Goal: Transaction & Acquisition: Book appointment/travel/reservation

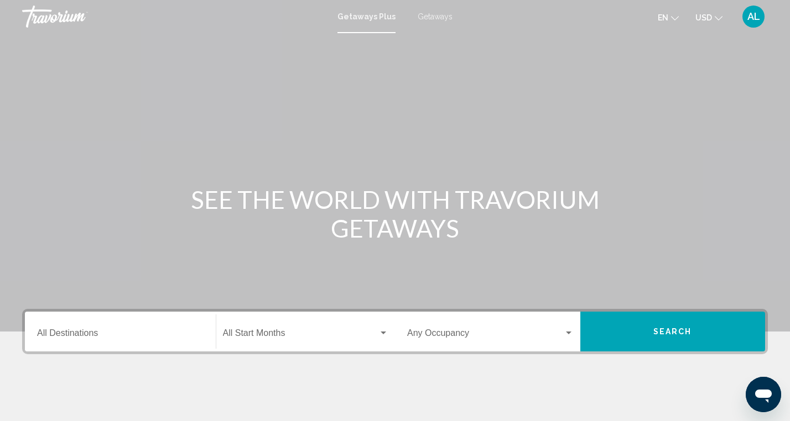
click at [116, 329] on div "Destination All Destinations" at bounding box center [120, 332] width 166 height 35
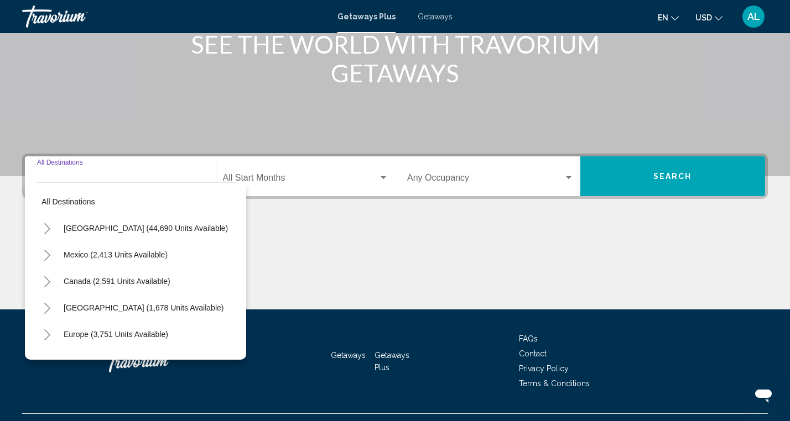
scroll to position [179, 0]
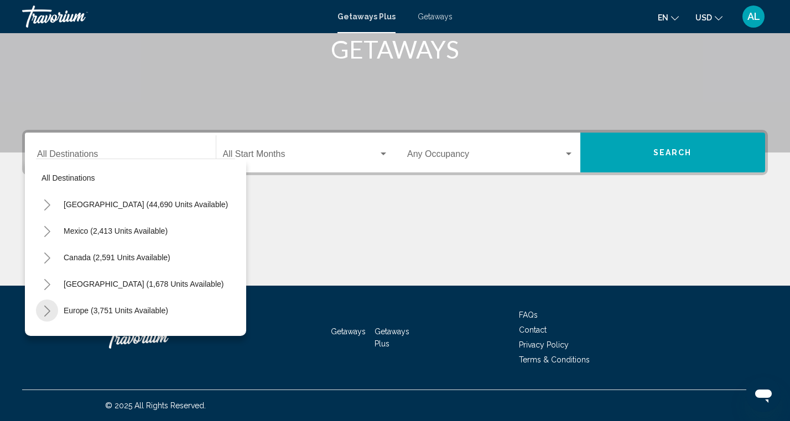
click at [47, 310] on icon "Toggle Europe (3,751 units available)" at bounding box center [47, 311] width 8 height 11
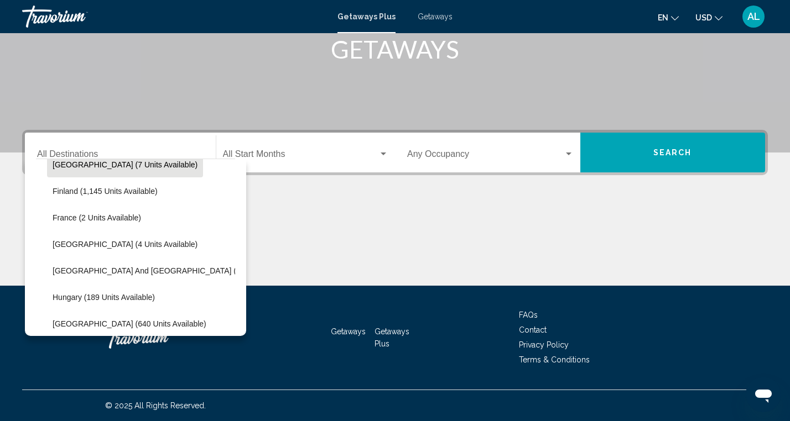
scroll to position [256, 0]
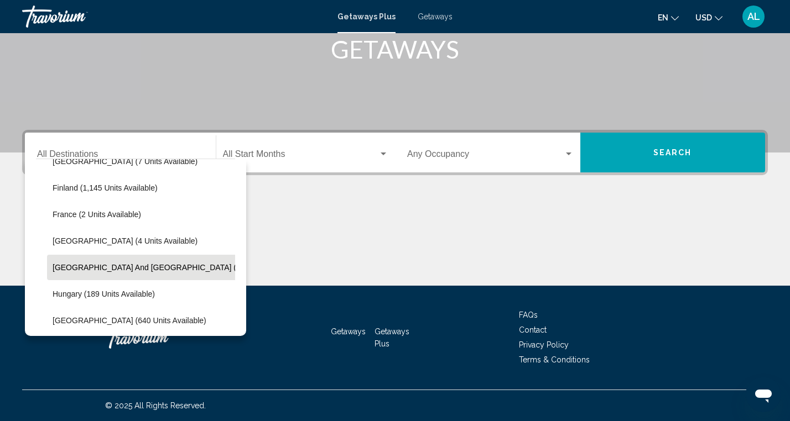
click at [91, 266] on span "[GEOGRAPHIC_DATA] and [GEOGRAPHIC_DATA] (12 units available)" at bounding box center [177, 267] width 248 height 9
type input "**********"
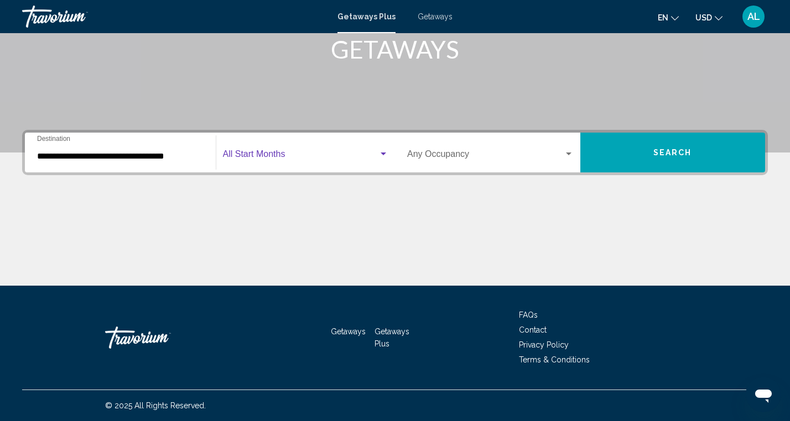
click at [336, 152] on span "Search widget" at bounding box center [301, 157] width 156 height 10
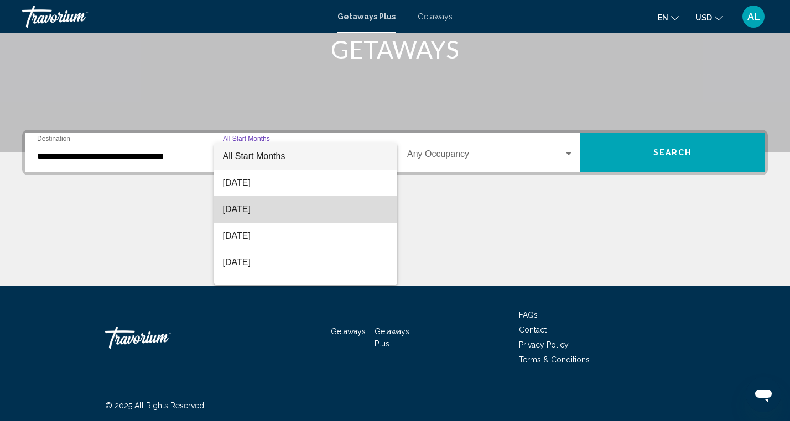
click at [299, 208] on span "[DATE]" at bounding box center [306, 209] width 166 height 27
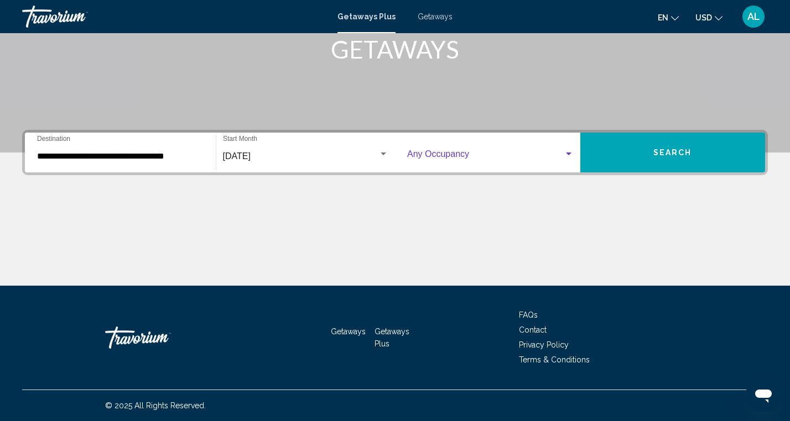
click at [569, 152] on div "Search widget" at bounding box center [569, 154] width 10 height 9
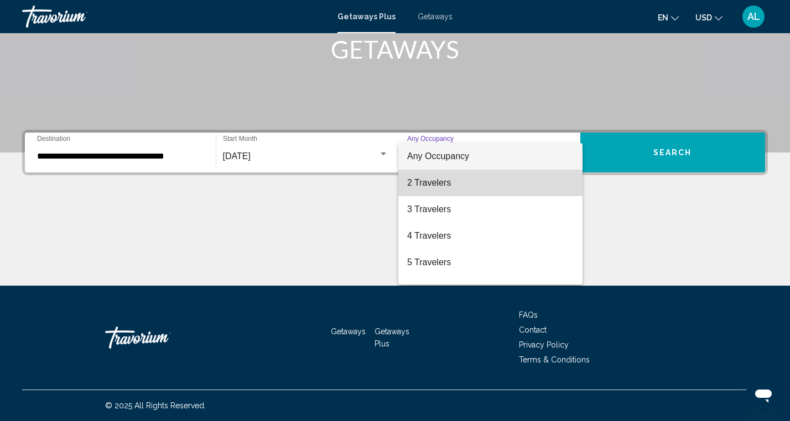
click at [506, 185] on span "2 Travelers" at bounding box center [490, 183] width 166 height 27
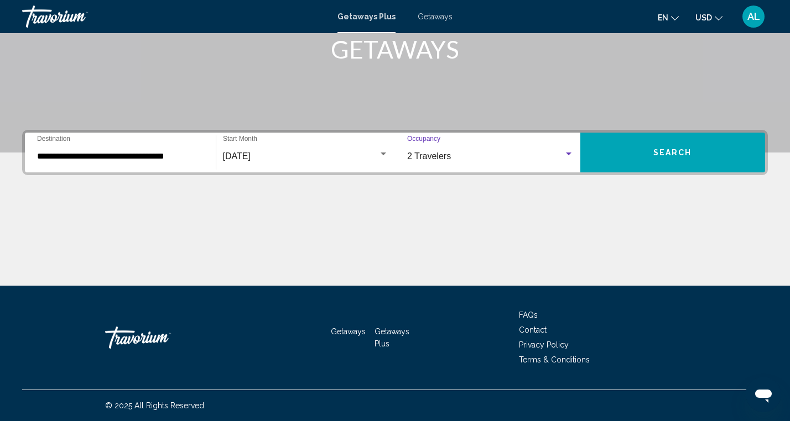
click at [646, 157] on button "Search" at bounding box center [672, 153] width 185 height 40
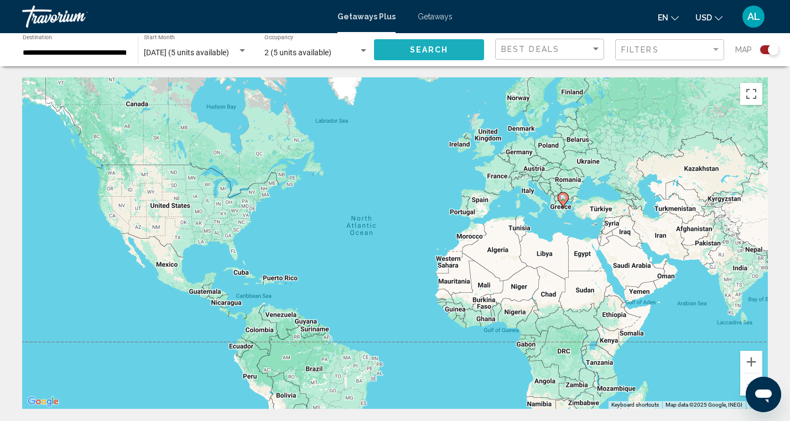
click at [436, 52] on span "Search" at bounding box center [429, 50] width 39 height 9
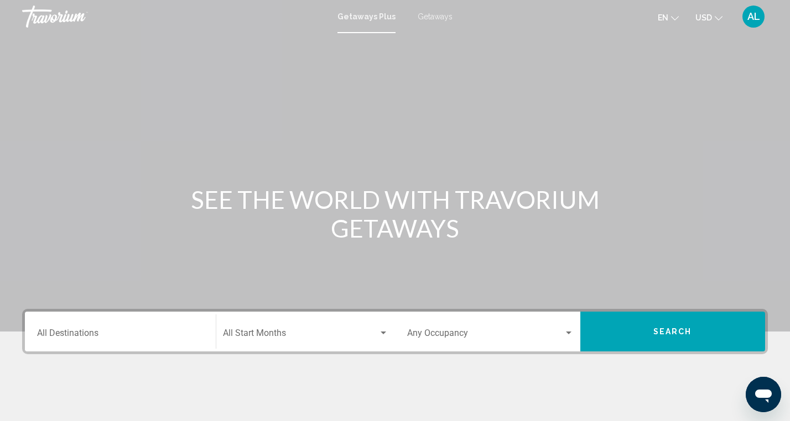
click at [434, 15] on span "Getaways" at bounding box center [435, 16] width 35 height 9
click at [129, 334] on input "Destination All Destinations" at bounding box center [120, 336] width 166 height 10
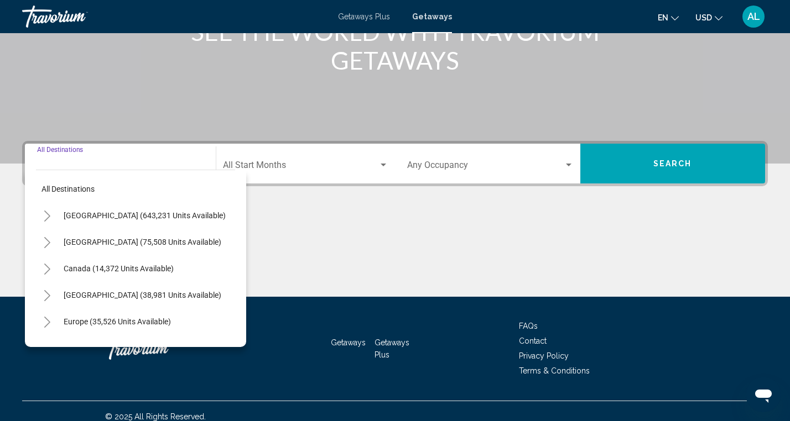
scroll to position [179, 0]
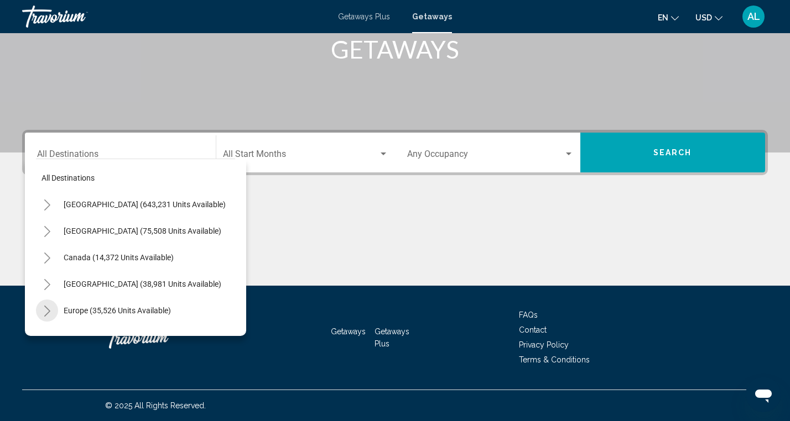
click at [48, 308] on icon "Toggle Europe (35,526 units available)" at bounding box center [47, 311] width 8 height 11
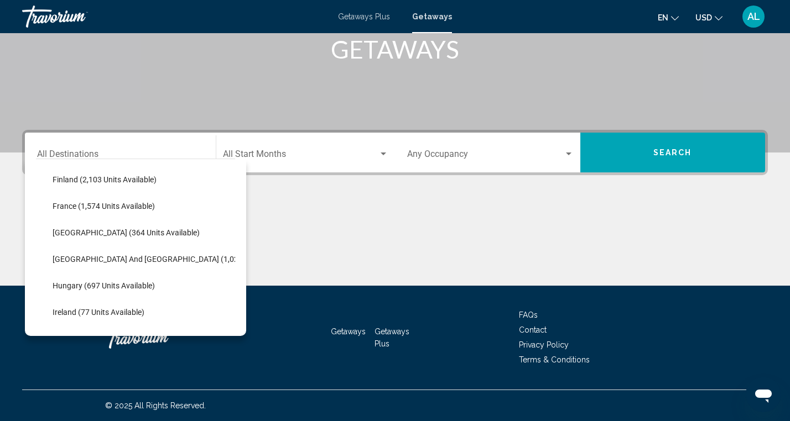
scroll to position [294, 0]
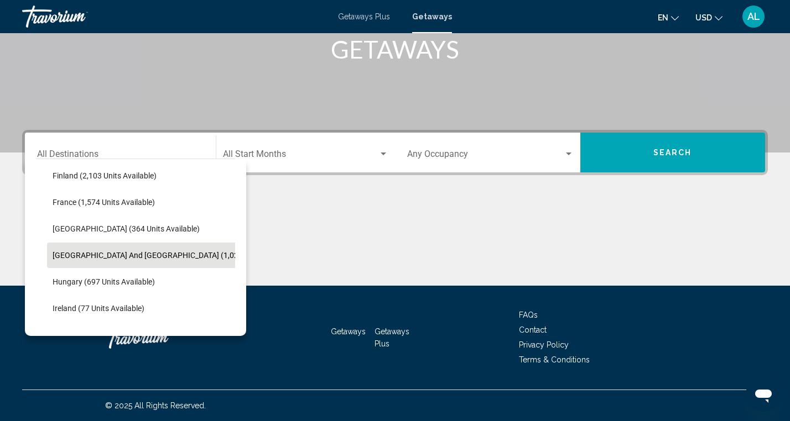
click at [88, 256] on span "[GEOGRAPHIC_DATA] and [GEOGRAPHIC_DATA] (1,025 units available)" at bounding box center [175, 255] width 245 height 9
type input "**********"
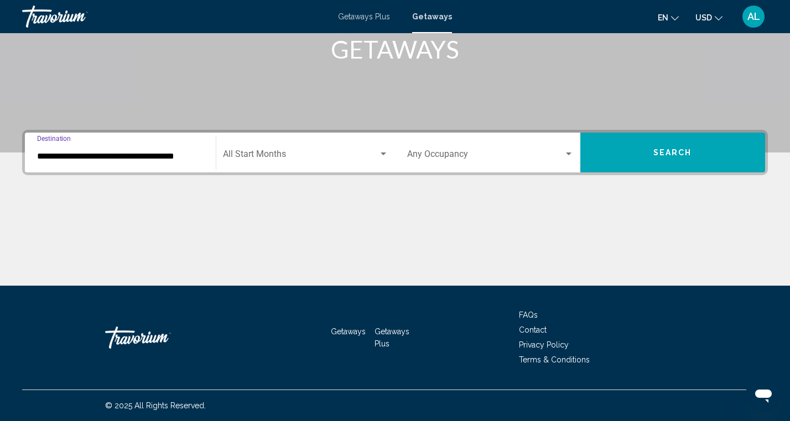
click at [379, 153] on div "Search widget" at bounding box center [383, 154] width 10 height 9
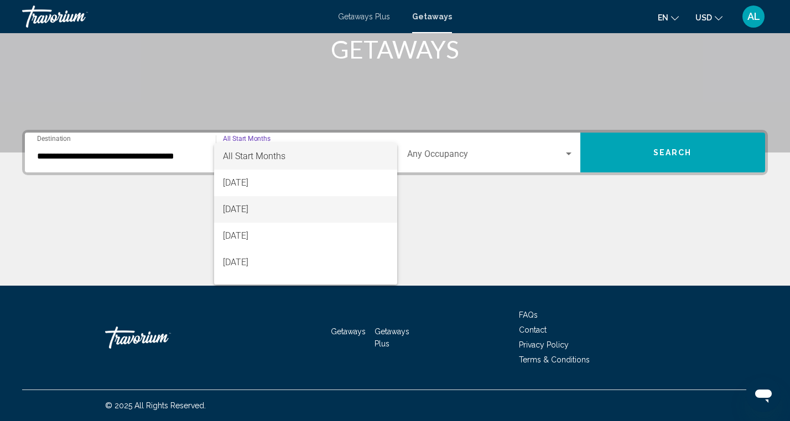
click at [289, 213] on span "[DATE]" at bounding box center [306, 209] width 166 height 27
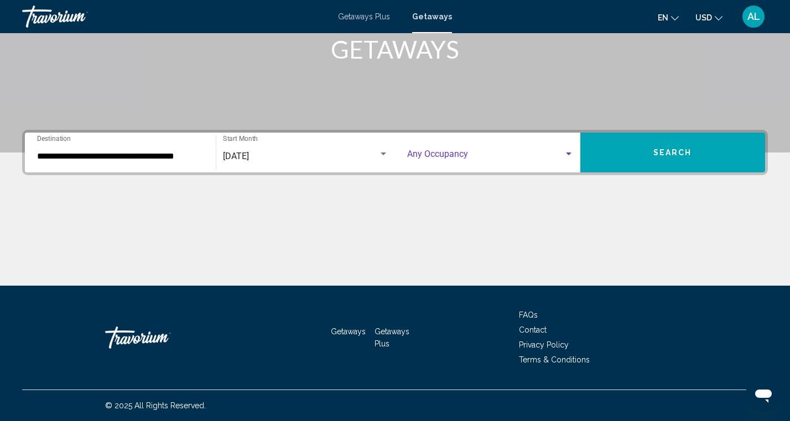
click at [566, 152] on div "Search widget" at bounding box center [569, 154] width 10 height 9
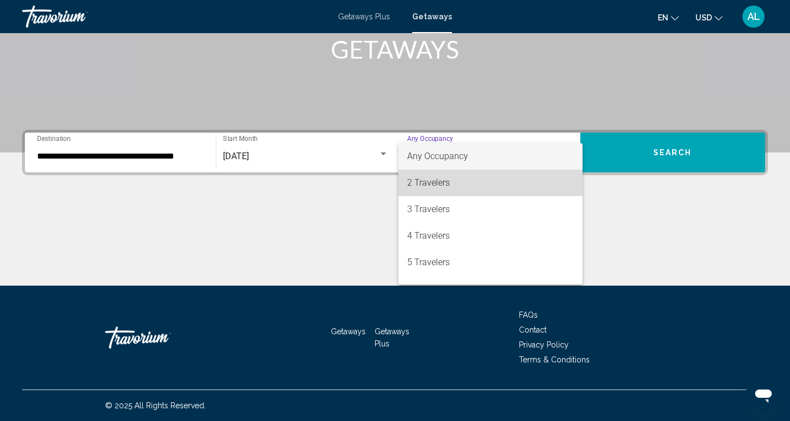
click at [484, 186] on span "2 Travelers" at bounding box center [490, 183] width 166 height 27
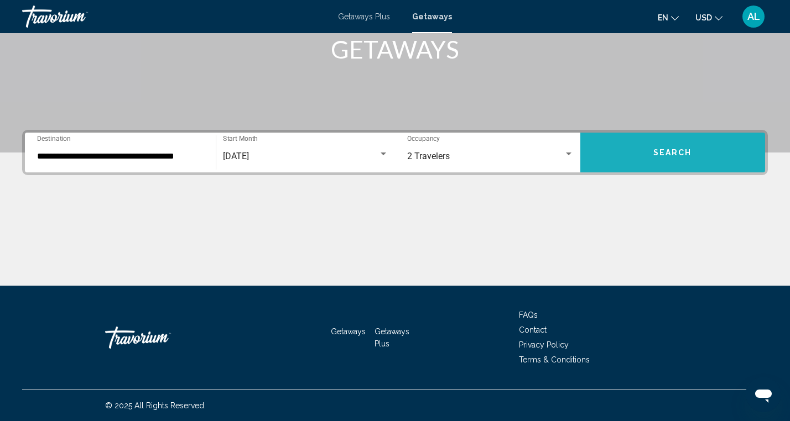
click at [666, 157] on button "Search" at bounding box center [672, 153] width 185 height 40
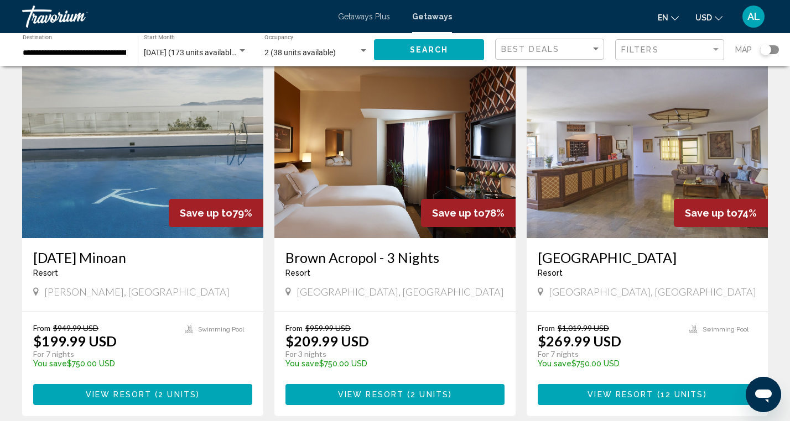
scroll to position [449, 0]
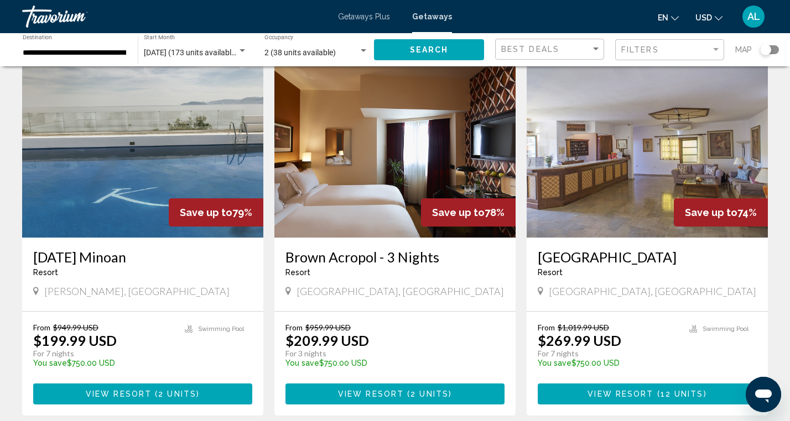
click at [400, 185] on img "Main content" at bounding box center [394, 149] width 241 height 177
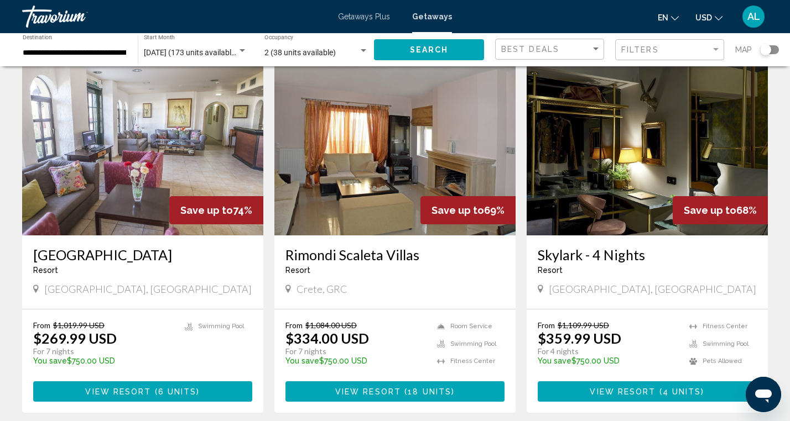
scroll to position [829, 0]
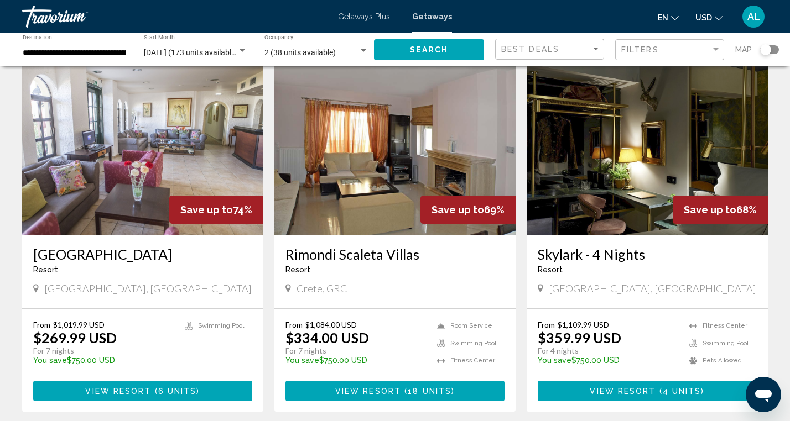
click at [606, 143] on img "Main content" at bounding box center [647, 146] width 241 height 177
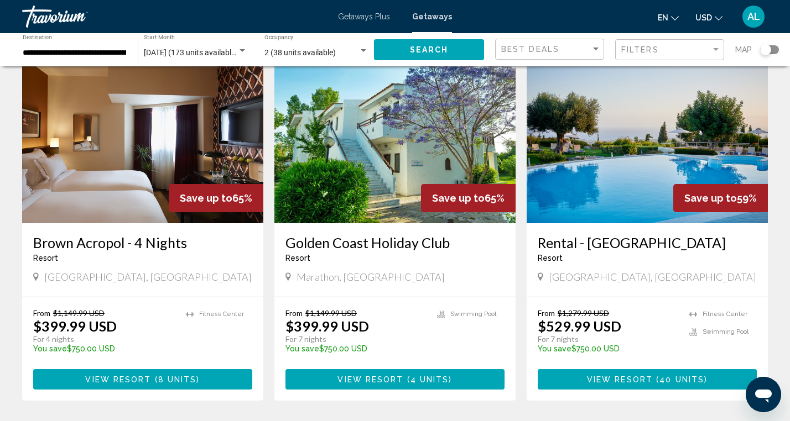
scroll to position [1218, 0]
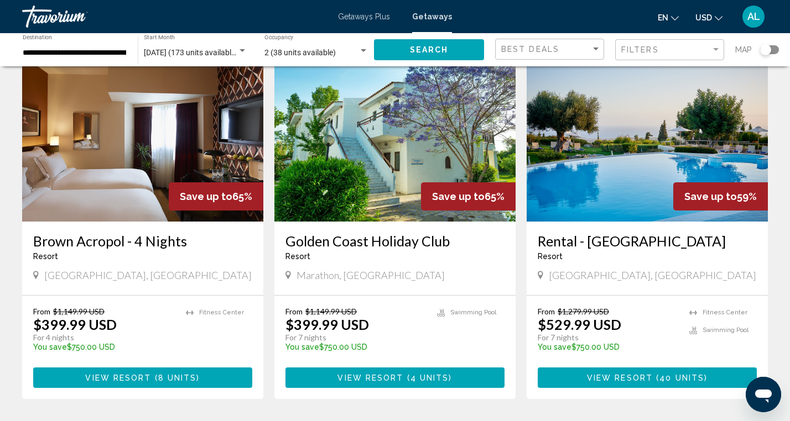
click at [160, 183] on img "Main content" at bounding box center [142, 133] width 241 height 177
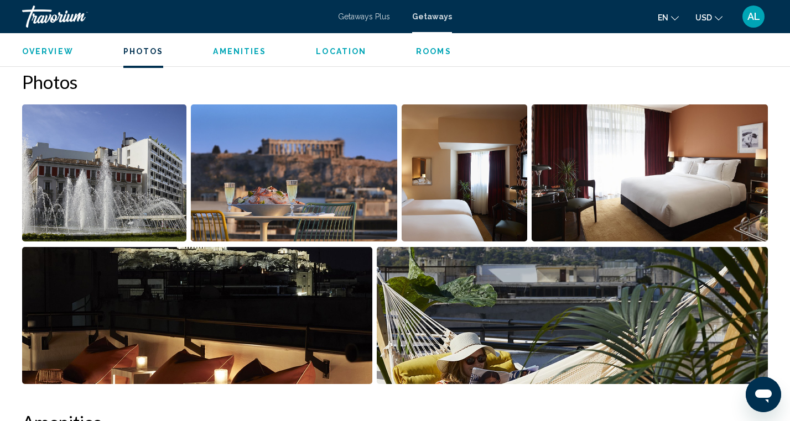
scroll to position [486, 0]
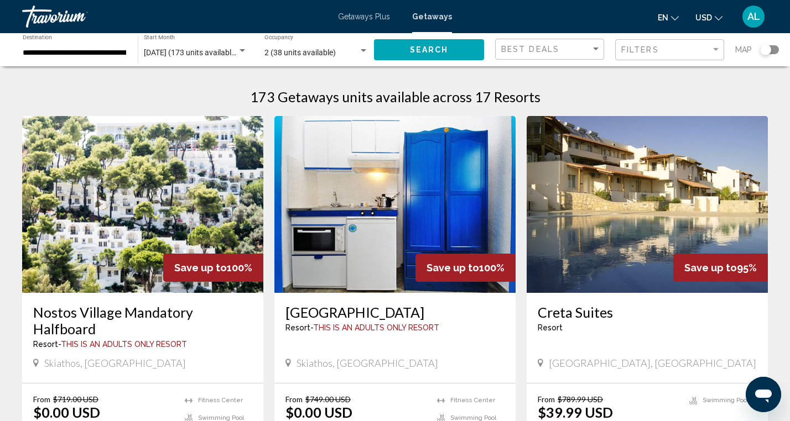
click at [628, 200] on img "Main content" at bounding box center [647, 204] width 241 height 177
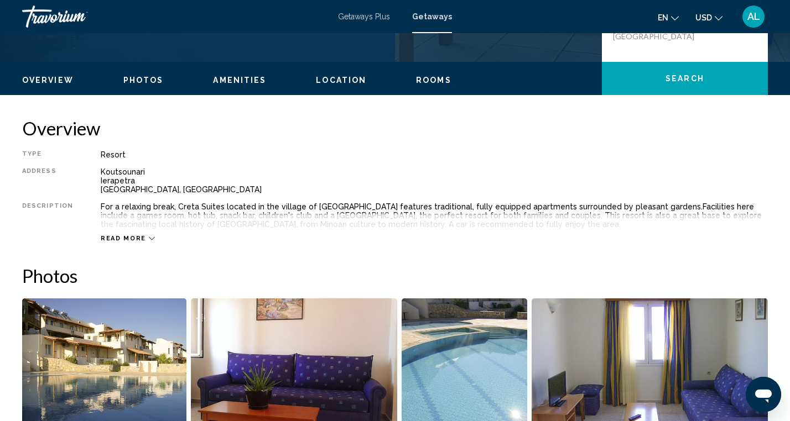
scroll to position [303, 0]
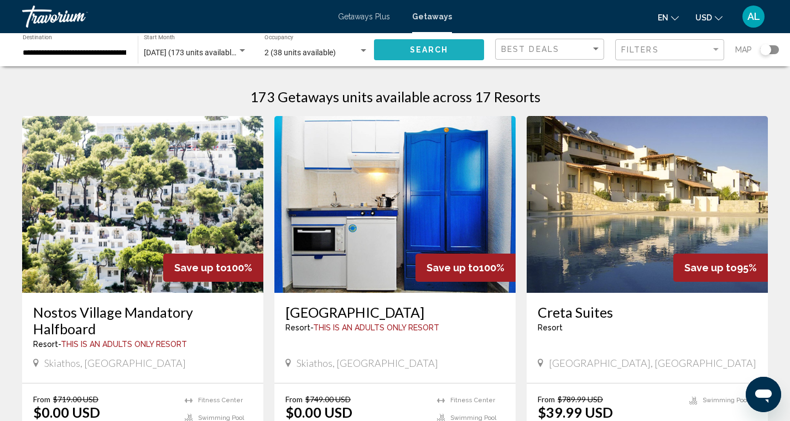
click at [426, 51] on span "Search" at bounding box center [429, 50] width 39 height 9
click at [624, 217] on img "Main content" at bounding box center [647, 204] width 241 height 177
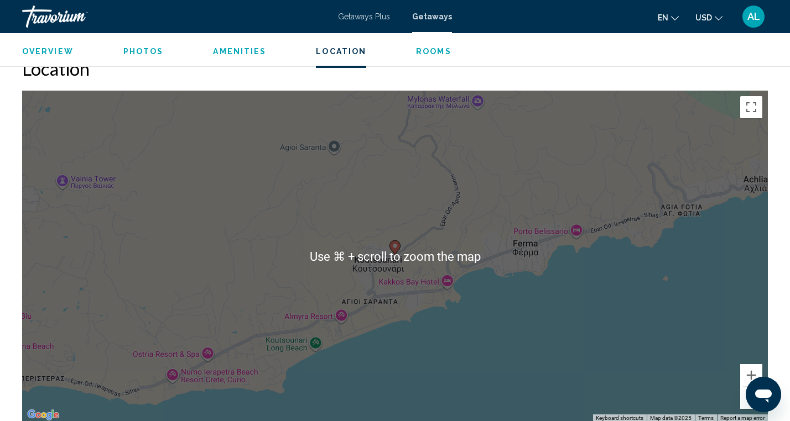
scroll to position [1522, 0]
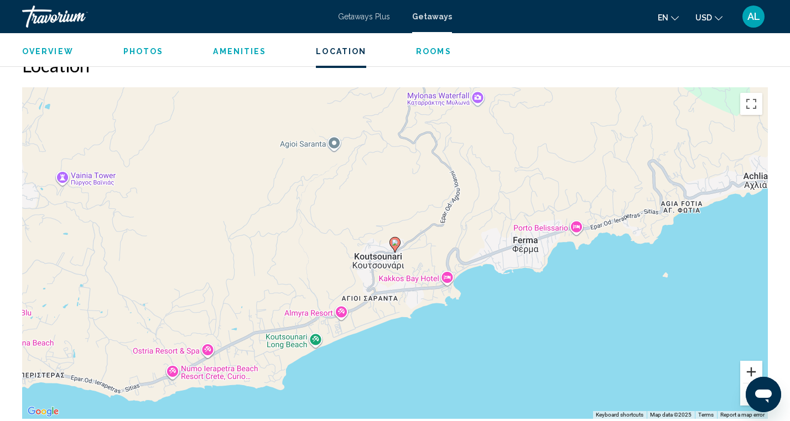
click at [749, 371] on button "Zoom in" at bounding box center [751, 372] width 22 height 22
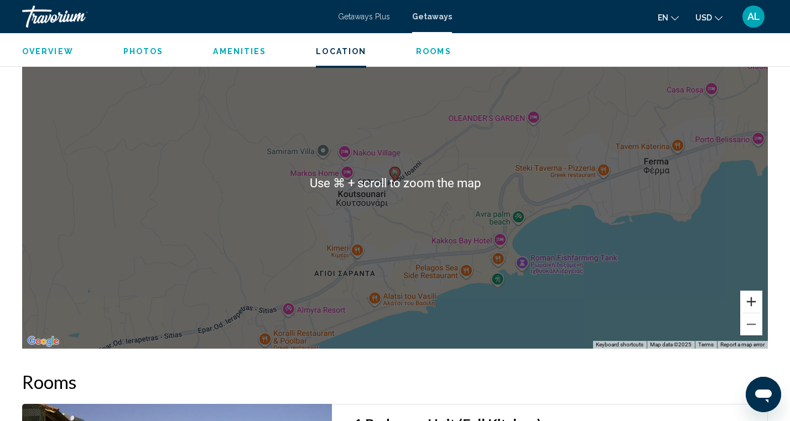
scroll to position [1594, 0]
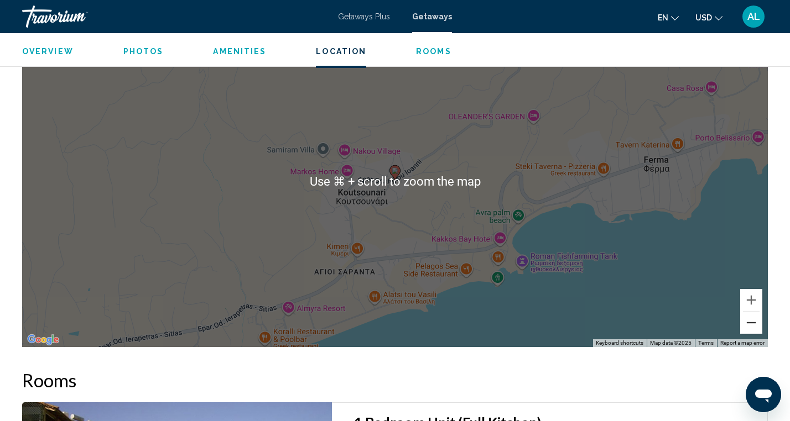
click at [753, 320] on button "Zoom out" at bounding box center [751, 323] width 22 height 22
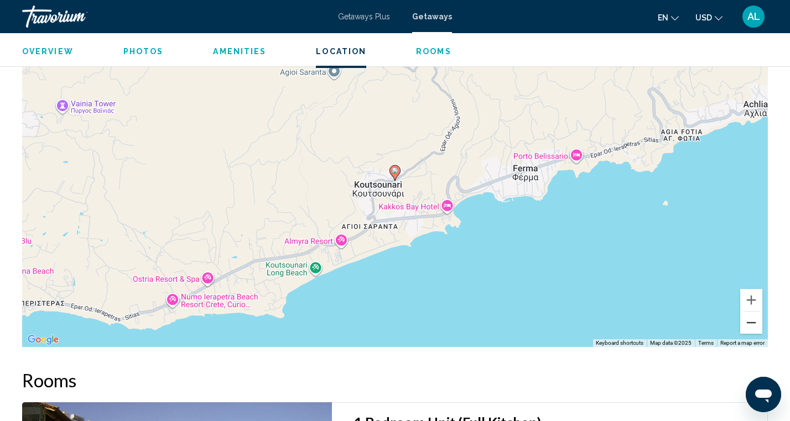
click at [753, 319] on button "Zoom out" at bounding box center [751, 323] width 22 height 22
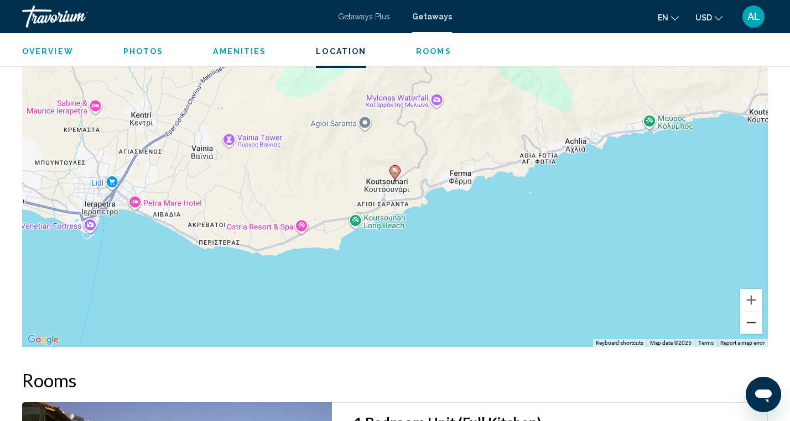
click at [753, 319] on button "Zoom out" at bounding box center [751, 323] width 22 height 22
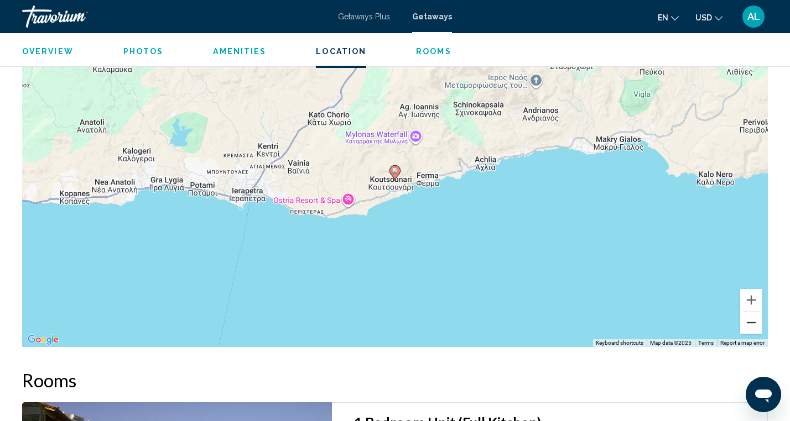
click at [753, 319] on button "Zoom out" at bounding box center [751, 323] width 22 height 22
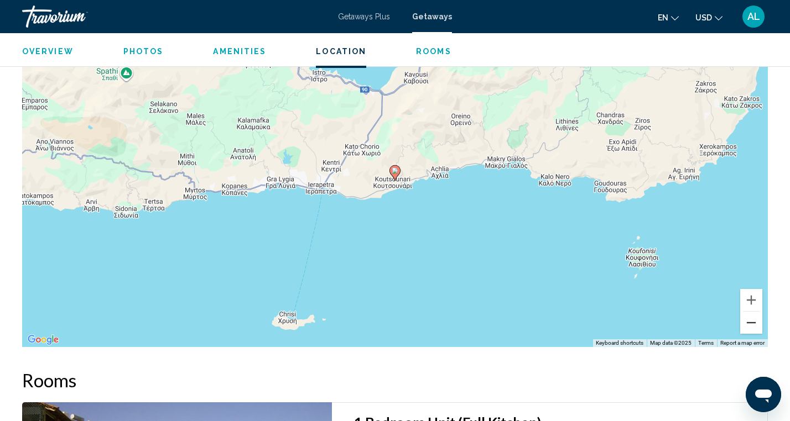
click at [753, 319] on button "Zoom out" at bounding box center [751, 323] width 22 height 22
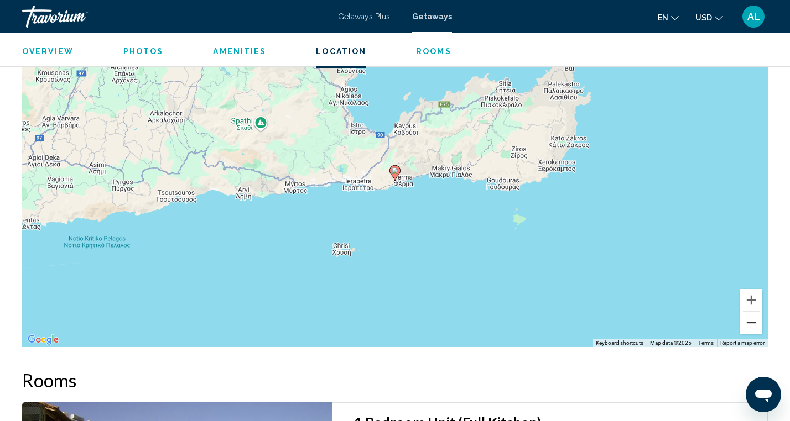
click at [753, 319] on button "Zoom out" at bounding box center [751, 323] width 22 height 22
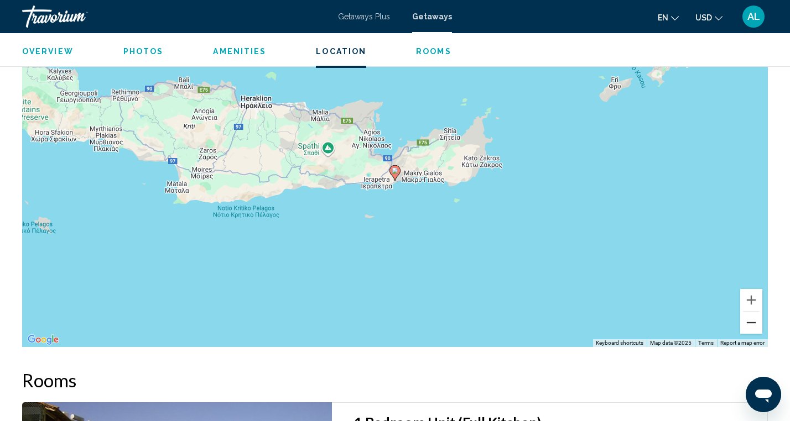
click at [752, 319] on button "Zoom out" at bounding box center [751, 323] width 22 height 22
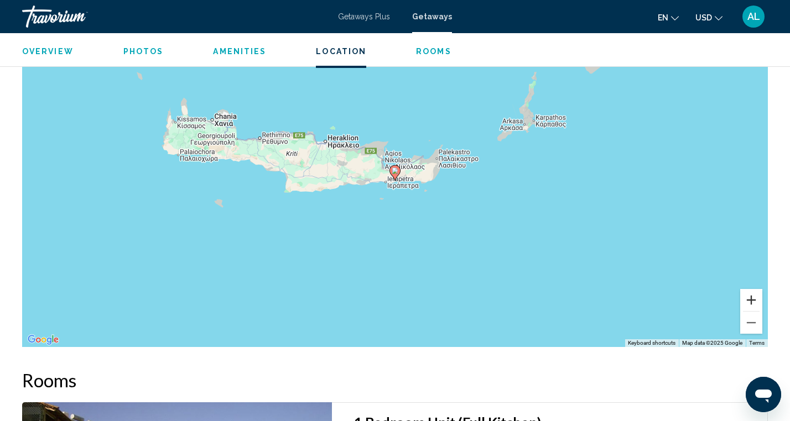
click at [755, 299] on button "Zoom in" at bounding box center [751, 300] width 22 height 22
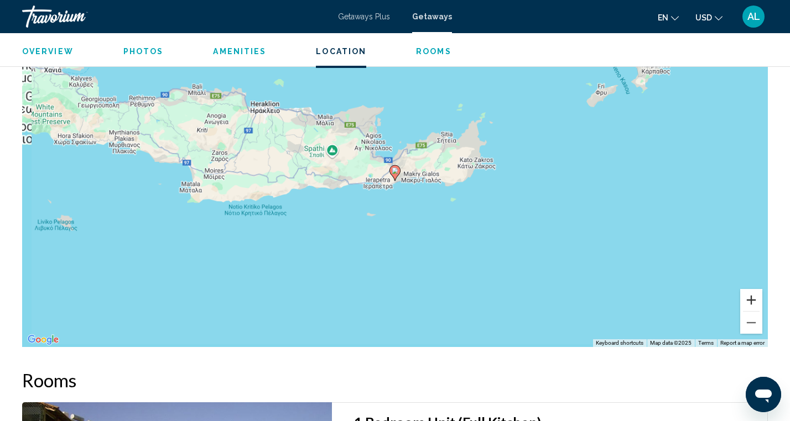
click at [755, 299] on button "Zoom in" at bounding box center [751, 300] width 22 height 22
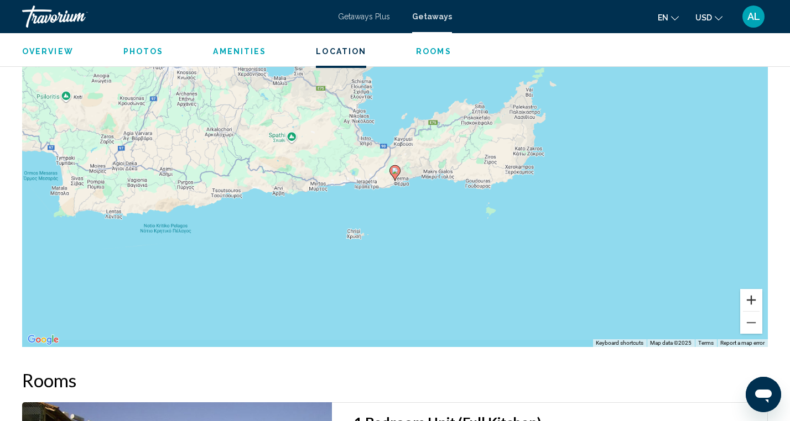
click at [755, 299] on button "Zoom in" at bounding box center [751, 300] width 22 height 22
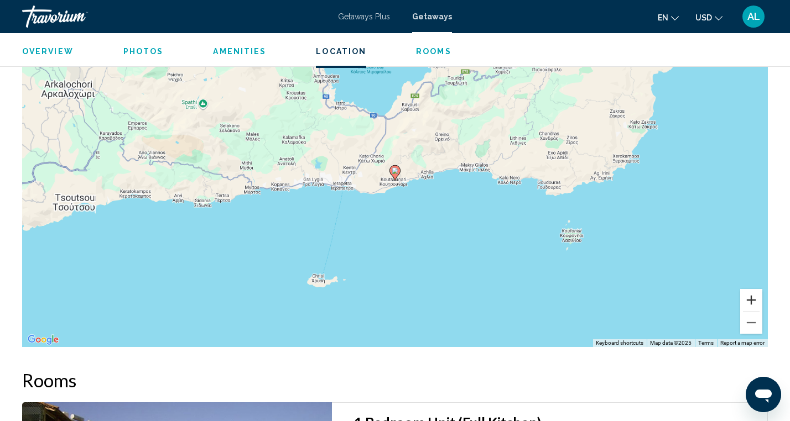
click at [755, 299] on button "Zoom in" at bounding box center [751, 300] width 22 height 22
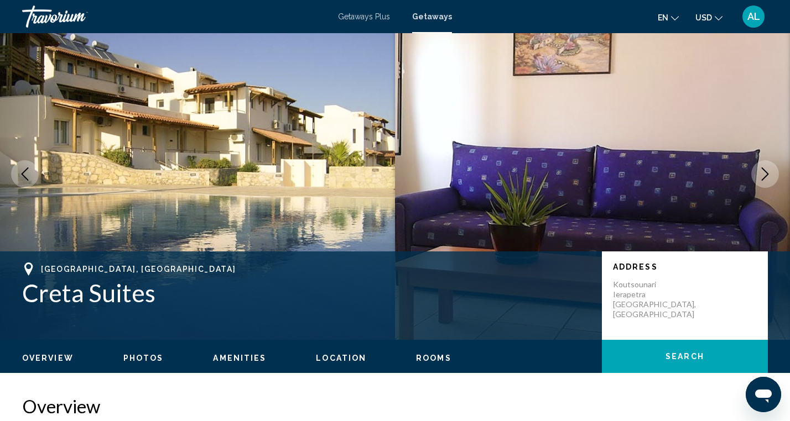
scroll to position [0, 0]
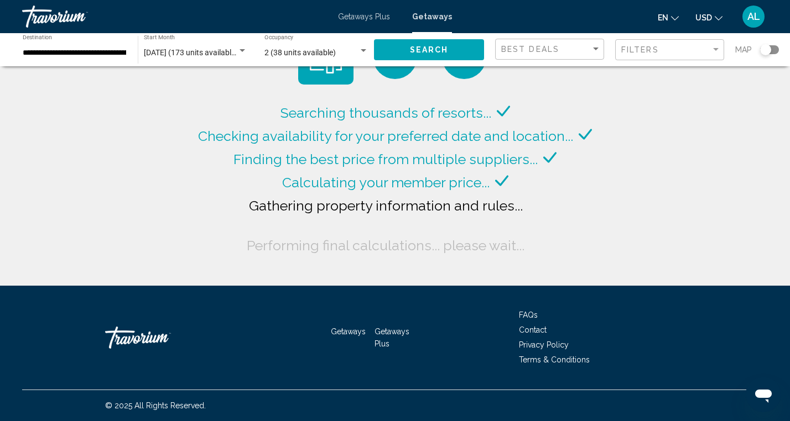
click at [420, 47] on span "Search" at bounding box center [429, 50] width 39 height 9
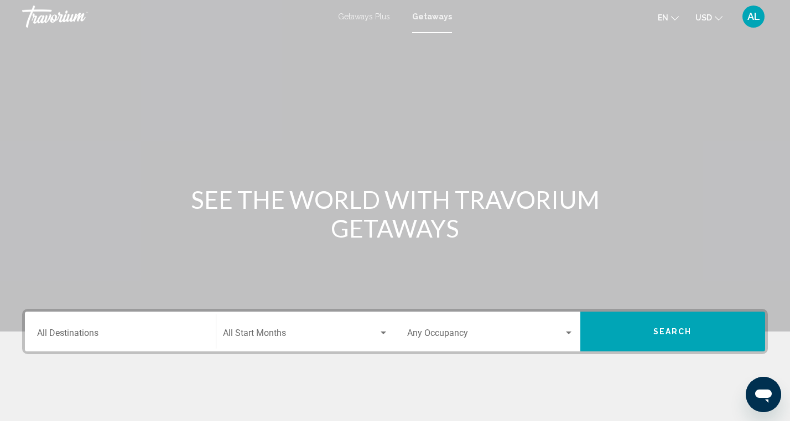
click at [196, 331] on input "Destination All Destinations" at bounding box center [120, 336] width 166 height 10
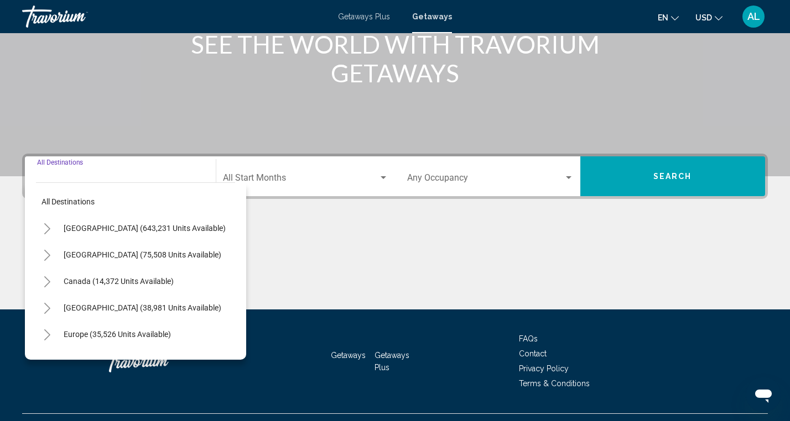
scroll to position [179, 0]
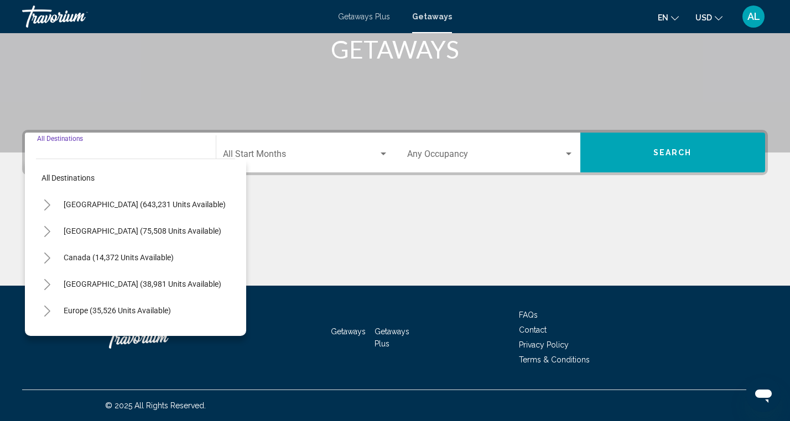
click at [46, 309] on icon "Toggle Europe (35,526 units available)" at bounding box center [47, 311] width 8 height 11
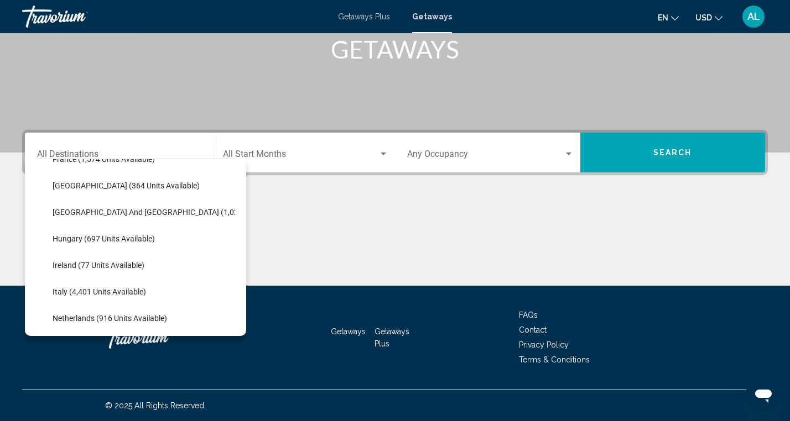
scroll to position [347, 0]
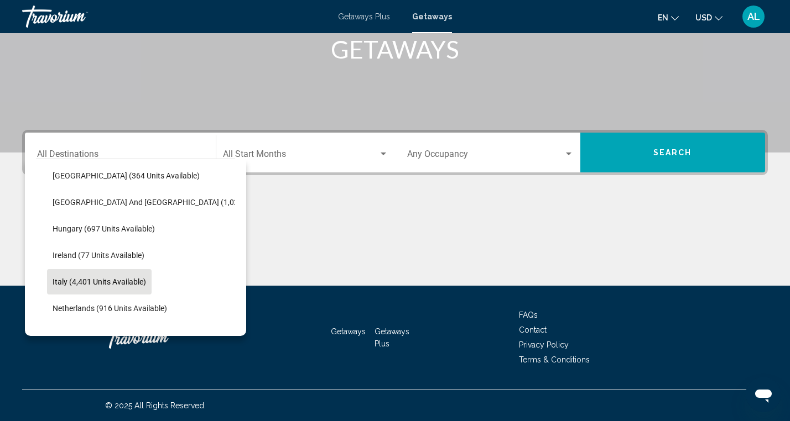
click at [93, 282] on span "Italy (4,401 units available)" at bounding box center [99, 282] width 93 height 9
type input "**********"
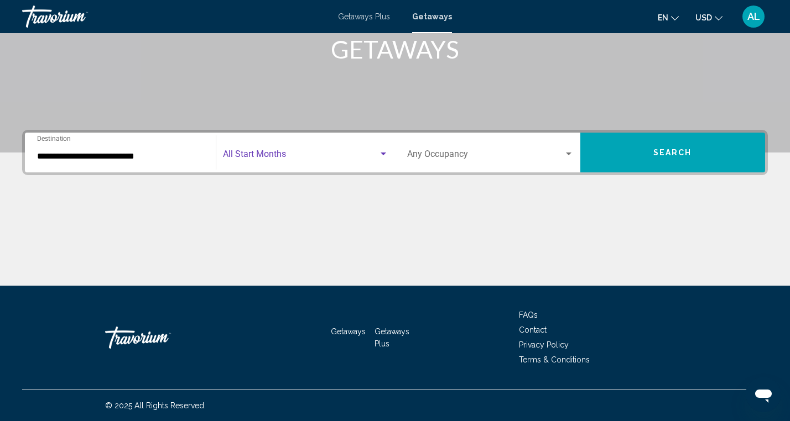
click at [382, 153] on div "Search widget" at bounding box center [384, 154] width 6 height 3
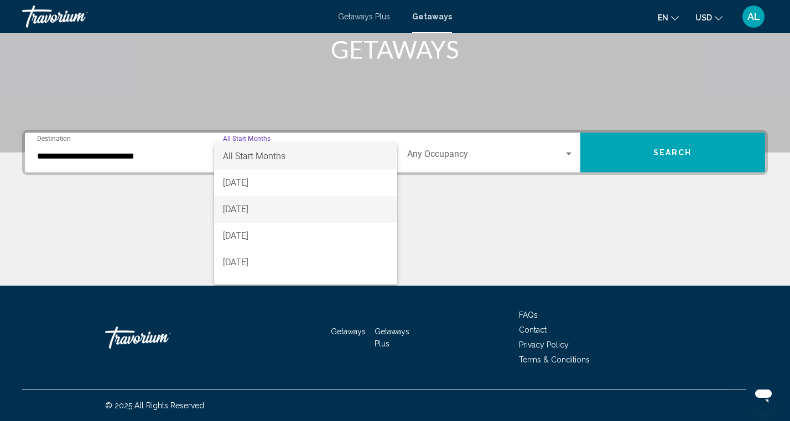
click at [307, 213] on span "[DATE]" at bounding box center [306, 209] width 166 height 27
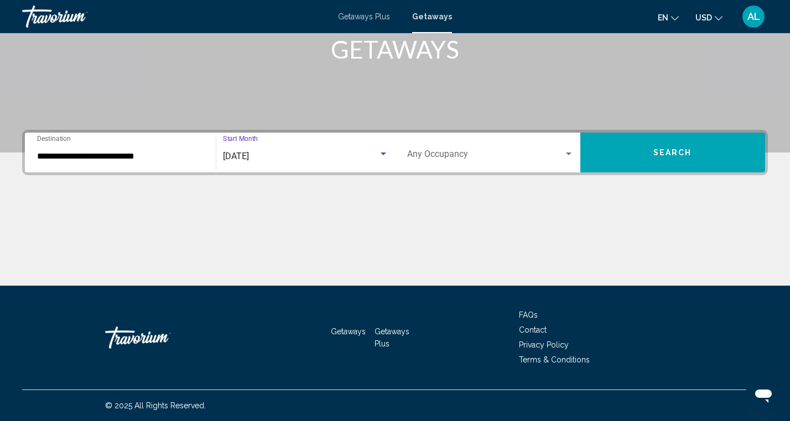
click at [562, 156] on span "Search widget" at bounding box center [485, 157] width 157 height 10
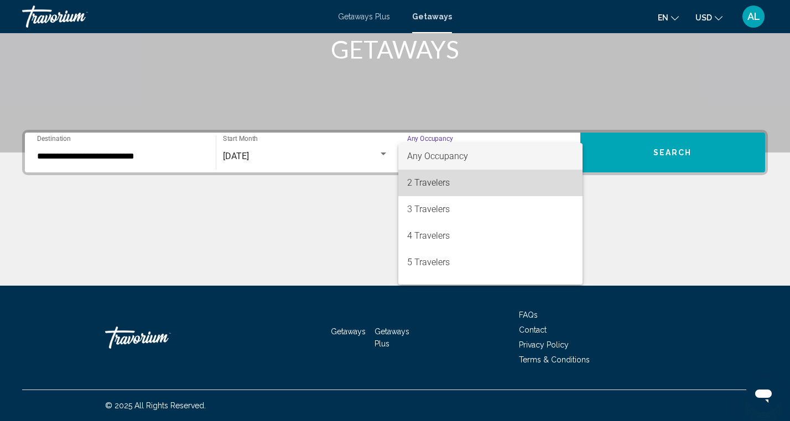
click at [502, 187] on span "2 Travelers" at bounding box center [490, 183] width 166 height 27
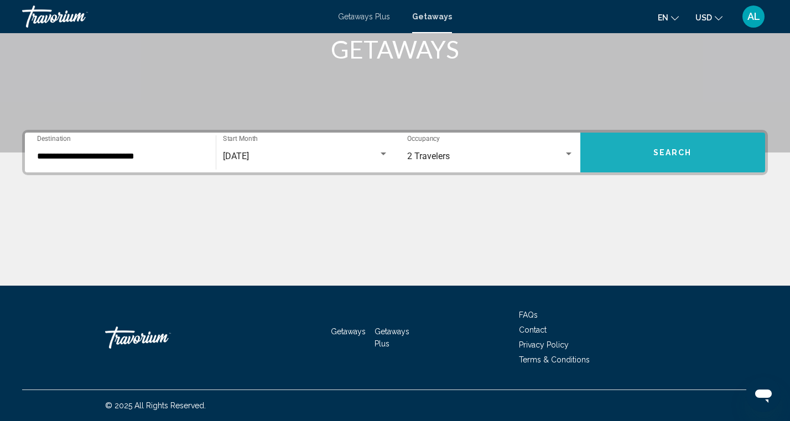
click at [663, 152] on span "Search" at bounding box center [672, 153] width 39 height 9
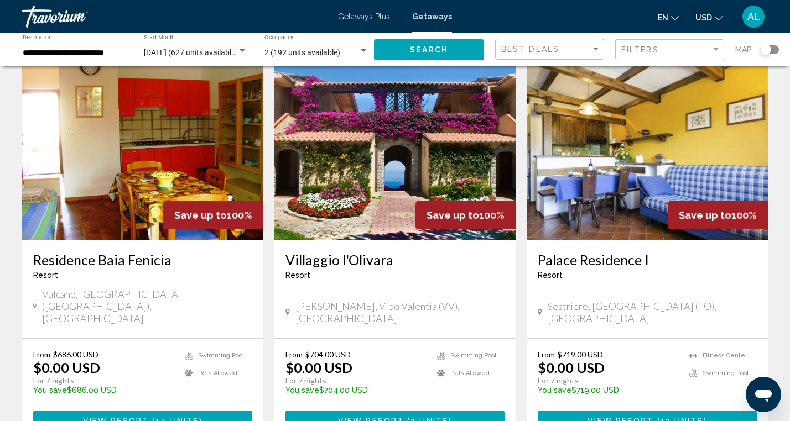
scroll to position [57, 0]
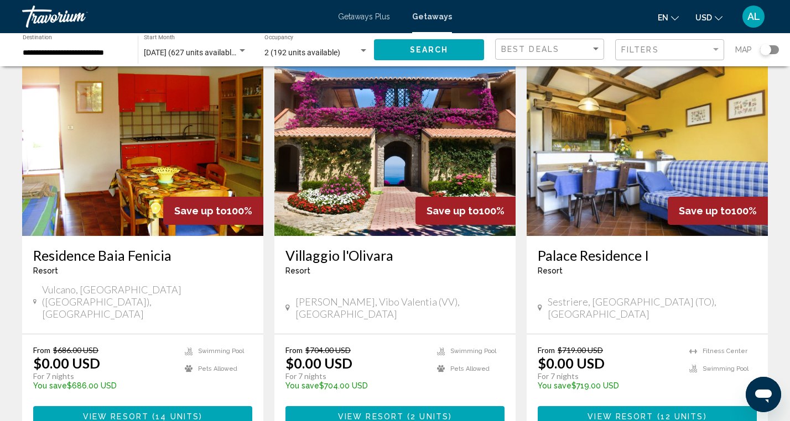
click at [392, 176] on img "Main content" at bounding box center [394, 147] width 241 height 177
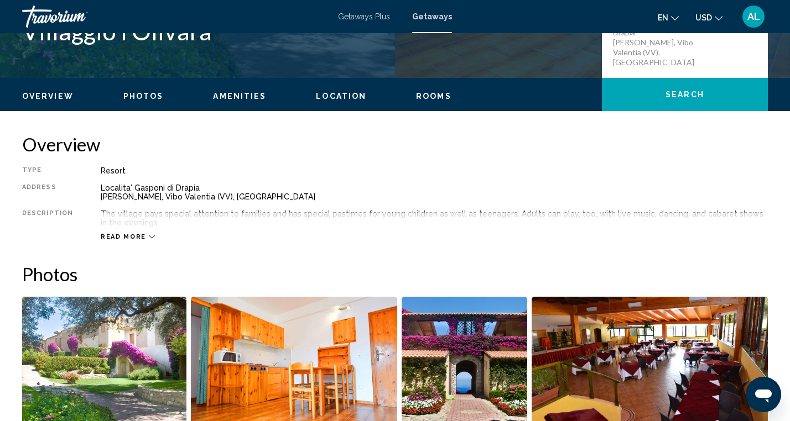
scroll to position [199, 0]
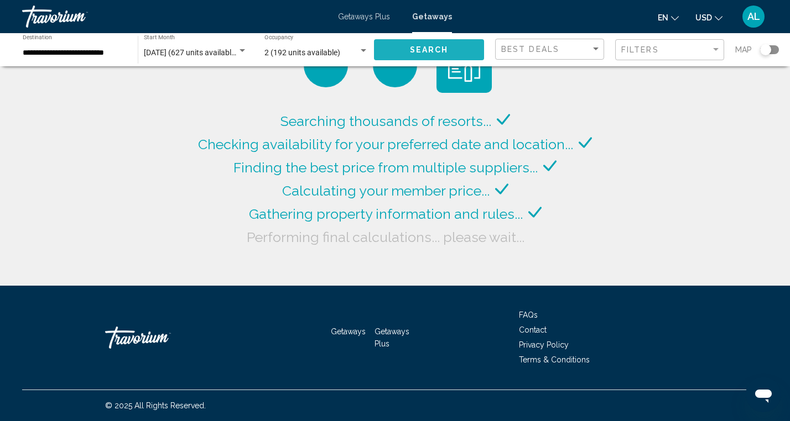
click at [413, 51] on span "Search" at bounding box center [429, 50] width 39 height 9
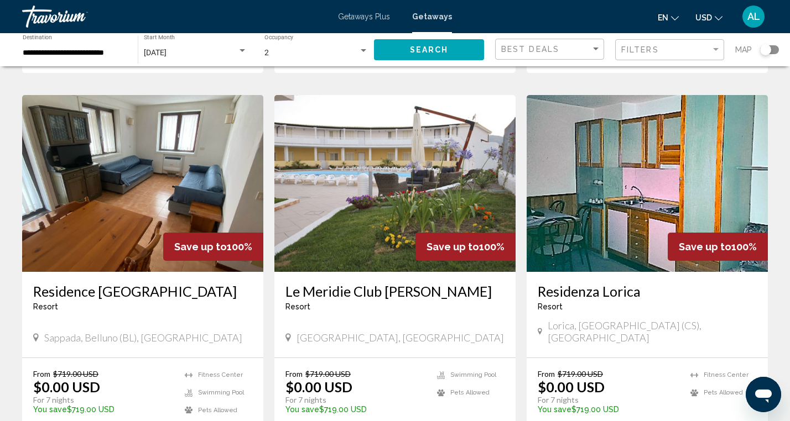
scroll to position [1238, 0]
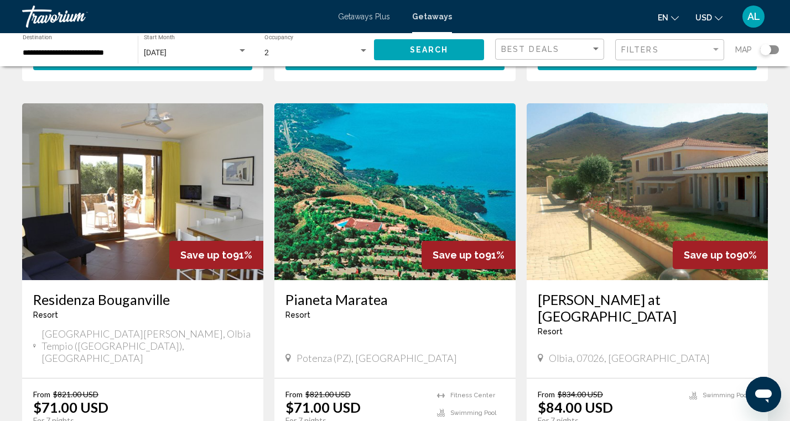
scroll to position [789, 0]
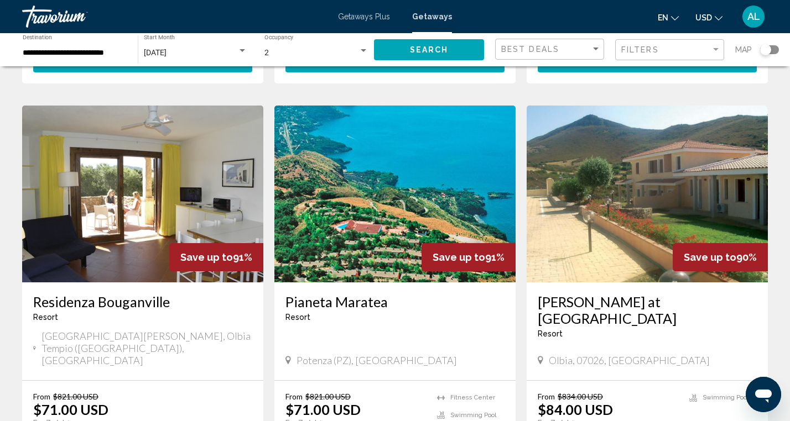
click at [387, 207] on img "Main content" at bounding box center [394, 194] width 241 height 177
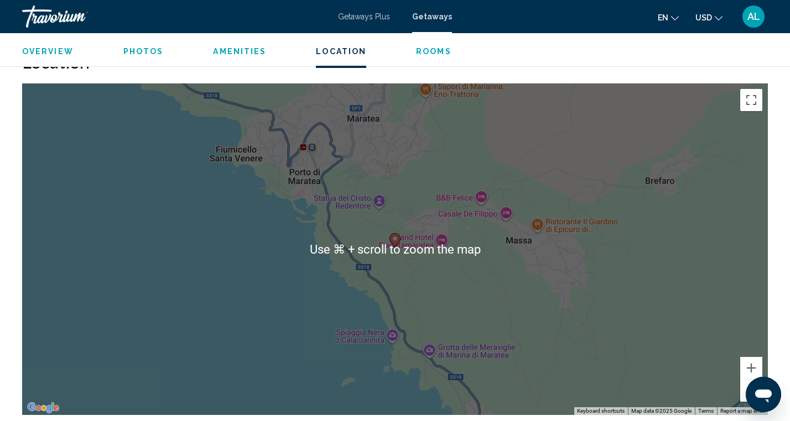
scroll to position [1535, 0]
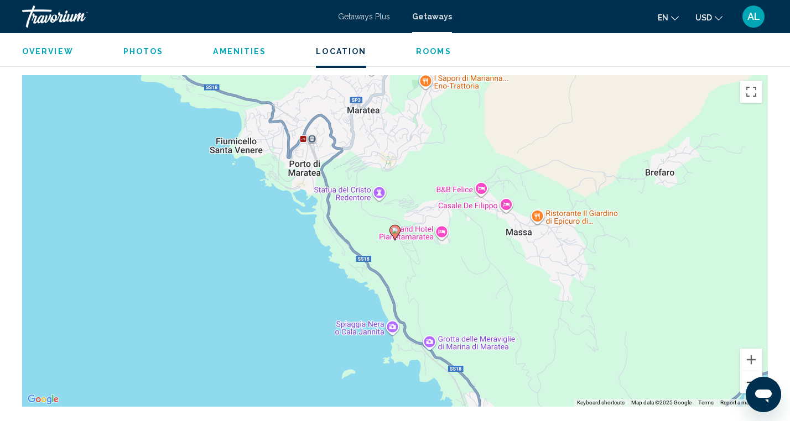
click at [744, 383] on button "Zoom out" at bounding box center [751, 383] width 22 height 22
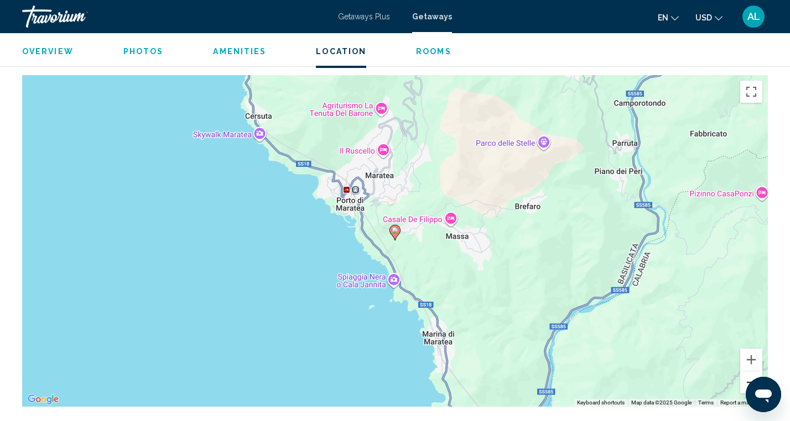
click at [744, 383] on button "Zoom out" at bounding box center [751, 383] width 22 height 22
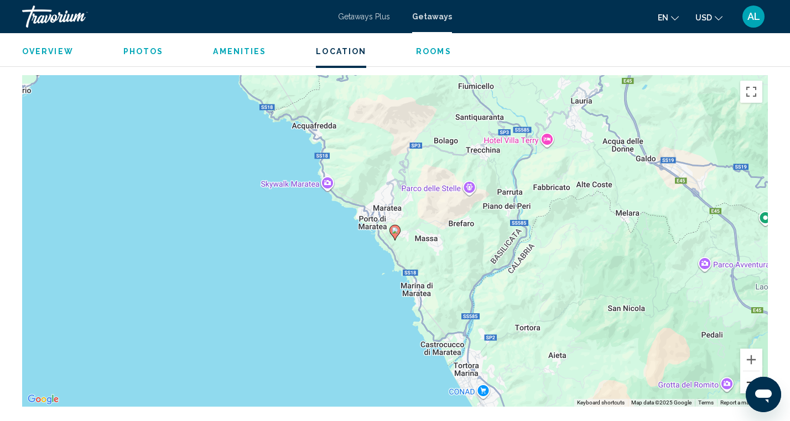
click at [744, 383] on button "Zoom out" at bounding box center [751, 383] width 22 height 22
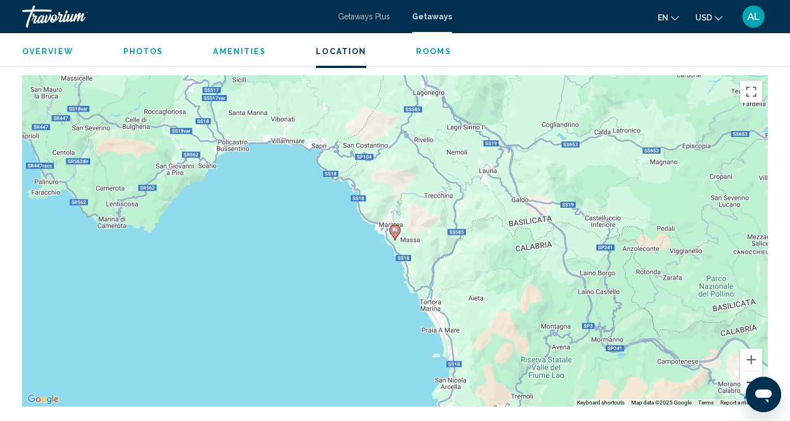
click at [744, 383] on button "Zoom out" at bounding box center [751, 383] width 22 height 22
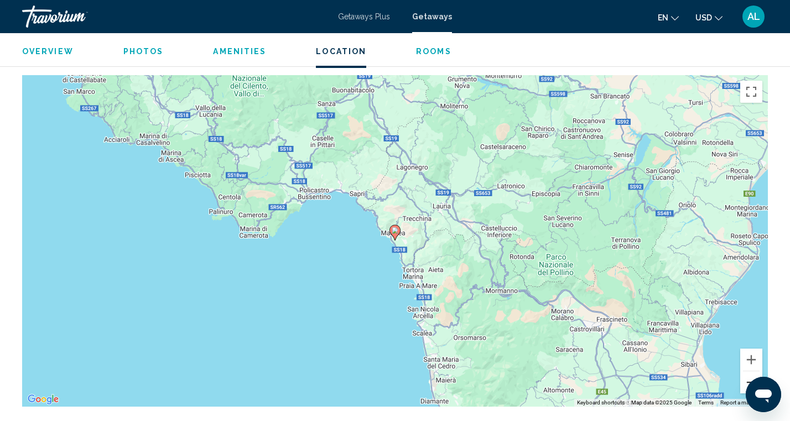
click at [744, 383] on button "Zoom out" at bounding box center [751, 383] width 22 height 22
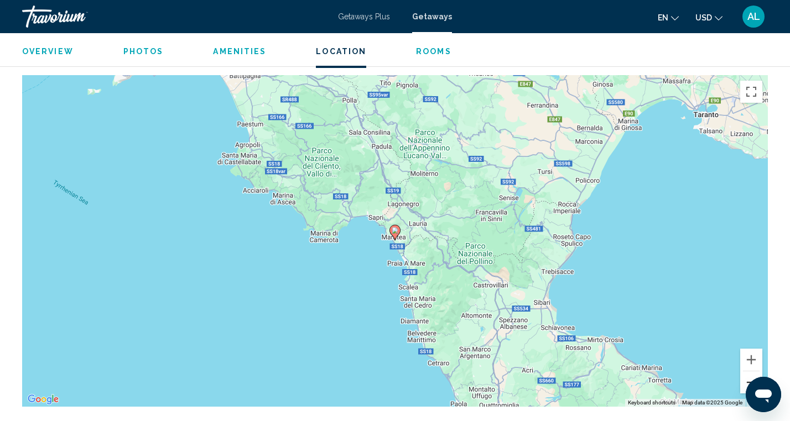
click at [744, 383] on button "Zoom out" at bounding box center [751, 383] width 22 height 22
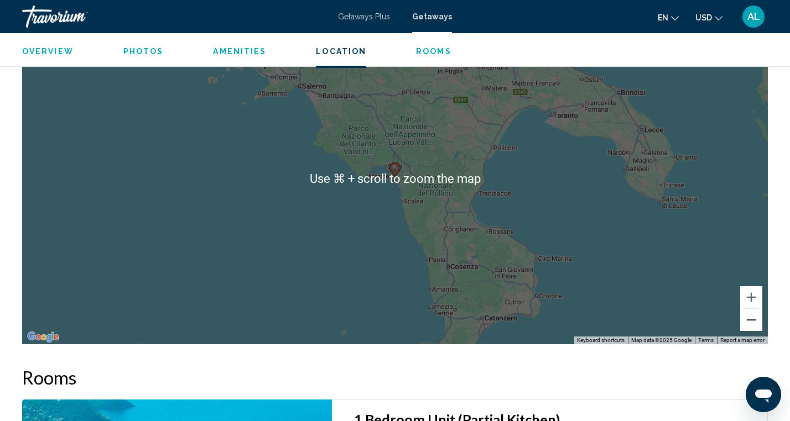
scroll to position [1597, 0]
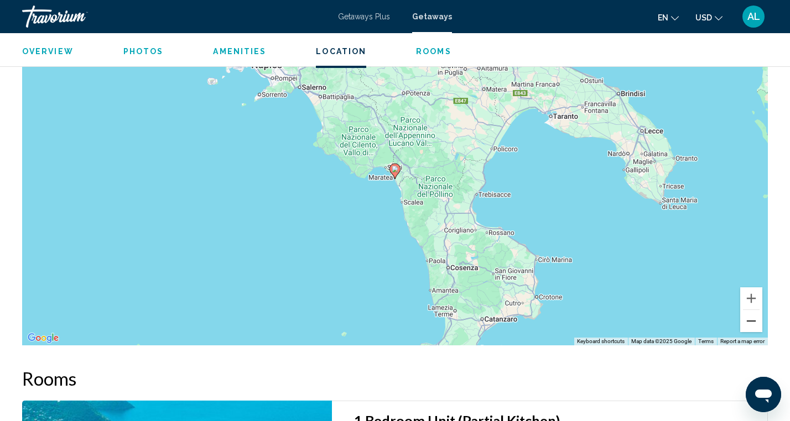
click at [752, 321] on button "Zoom out" at bounding box center [751, 321] width 22 height 22
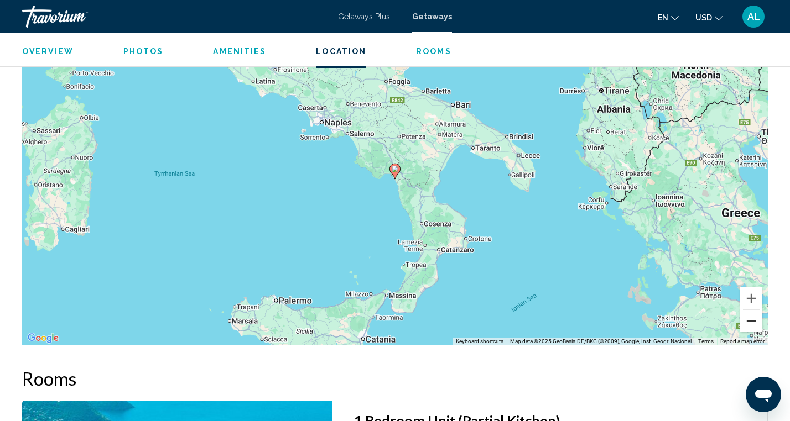
click at [752, 322] on button "Zoom out" at bounding box center [751, 321] width 22 height 22
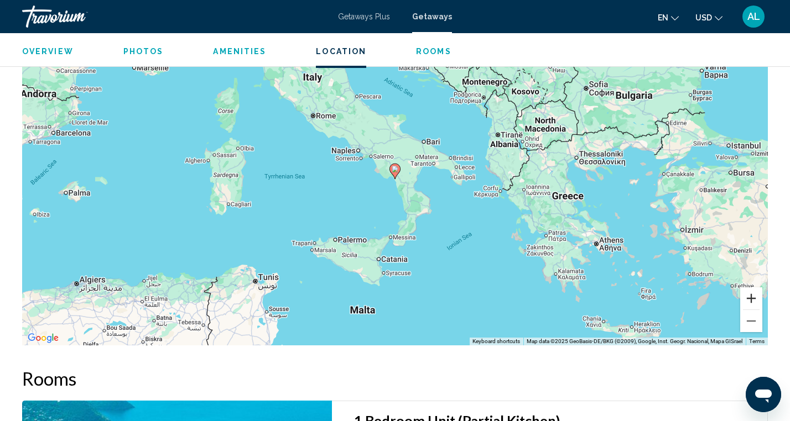
click at [753, 296] on button "Zoom in" at bounding box center [751, 299] width 22 height 22
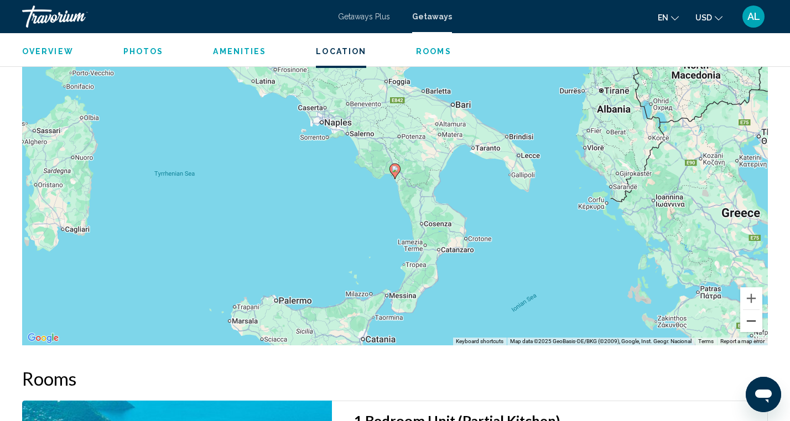
click at [754, 320] on button "Zoom out" at bounding box center [751, 321] width 22 height 22
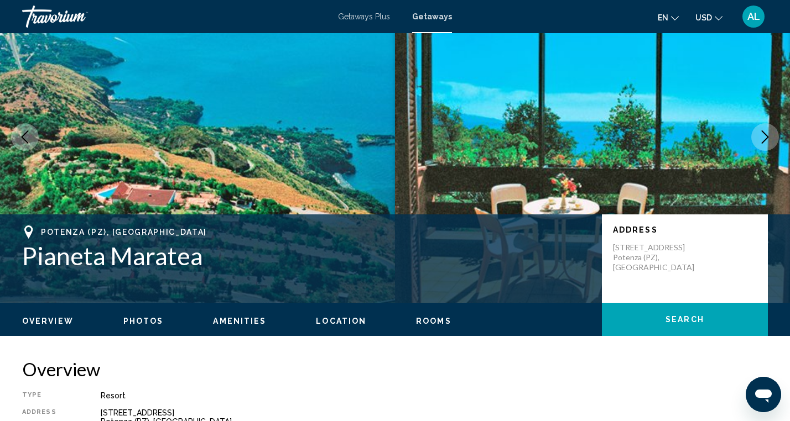
scroll to position [0, 0]
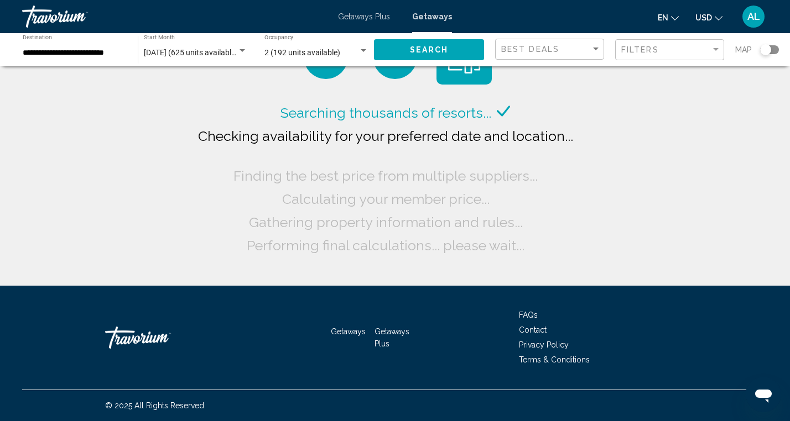
click at [428, 49] on span "Search" at bounding box center [429, 50] width 39 height 9
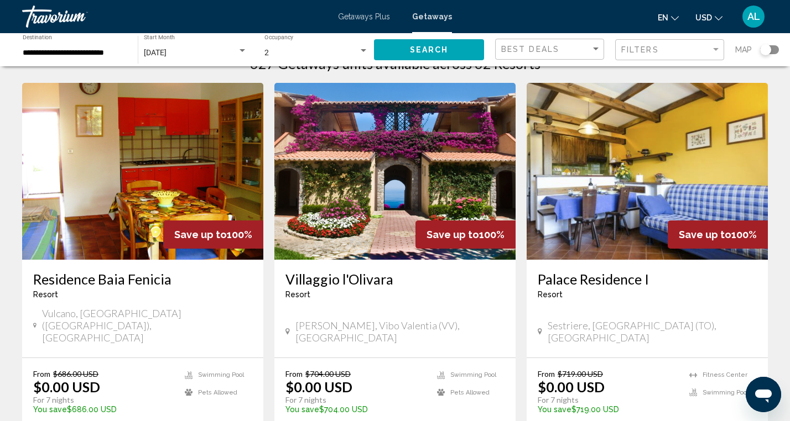
scroll to position [30, 0]
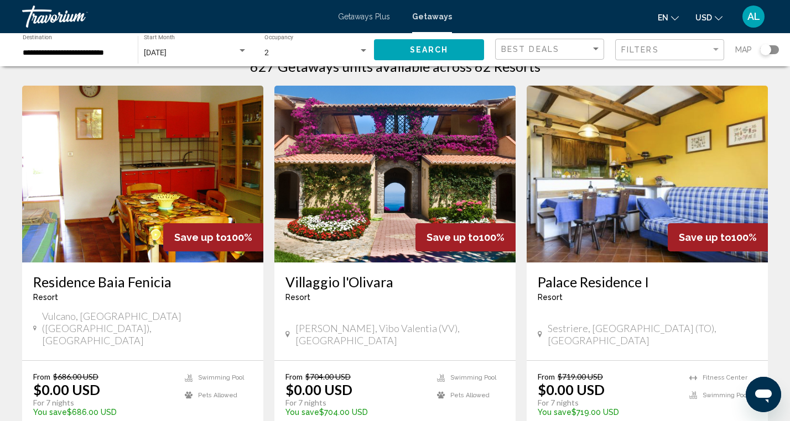
click at [394, 195] on img "Main content" at bounding box center [394, 174] width 241 height 177
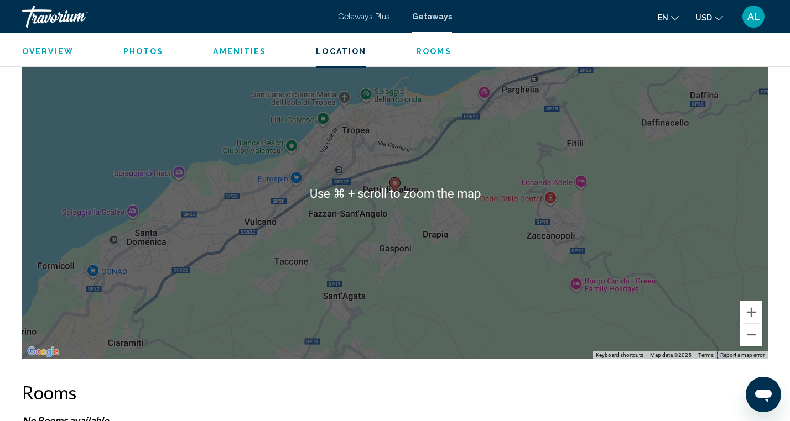
scroll to position [1723, 0]
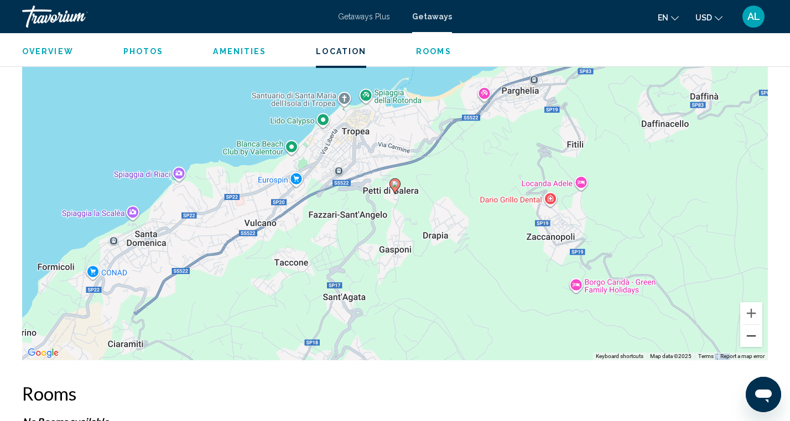
click at [750, 334] on button "Zoom out" at bounding box center [751, 336] width 22 height 22
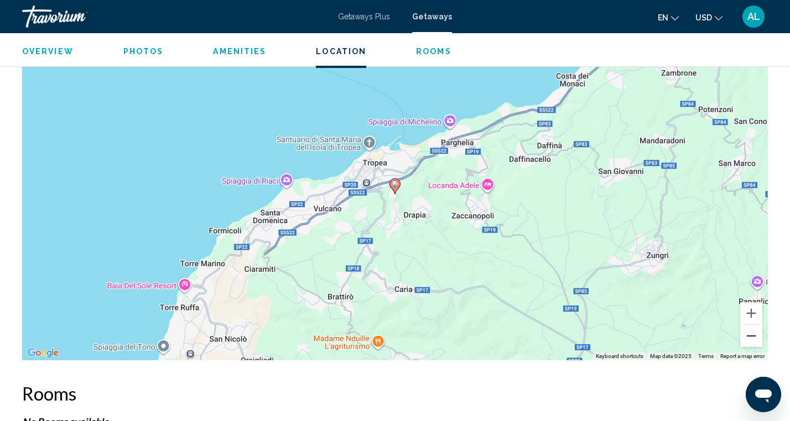
click at [750, 334] on button "Zoom out" at bounding box center [751, 336] width 22 height 22
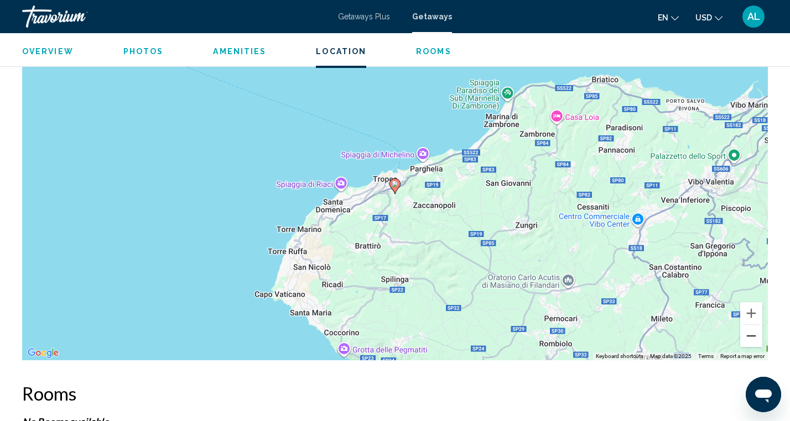
click at [750, 334] on button "Zoom out" at bounding box center [751, 336] width 22 height 22
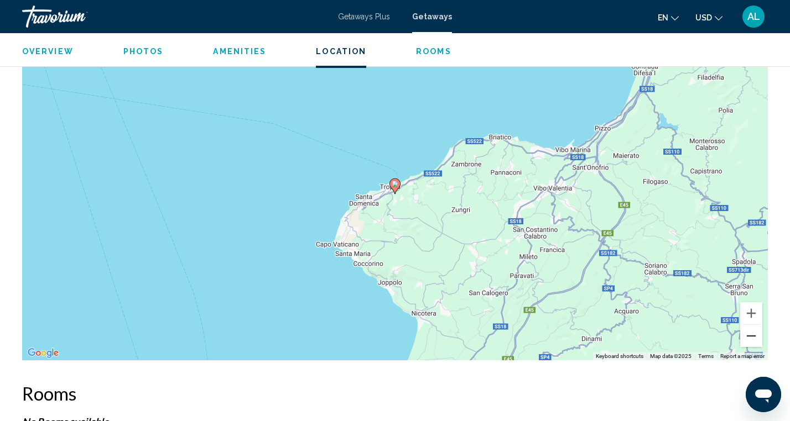
click at [750, 334] on button "Zoom out" at bounding box center [751, 336] width 22 height 22
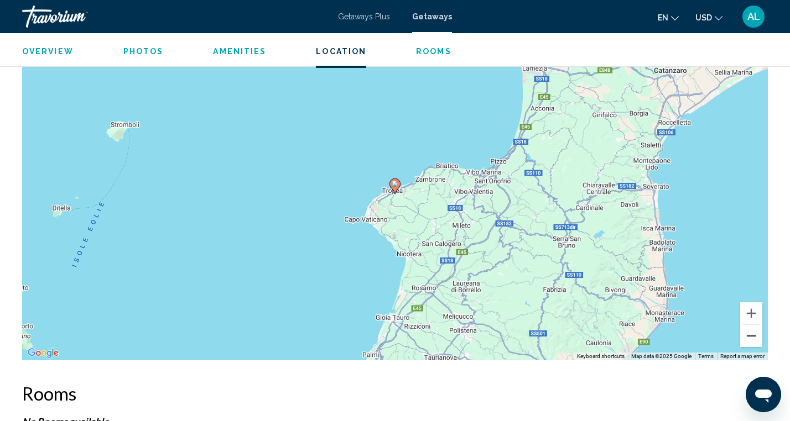
click at [750, 334] on button "Zoom out" at bounding box center [751, 336] width 22 height 22
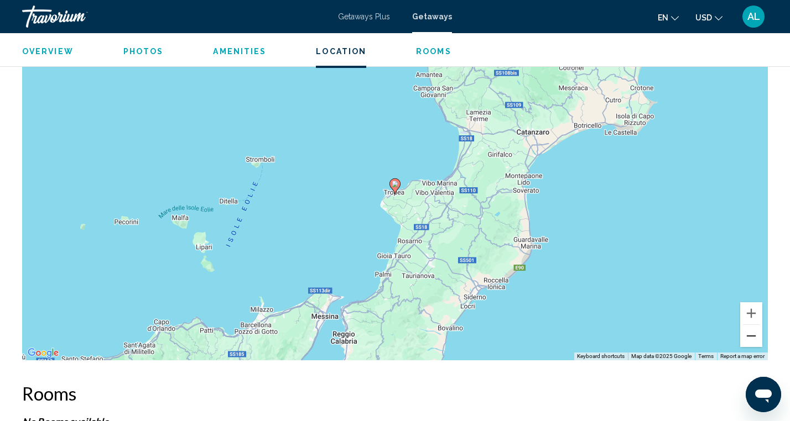
click at [750, 334] on button "Zoom out" at bounding box center [751, 336] width 22 height 22
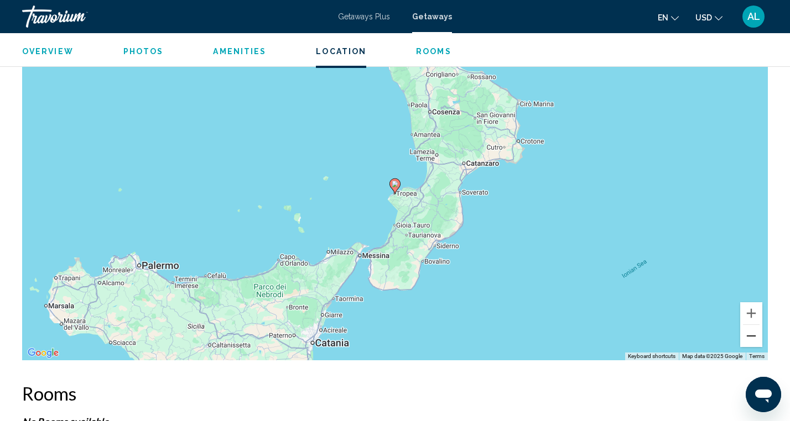
click at [750, 334] on button "Zoom out" at bounding box center [751, 336] width 22 height 22
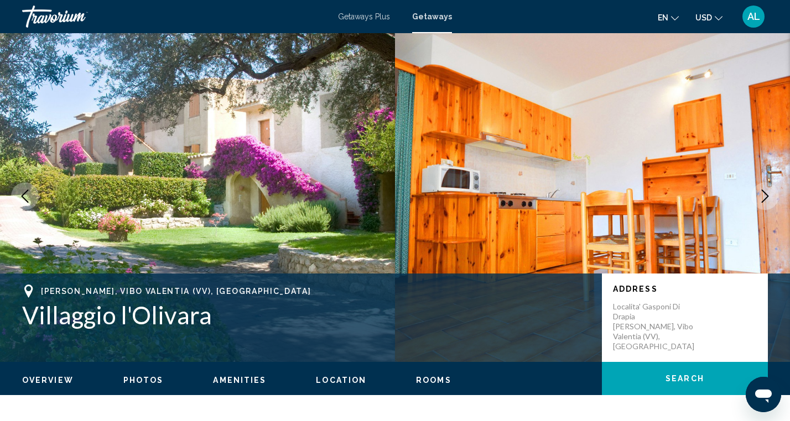
scroll to position [0, 0]
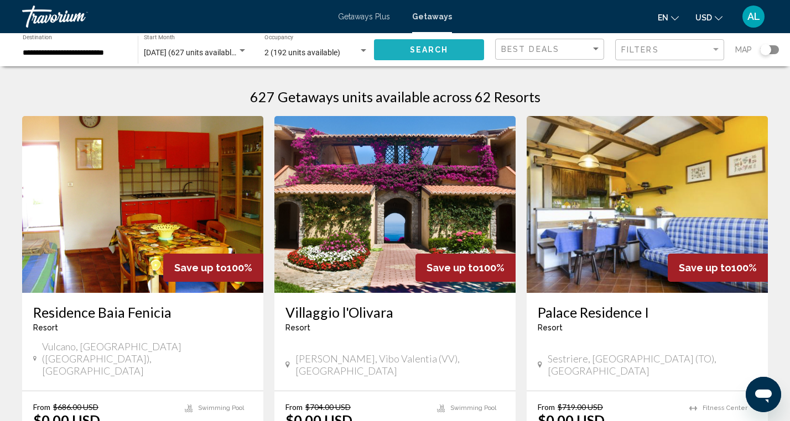
click at [418, 50] on span "Search" at bounding box center [429, 50] width 39 height 9
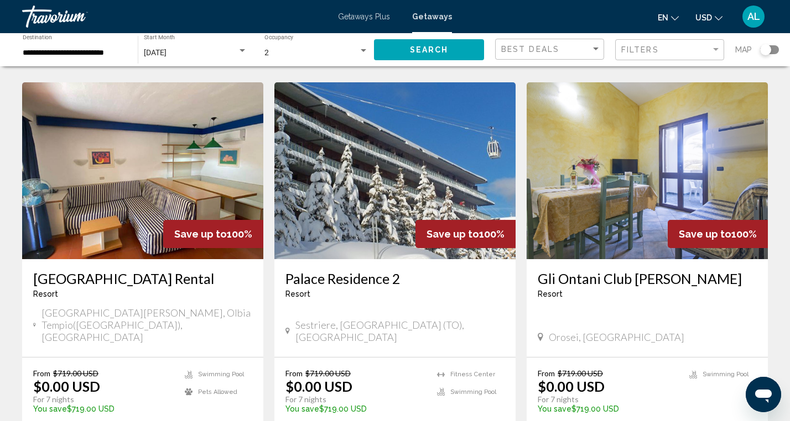
scroll to position [850, 0]
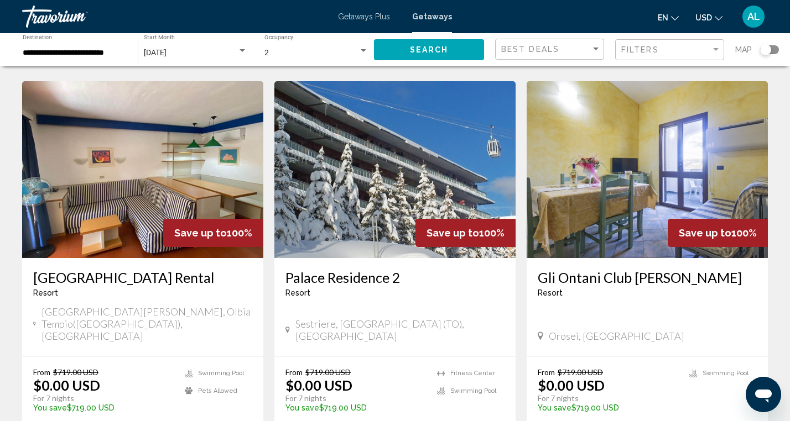
click at [656, 154] on img "Main content" at bounding box center [647, 169] width 241 height 177
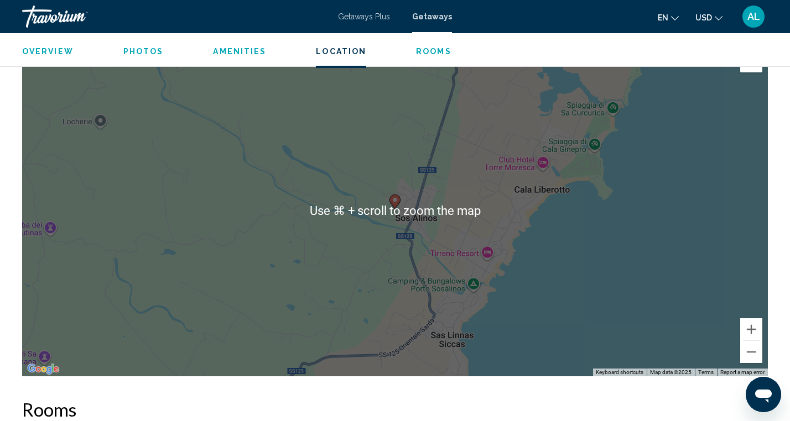
scroll to position [1348, 0]
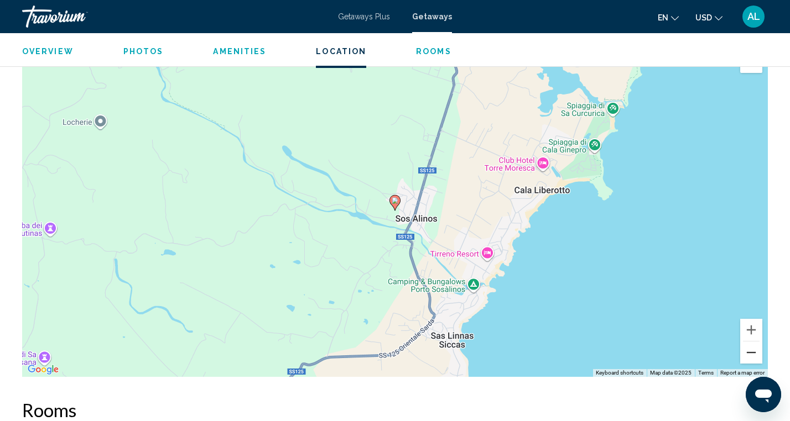
click at [750, 348] on button "Zoom out" at bounding box center [751, 353] width 22 height 22
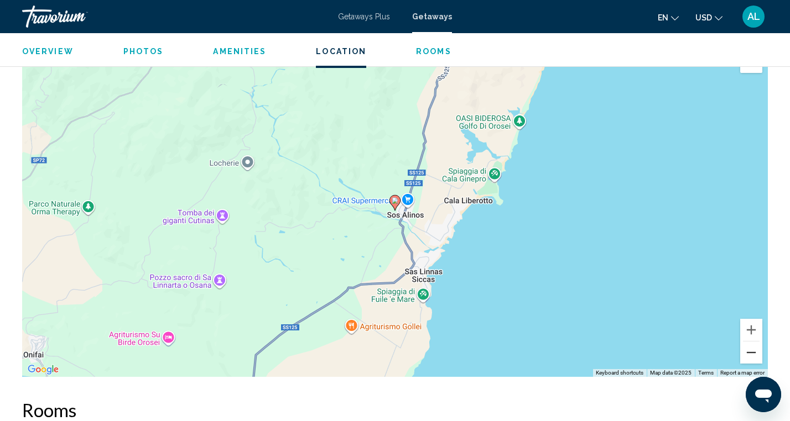
click at [750, 348] on button "Zoom out" at bounding box center [751, 353] width 22 height 22
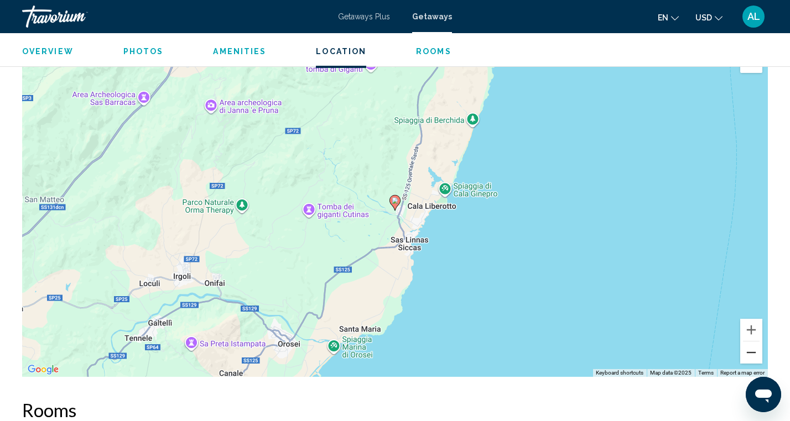
click at [750, 348] on button "Zoom out" at bounding box center [751, 353] width 22 height 22
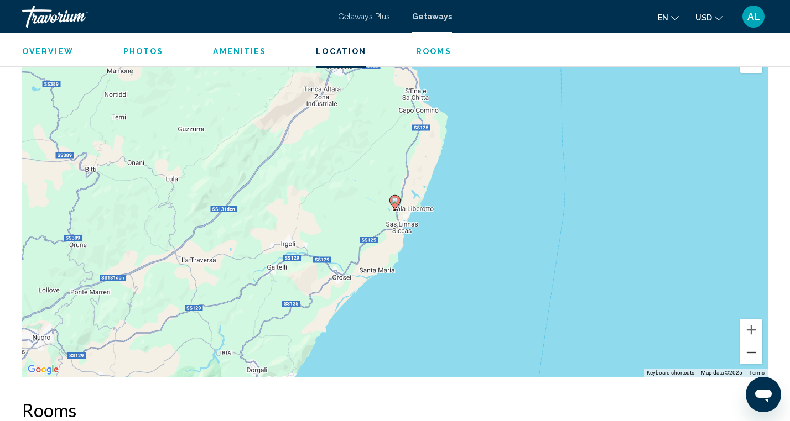
click at [750, 348] on button "Zoom out" at bounding box center [751, 353] width 22 height 22
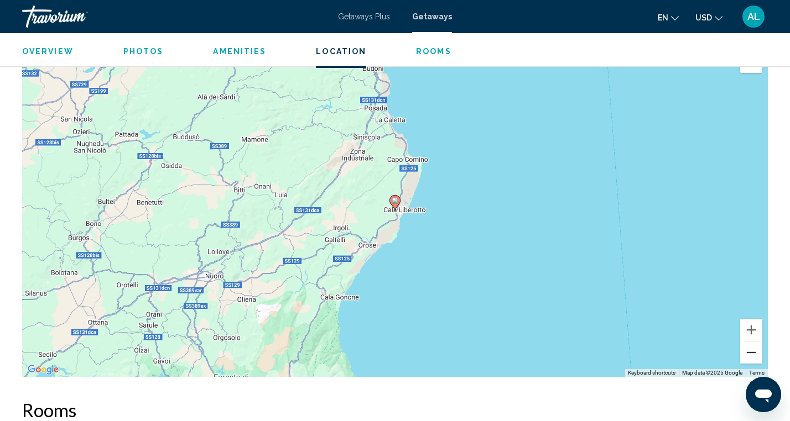
click at [750, 348] on button "Zoom out" at bounding box center [751, 353] width 22 height 22
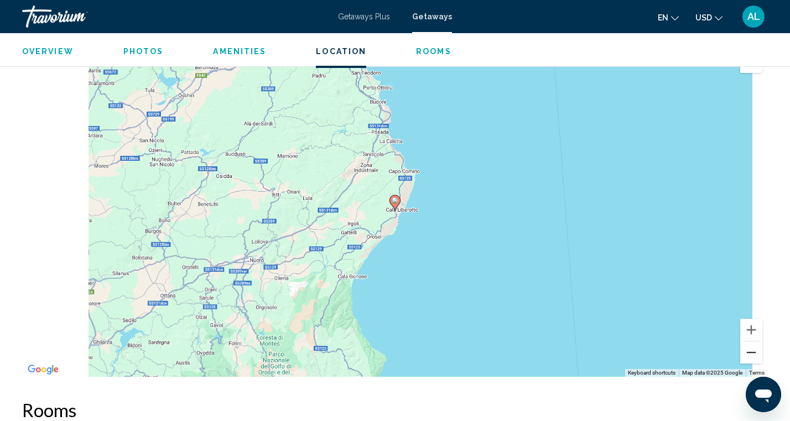
click at [750, 348] on button "Zoom out" at bounding box center [751, 353] width 22 height 22
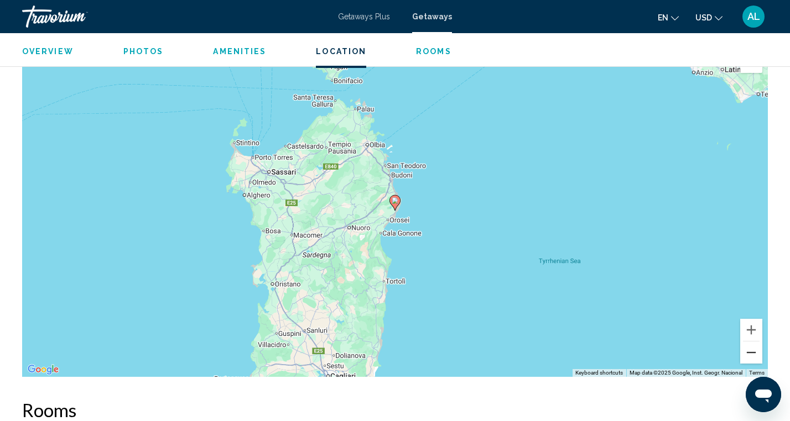
click at [750, 348] on button "Zoom out" at bounding box center [751, 353] width 22 height 22
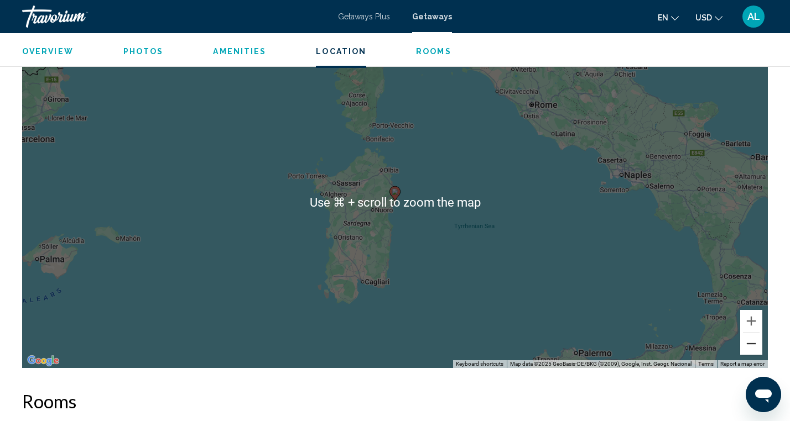
scroll to position [1331, 0]
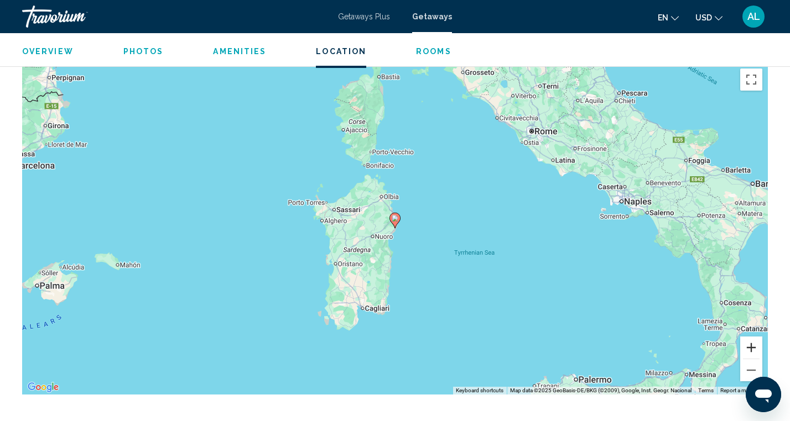
click at [749, 346] on button "Zoom in" at bounding box center [751, 348] width 22 height 22
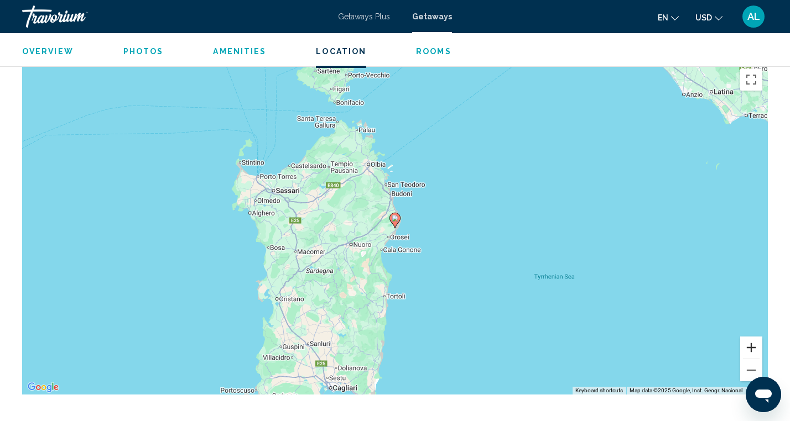
click at [749, 346] on button "Zoom in" at bounding box center [751, 348] width 22 height 22
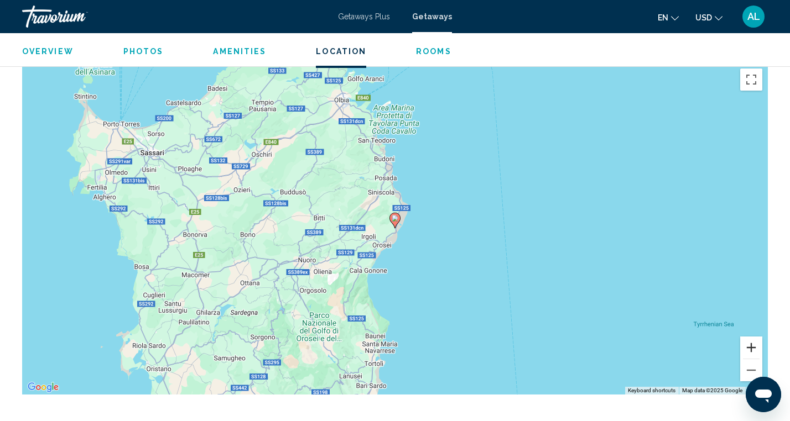
click at [749, 346] on button "Zoom in" at bounding box center [751, 348] width 22 height 22
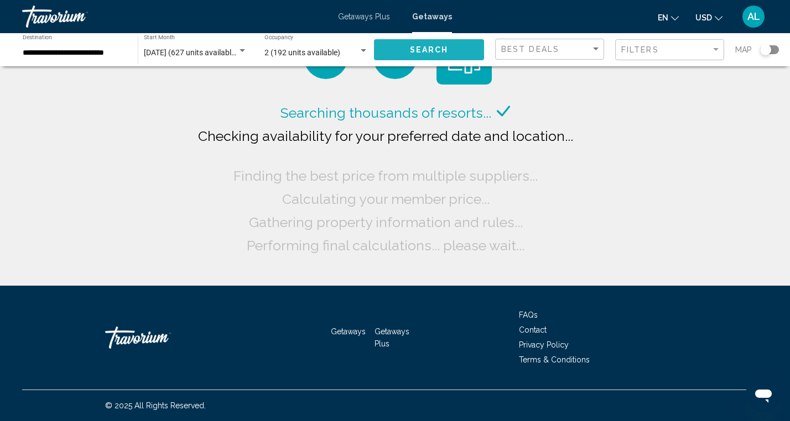
click at [419, 50] on span "Search" at bounding box center [429, 50] width 39 height 9
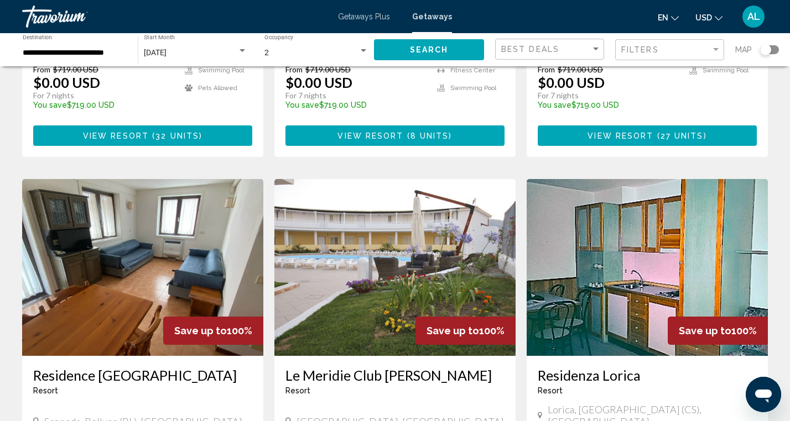
scroll to position [1163, 0]
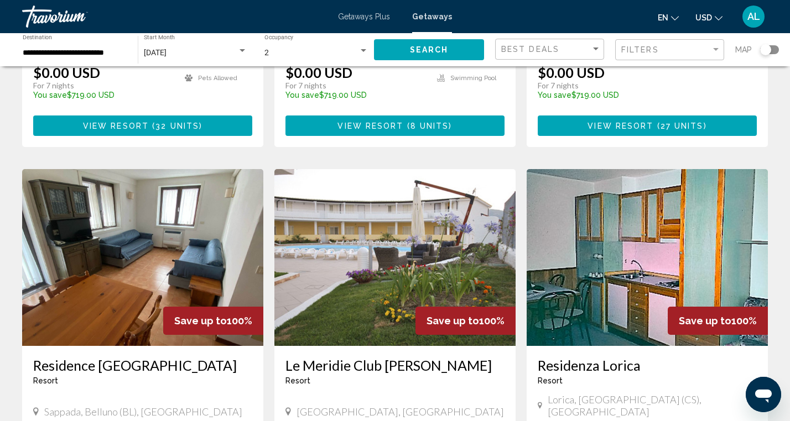
click at [643, 191] on img "Main content" at bounding box center [647, 257] width 241 height 177
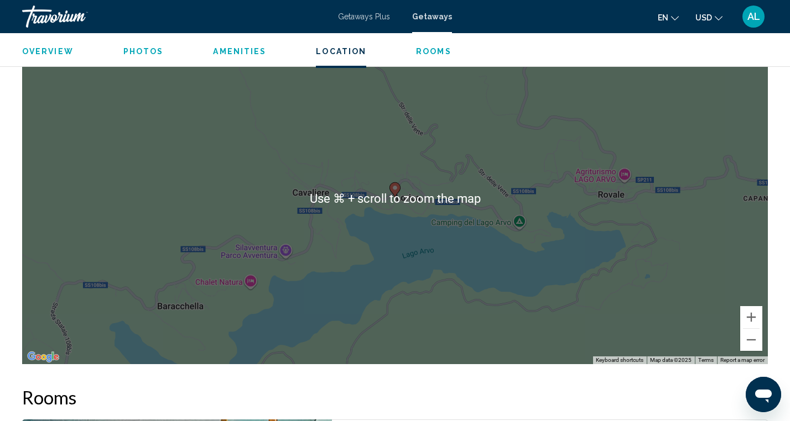
scroll to position [1622, 0]
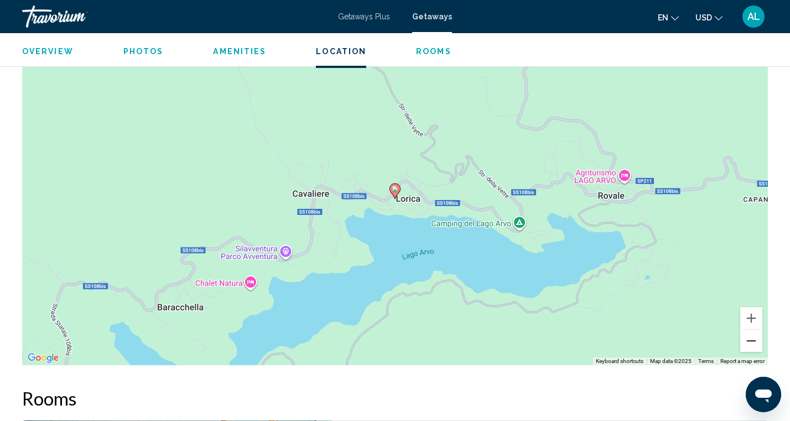
click at [753, 331] on button "Zoom out" at bounding box center [751, 341] width 22 height 22
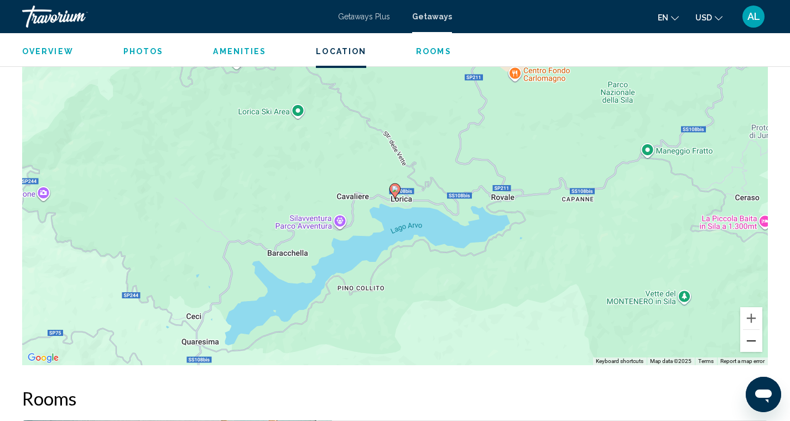
click at [753, 332] on button "Zoom out" at bounding box center [751, 341] width 22 height 22
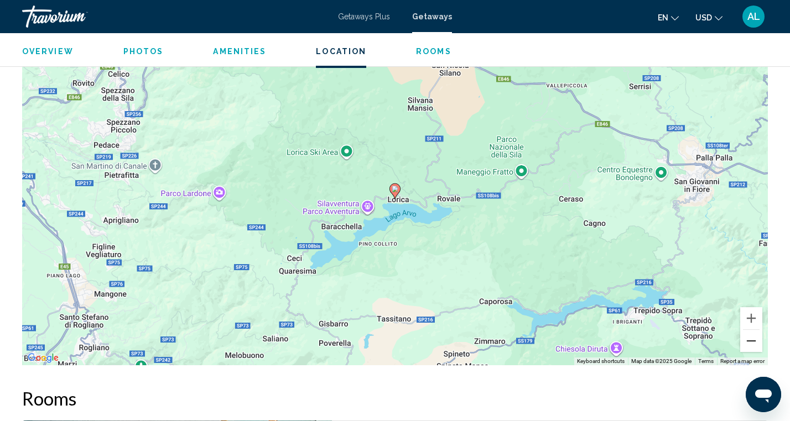
click at [753, 332] on button "Zoom out" at bounding box center [751, 341] width 22 height 22
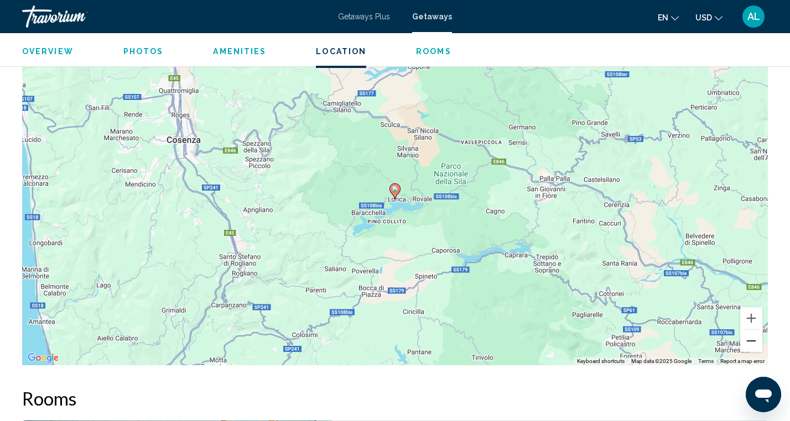
click at [753, 332] on button "Zoom out" at bounding box center [751, 341] width 22 height 22
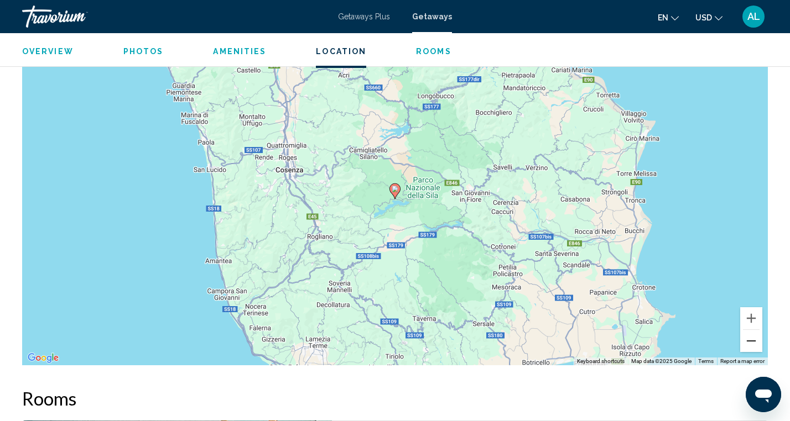
click at [753, 332] on button "Zoom out" at bounding box center [751, 341] width 22 height 22
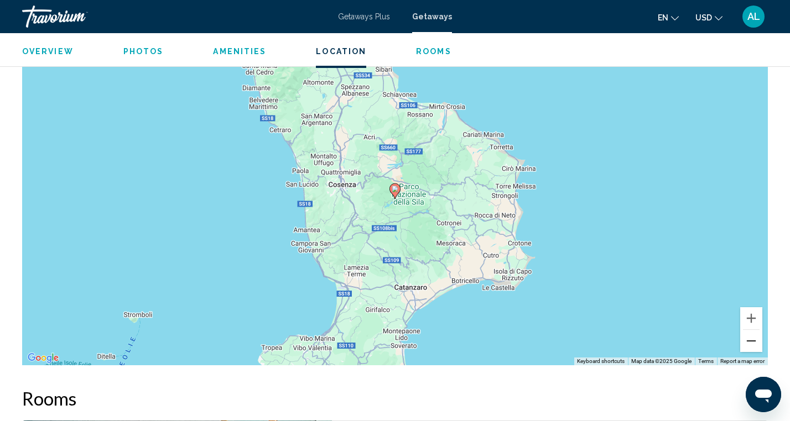
click at [753, 332] on button "Zoom out" at bounding box center [751, 341] width 22 height 22
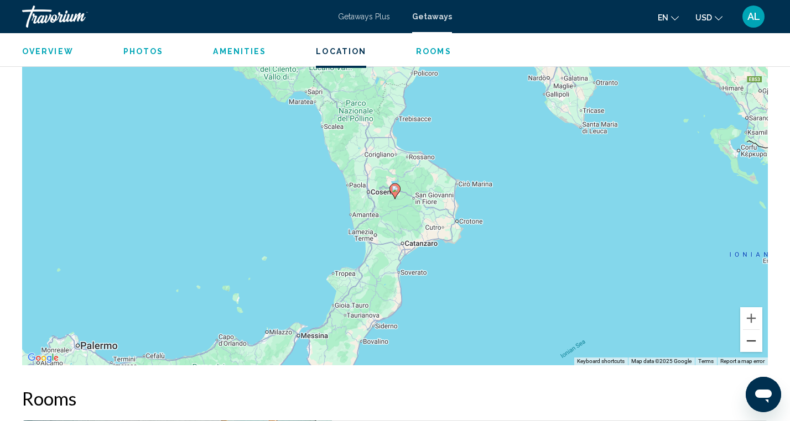
click at [753, 333] on button "Zoom out" at bounding box center [751, 341] width 22 height 22
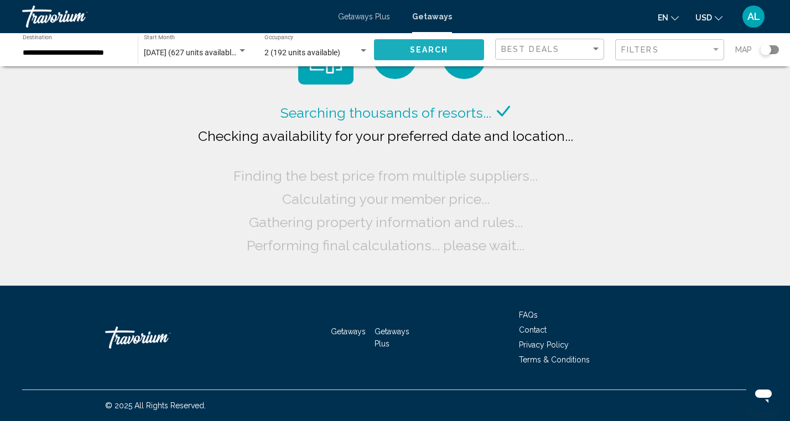
click at [428, 48] on span "Search" at bounding box center [429, 50] width 39 height 9
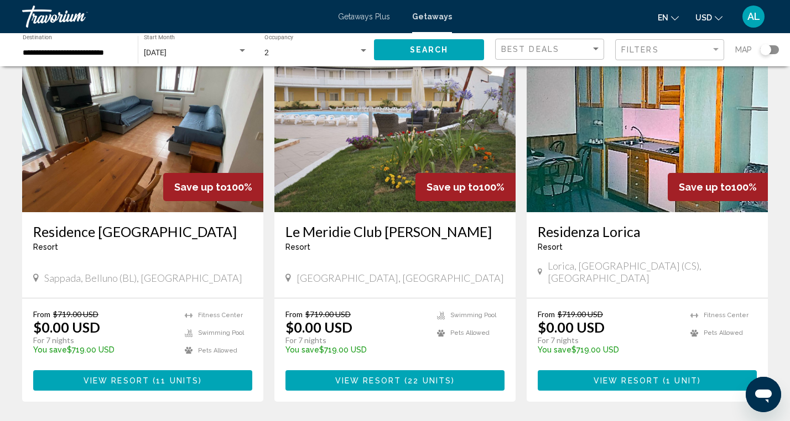
scroll to position [1298, 0]
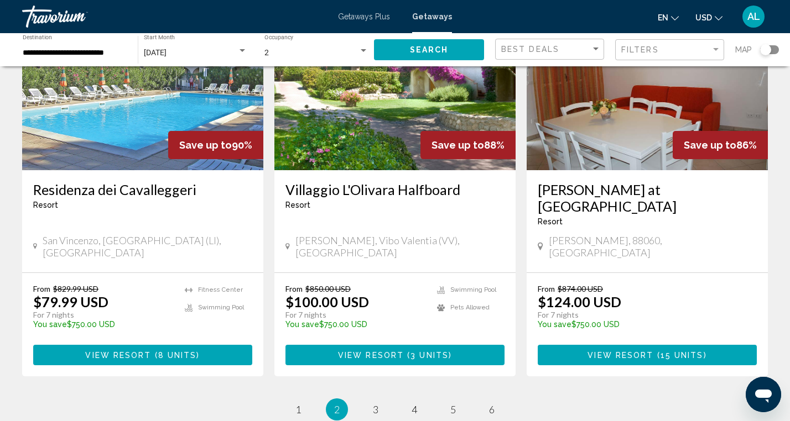
scroll to position [1381, 0]
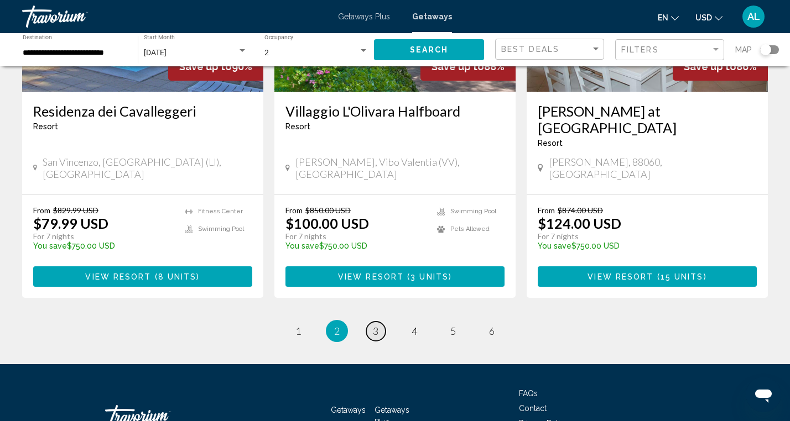
click at [377, 325] on span "3" at bounding box center [376, 331] width 6 height 12
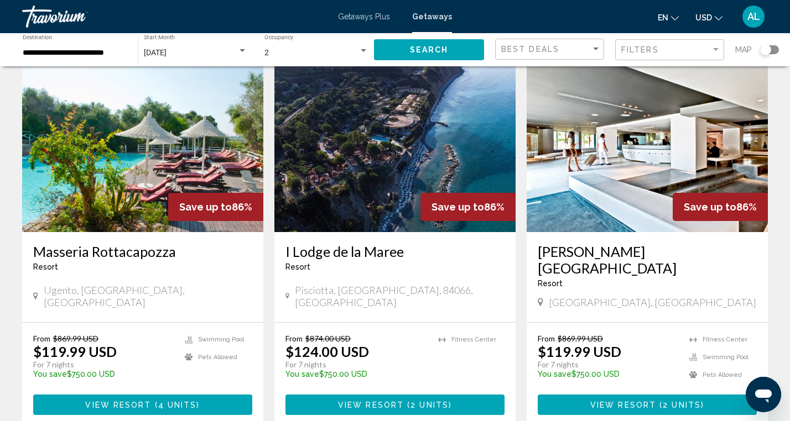
scroll to position [62, 0]
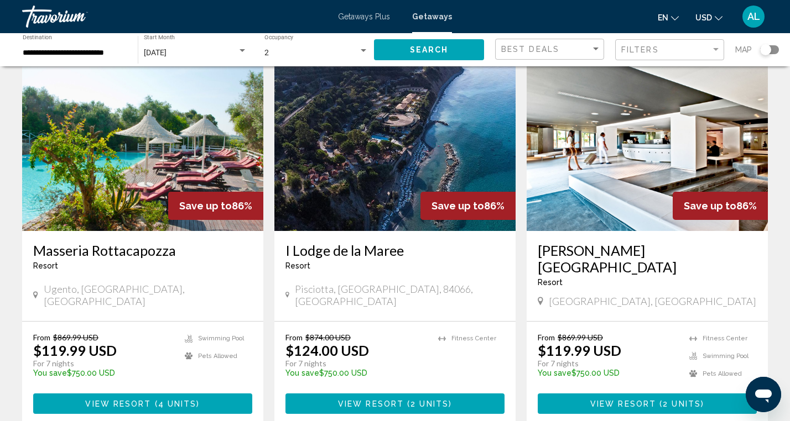
click at [620, 179] on img "Main content" at bounding box center [647, 142] width 241 height 177
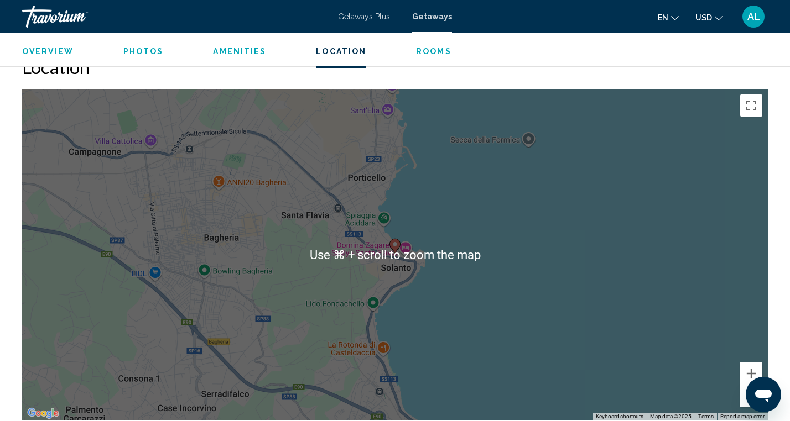
scroll to position [1275, 0]
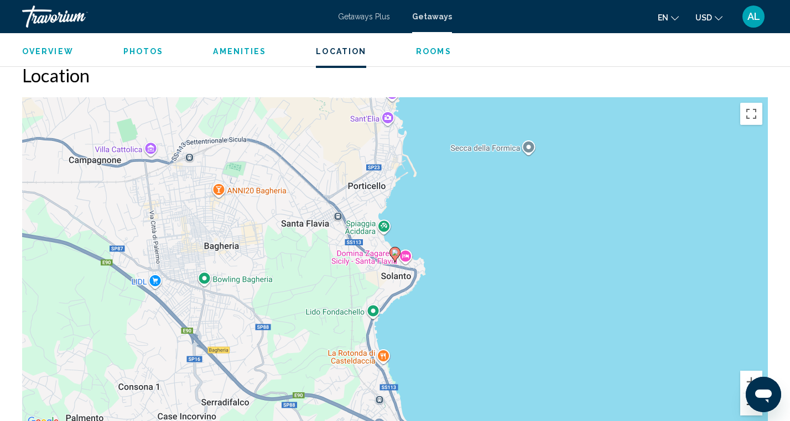
click at [749, 407] on button "Zoom out" at bounding box center [751, 405] width 22 height 22
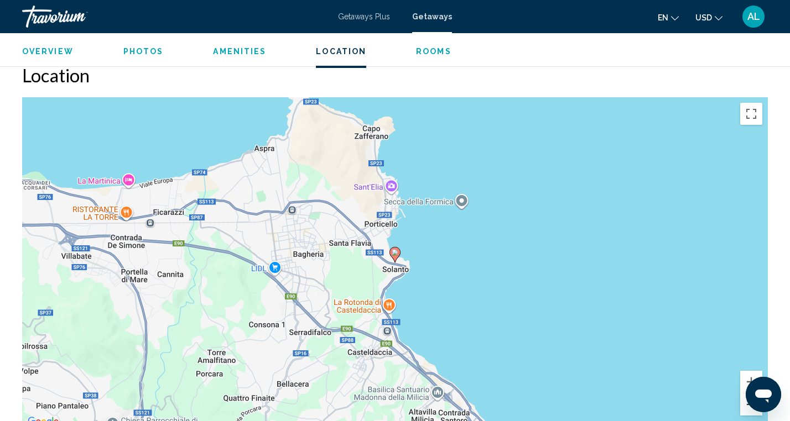
click at [747, 410] on button "Zoom out" at bounding box center [751, 405] width 22 height 22
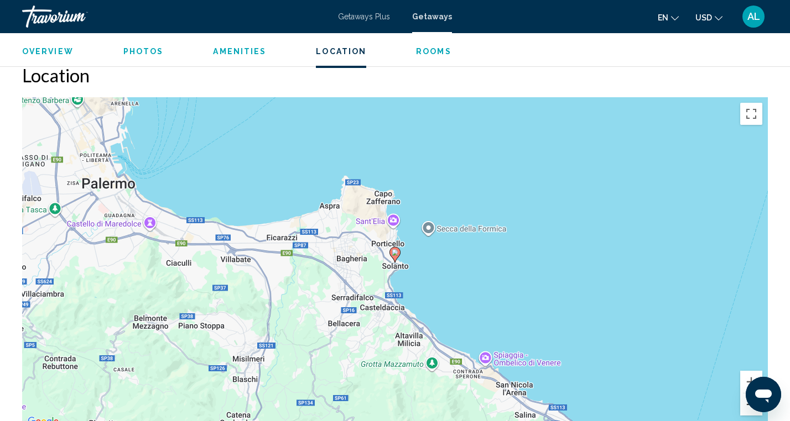
click at [747, 410] on button "Zoom out" at bounding box center [751, 405] width 22 height 22
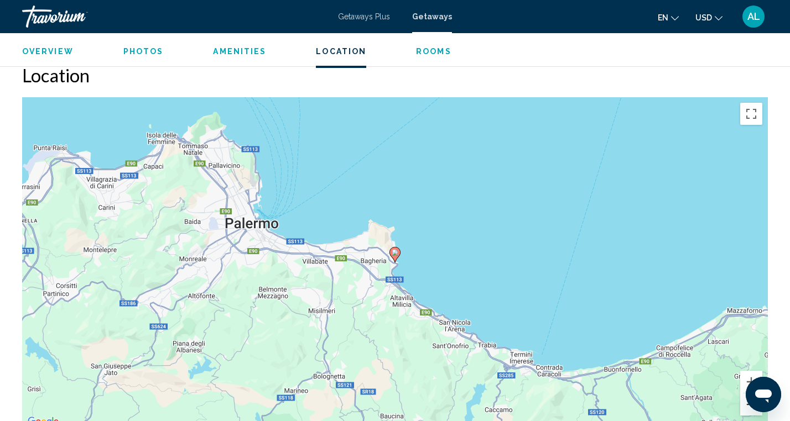
click at [747, 410] on button "Zoom out" at bounding box center [751, 405] width 22 height 22
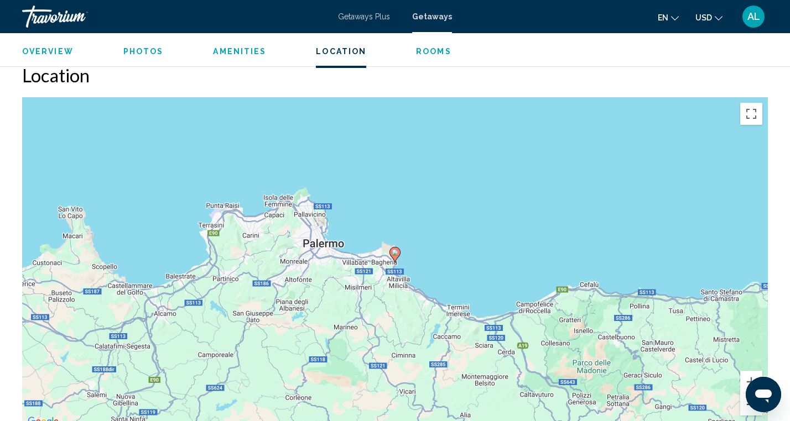
click at [748, 409] on button "Zoom out" at bounding box center [751, 405] width 22 height 22
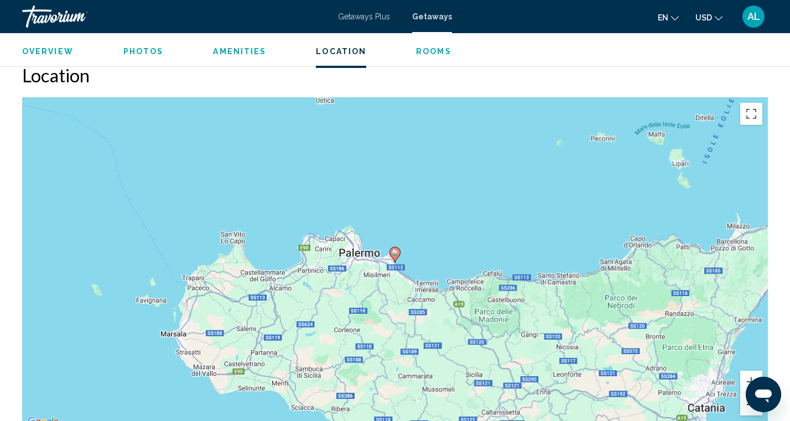
click at [748, 409] on button "Zoom out" at bounding box center [751, 405] width 22 height 22
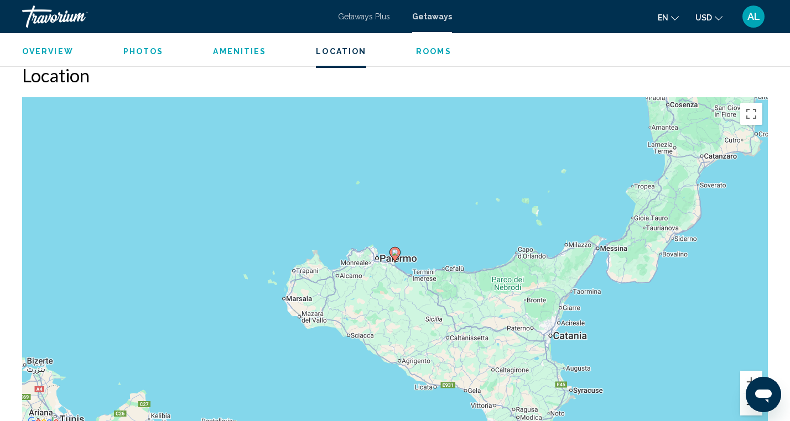
click at [747, 403] on button "Zoom out" at bounding box center [751, 405] width 22 height 22
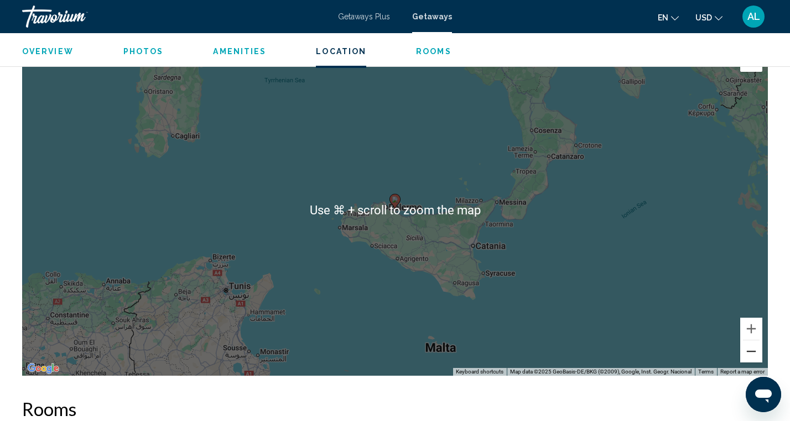
scroll to position [1329, 0]
click at [753, 353] on button "Zoom out" at bounding box center [751, 351] width 22 height 22
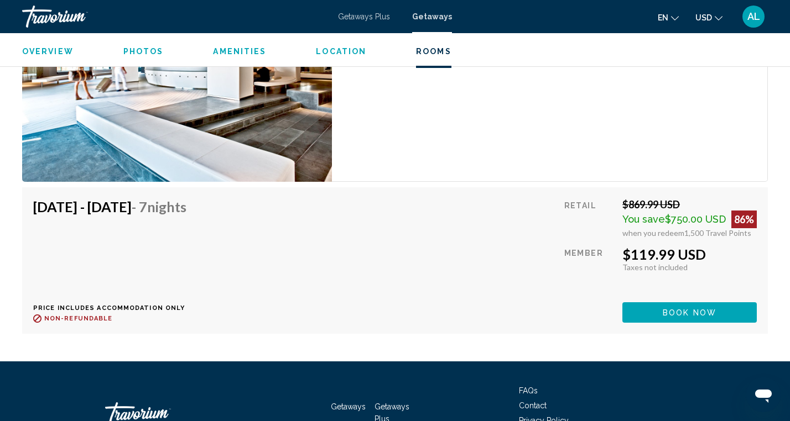
scroll to position [1829, 0]
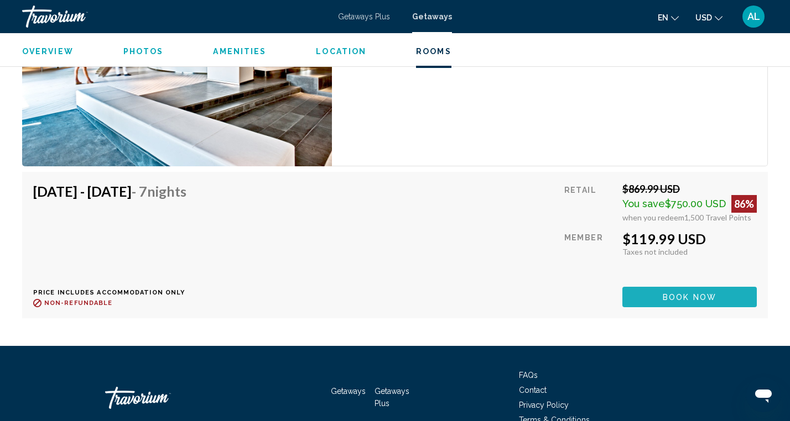
click at [684, 296] on span "Book now" at bounding box center [690, 297] width 54 height 9
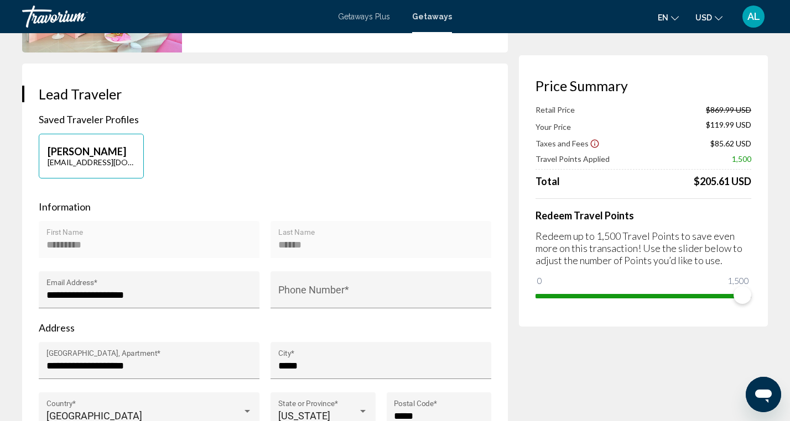
scroll to position [204, 0]
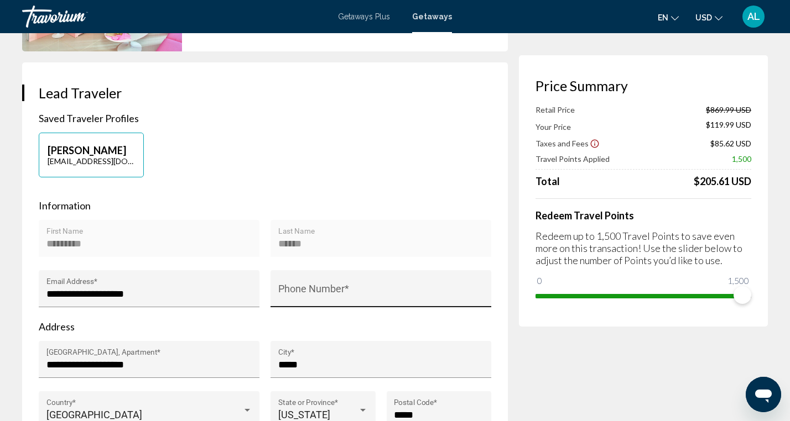
click at [307, 278] on div "Phone Number *" at bounding box center [381, 292] width 206 height 29
type input "**********"
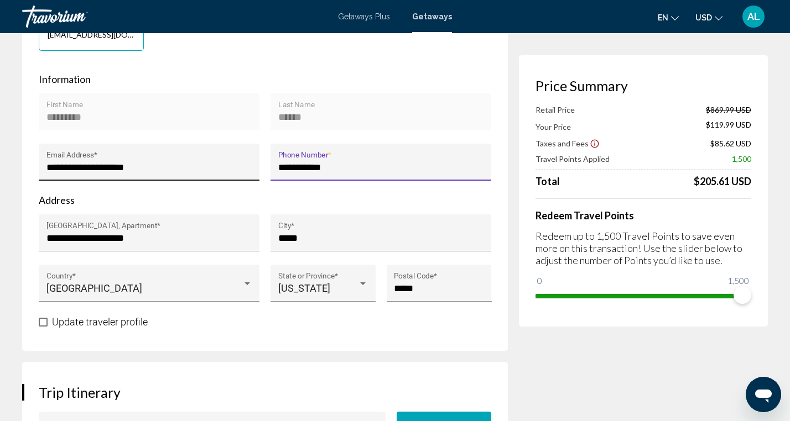
scroll to position [332, 0]
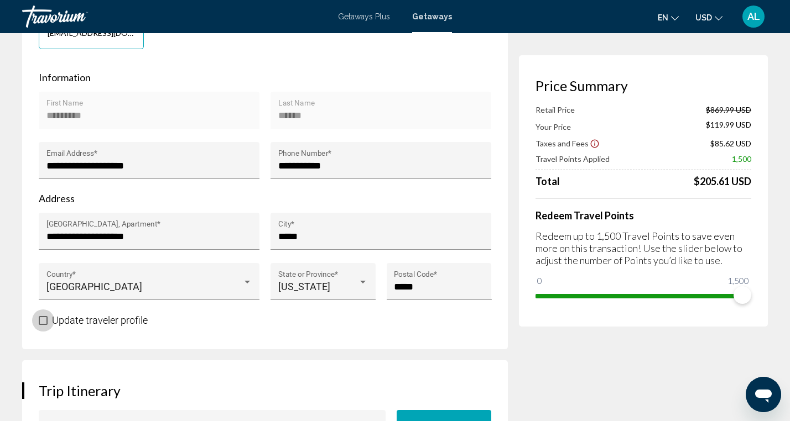
click at [41, 316] on span "Main content" at bounding box center [43, 320] width 9 height 9
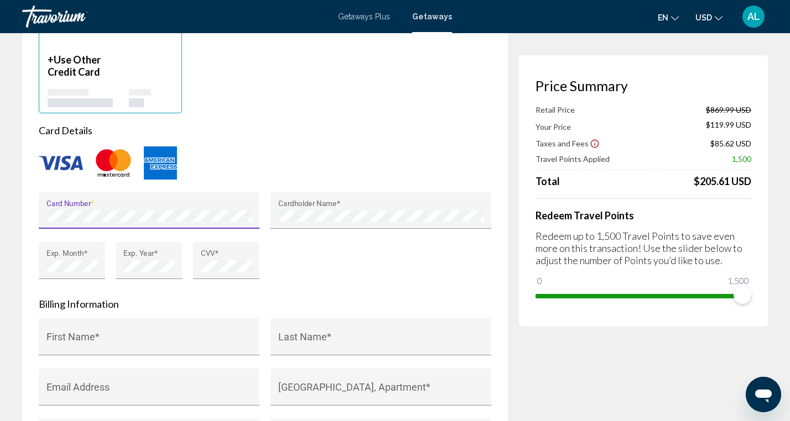
scroll to position [889, 0]
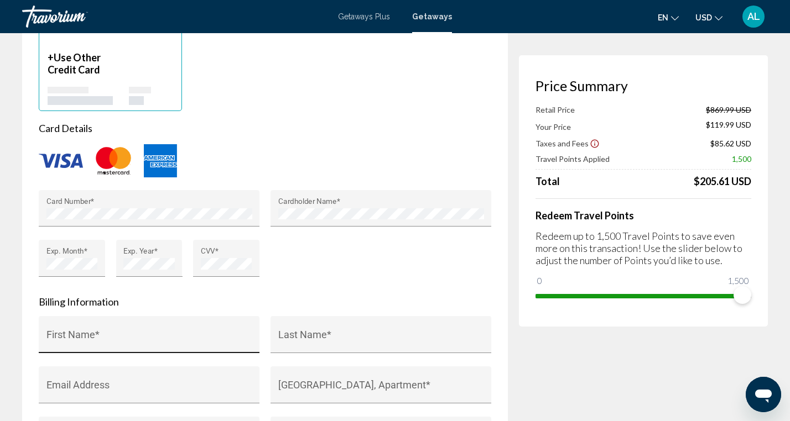
click at [74, 324] on div "First Name *" at bounding box center [149, 338] width 206 height 29
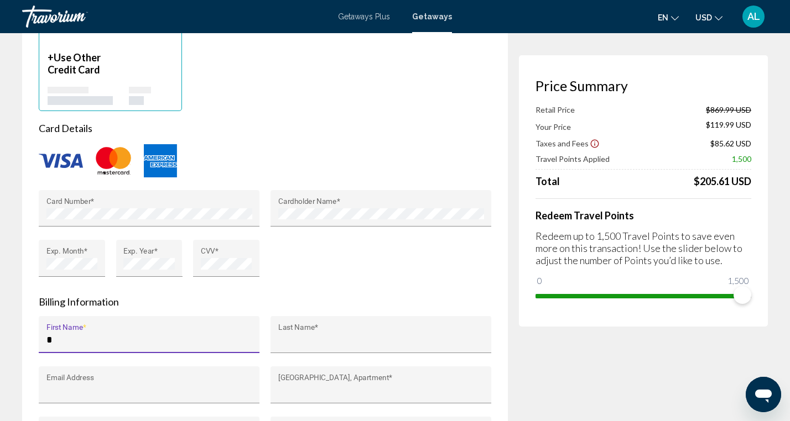
type input "*********"
type input "******"
type input "**********"
type input "*****"
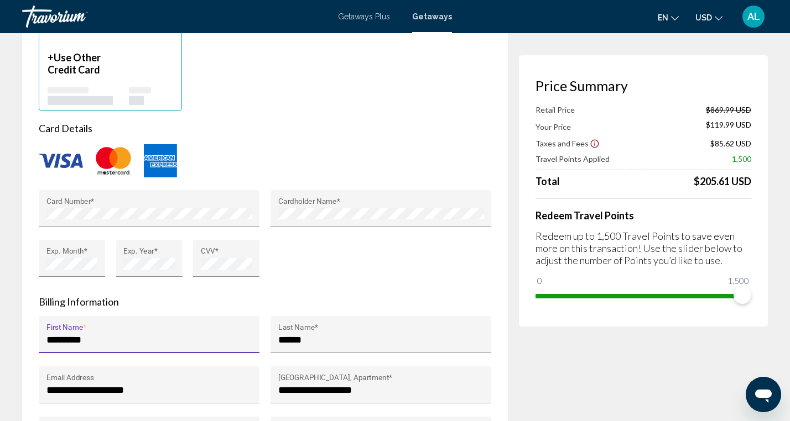
type input "**"
type input "*****"
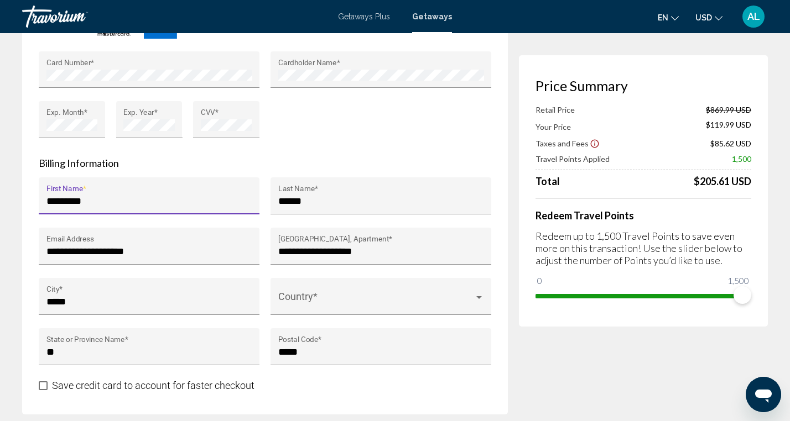
scroll to position [1030, 0]
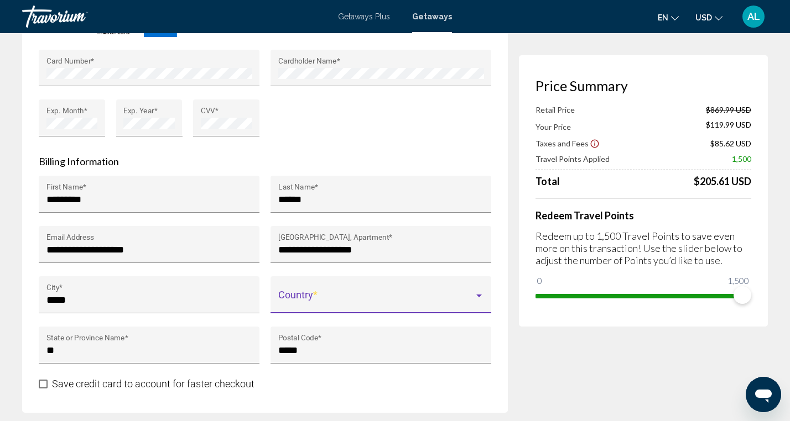
click at [480, 291] on div "Main content" at bounding box center [479, 295] width 10 height 9
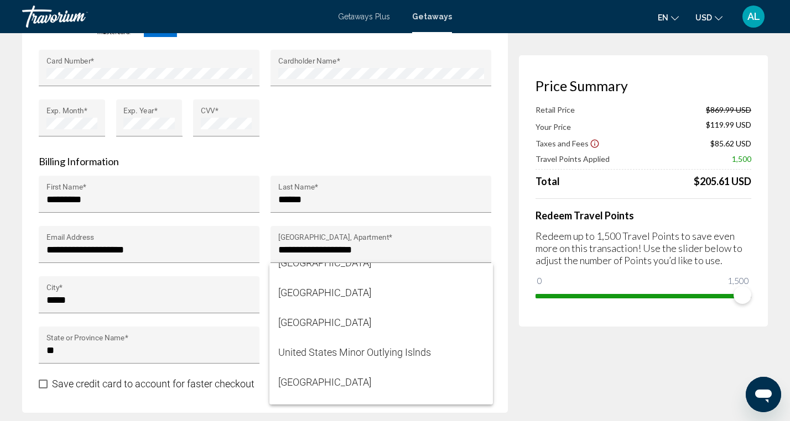
scroll to position [7186, 0]
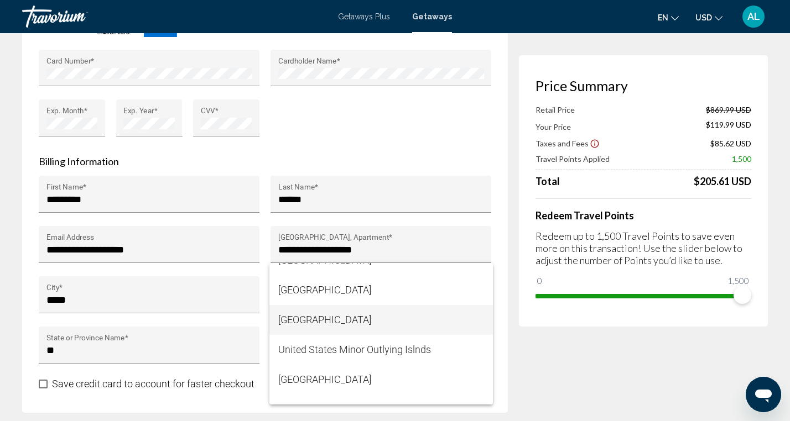
click at [355, 320] on span "[GEOGRAPHIC_DATA]" at bounding box center [381, 320] width 206 height 30
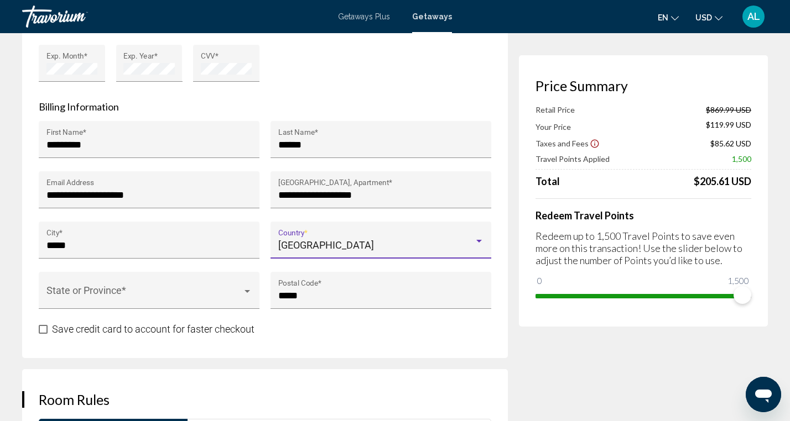
scroll to position [1088, 0]
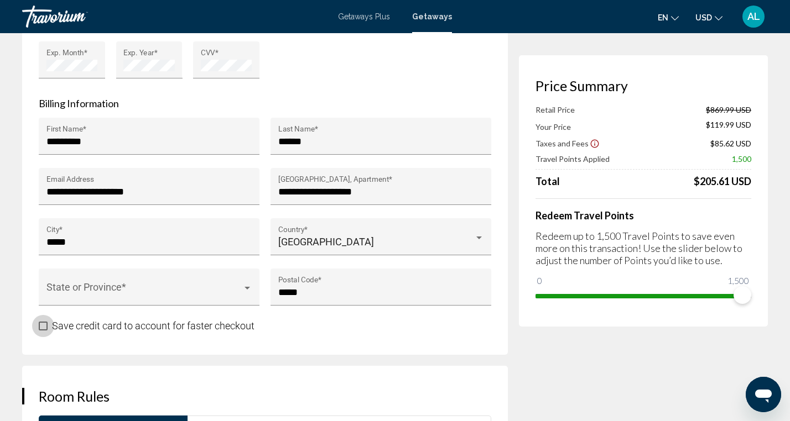
click at [43, 322] on span "Main content" at bounding box center [43, 326] width 9 height 9
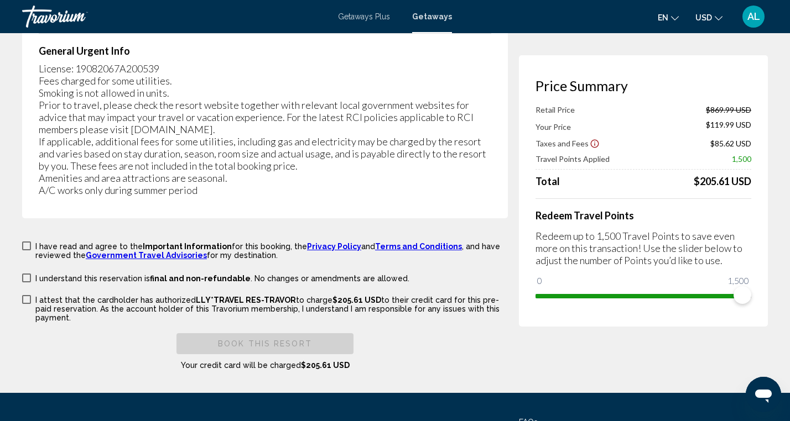
scroll to position [1812, 0]
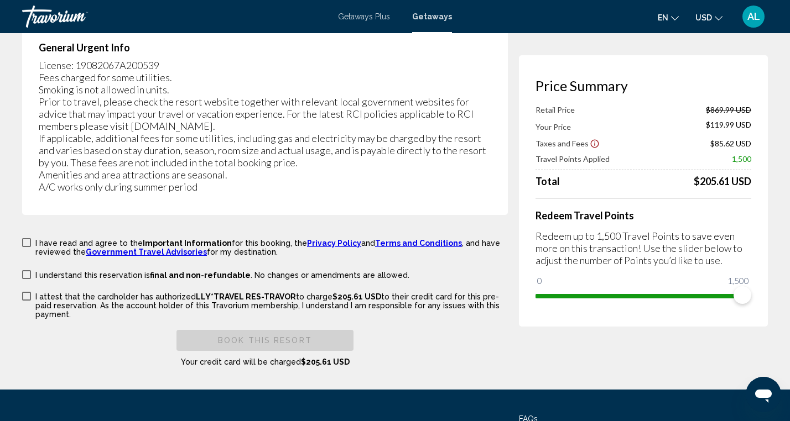
click at [24, 238] on span "Main content" at bounding box center [26, 242] width 9 height 9
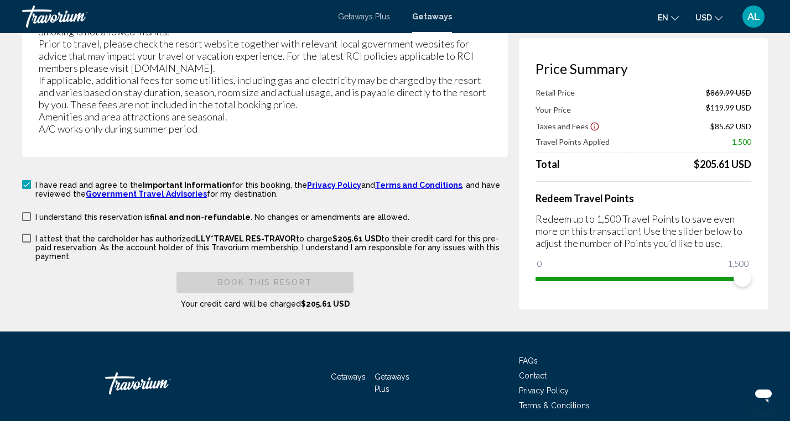
scroll to position [1872, 0]
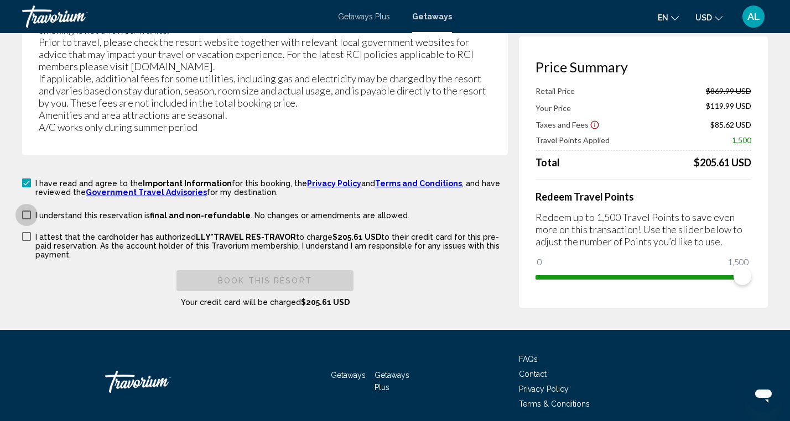
click at [27, 211] on span "Main content" at bounding box center [26, 215] width 9 height 9
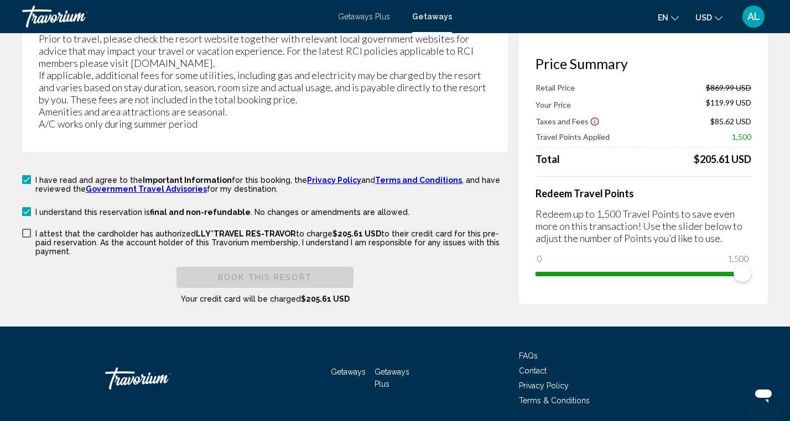
click at [27, 229] on span "Main content" at bounding box center [26, 233] width 9 height 9
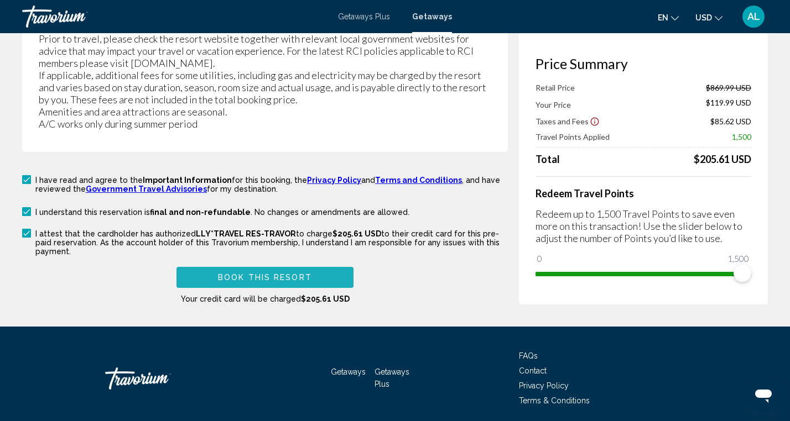
click at [264, 274] on span "Book this Resort" at bounding box center [265, 278] width 94 height 9
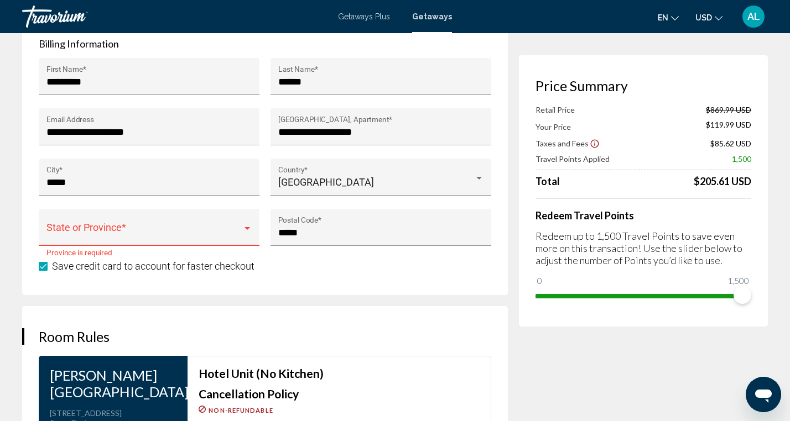
click at [248, 227] on div "Main content" at bounding box center [247, 228] width 6 height 3
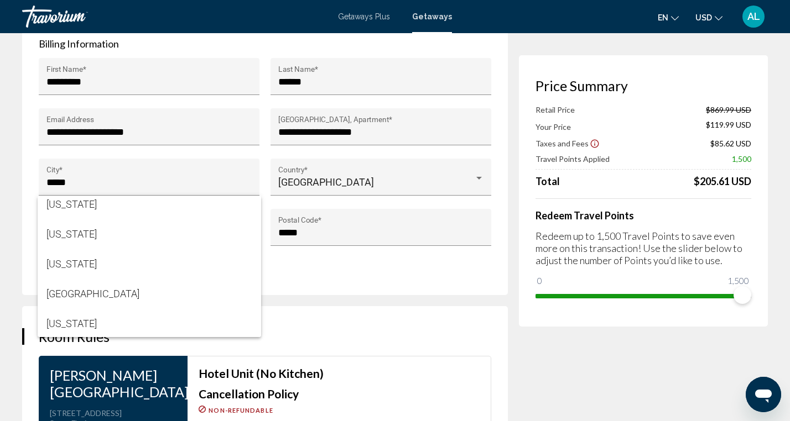
scroll to position [1441, 0]
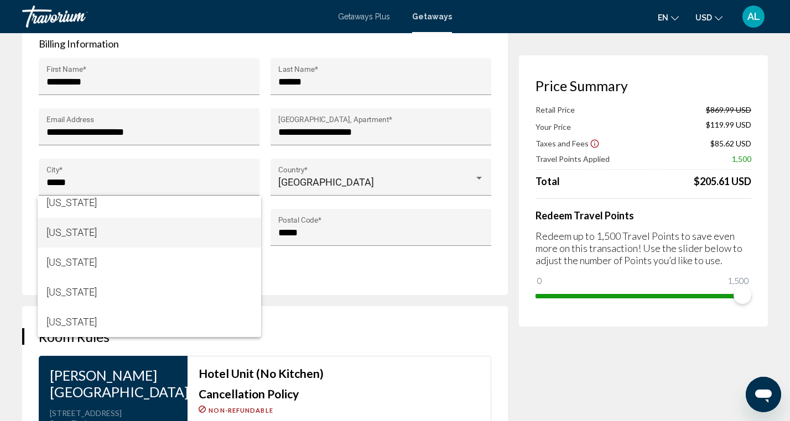
click at [104, 233] on span "[US_STATE]" at bounding box center [149, 233] width 206 height 30
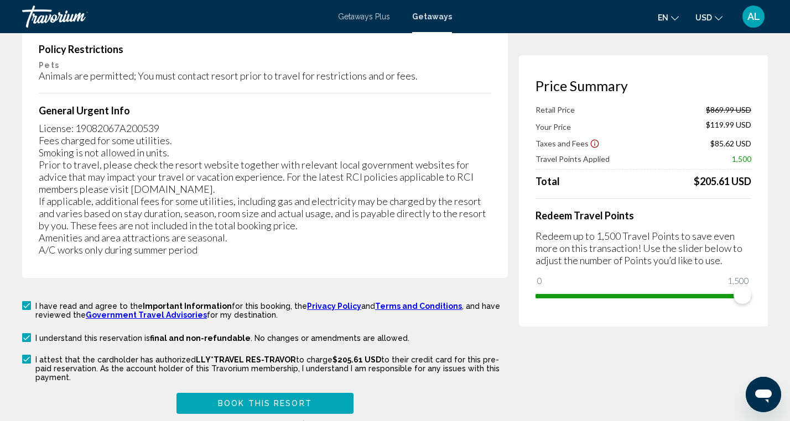
scroll to position [1781, 0]
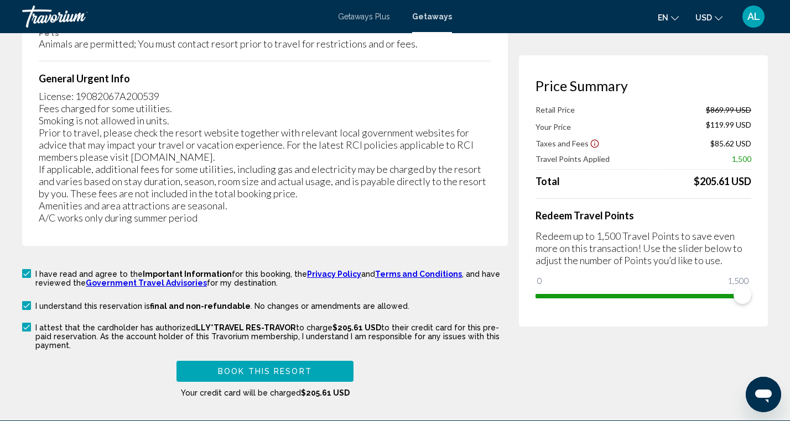
click at [270, 368] on span "Book this Resort" at bounding box center [265, 372] width 94 height 9
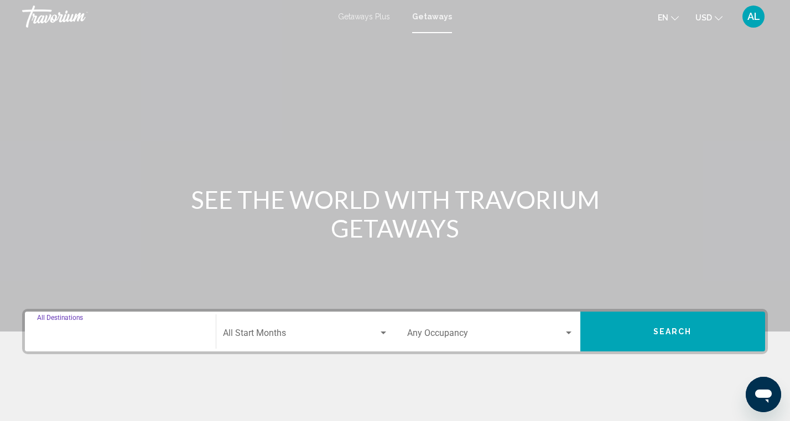
click at [111, 332] on input "Destination All Destinations" at bounding box center [120, 336] width 166 height 10
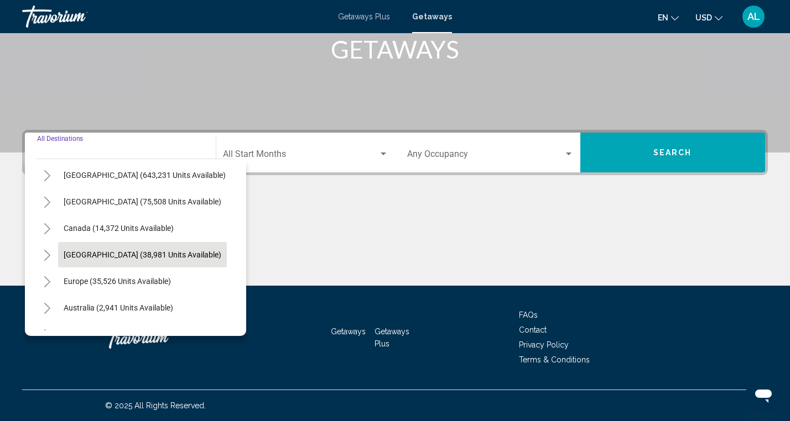
scroll to position [37, 0]
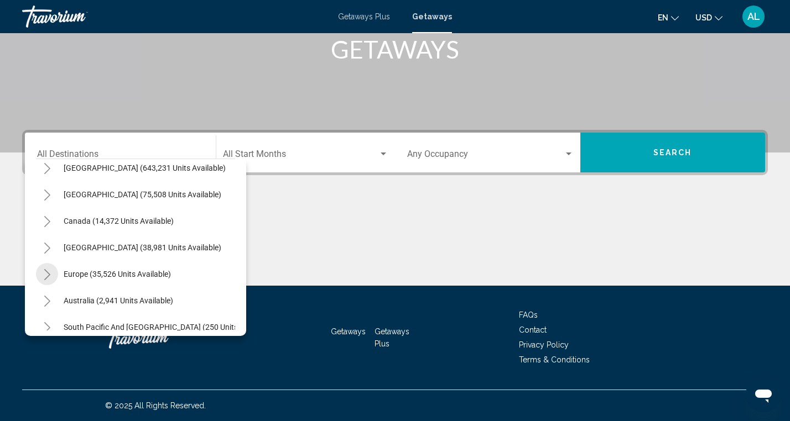
click at [47, 273] on icon "Toggle Europe (35,526 units available)" at bounding box center [47, 274] width 6 height 11
click at [47, 276] on icon "Toggle Europe (35,526 units available)" at bounding box center [47, 275] width 8 height 4
click at [44, 274] on icon "Toggle Europe (35,526 units available)" at bounding box center [47, 274] width 8 height 11
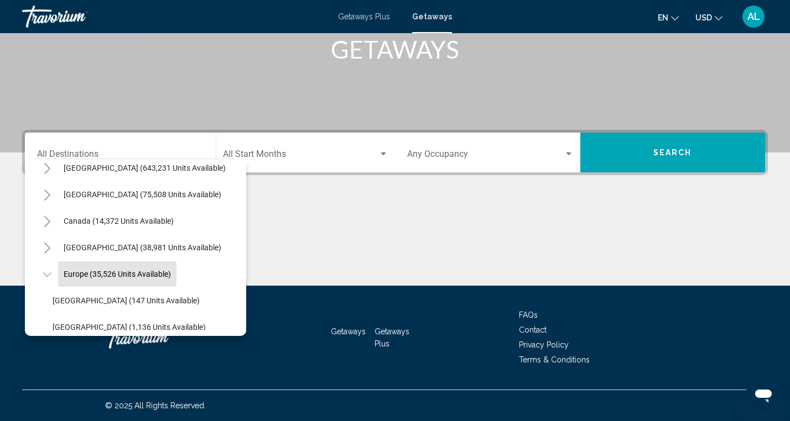
click at [90, 275] on span "Europe (35,526 units available)" at bounding box center [117, 274] width 107 height 9
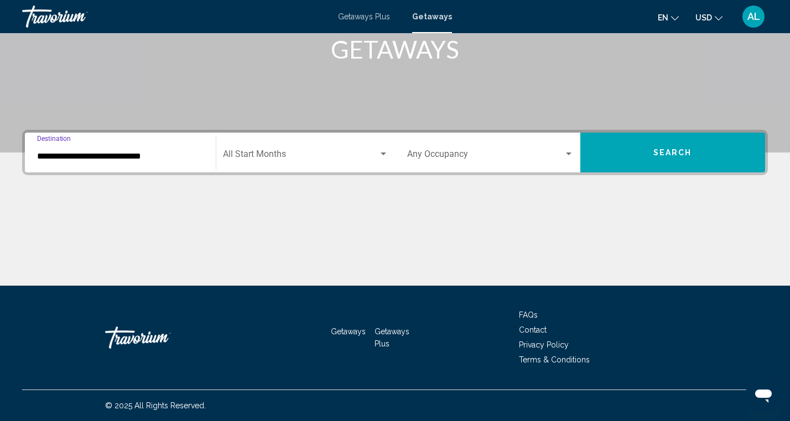
click at [126, 158] on input "**********" at bounding box center [120, 157] width 166 height 10
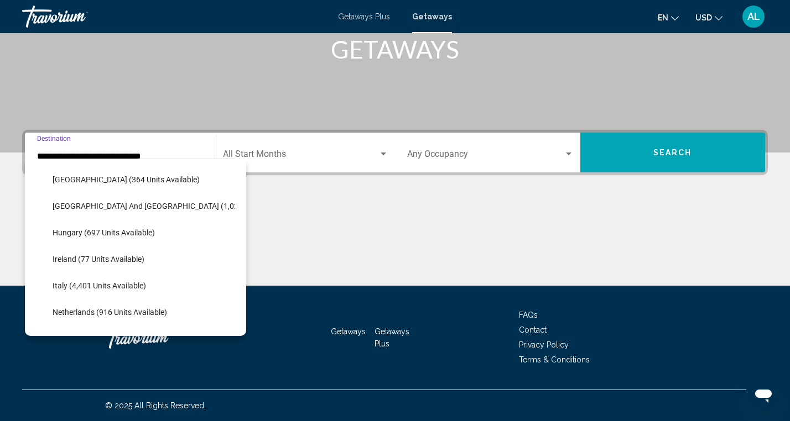
scroll to position [361, 0]
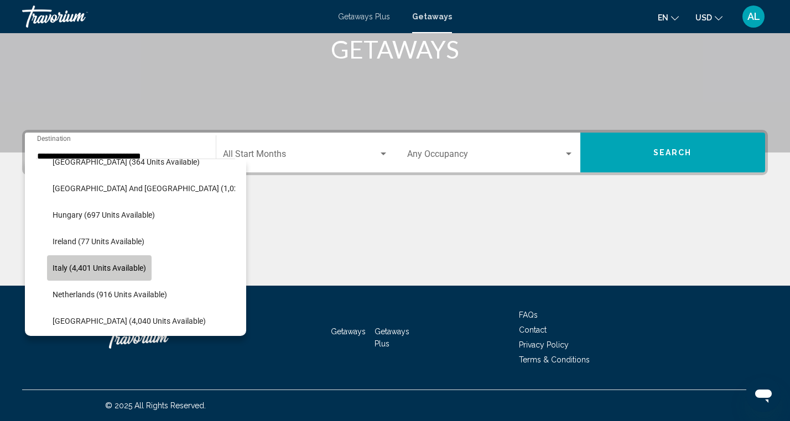
click at [86, 269] on span "Italy (4,401 units available)" at bounding box center [99, 268] width 93 height 9
type input "**********"
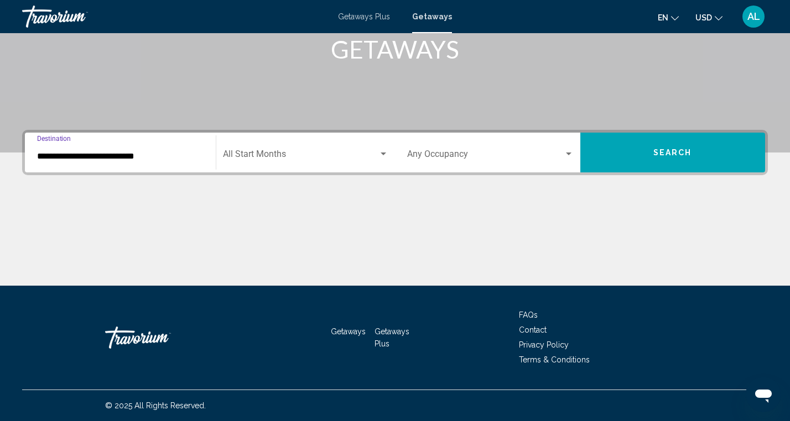
click at [384, 154] on div "Search widget" at bounding box center [384, 154] width 6 height 3
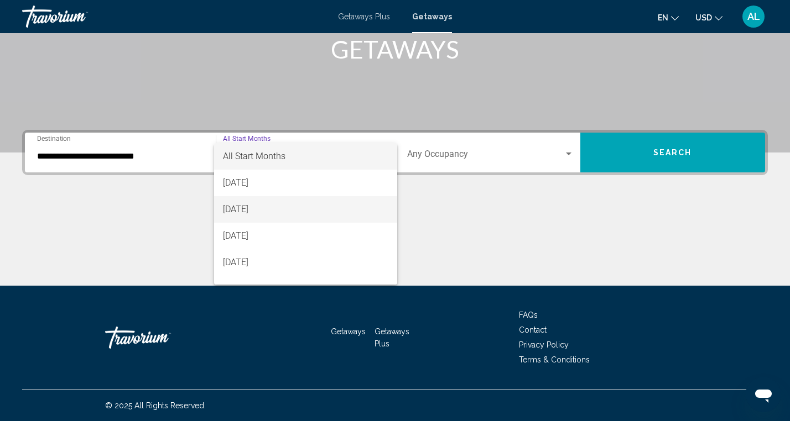
click at [309, 210] on span "[DATE]" at bounding box center [306, 209] width 166 height 27
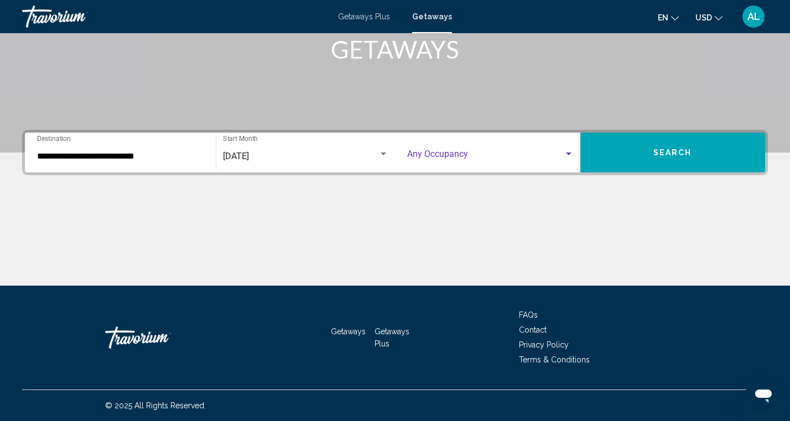
click at [571, 153] on div "Search widget" at bounding box center [569, 154] width 10 height 9
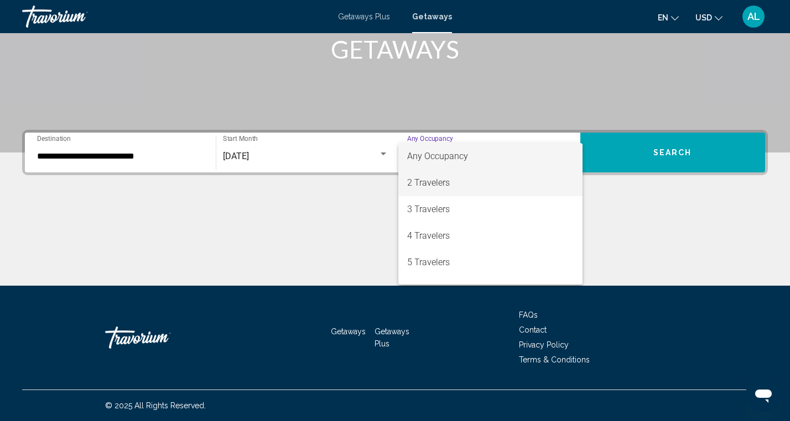
click at [498, 184] on span "2 Travelers" at bounding box center [490, 183] width 166 height 27
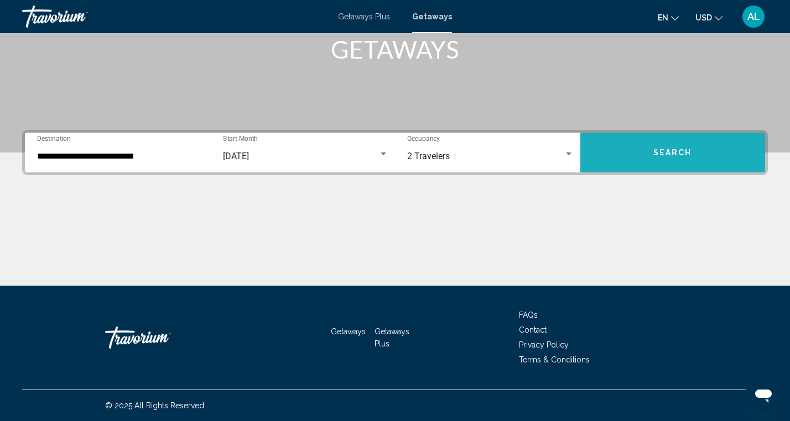
click at [671, 157] on button "Search" at bounding box center [672, 153] width 185 height 40
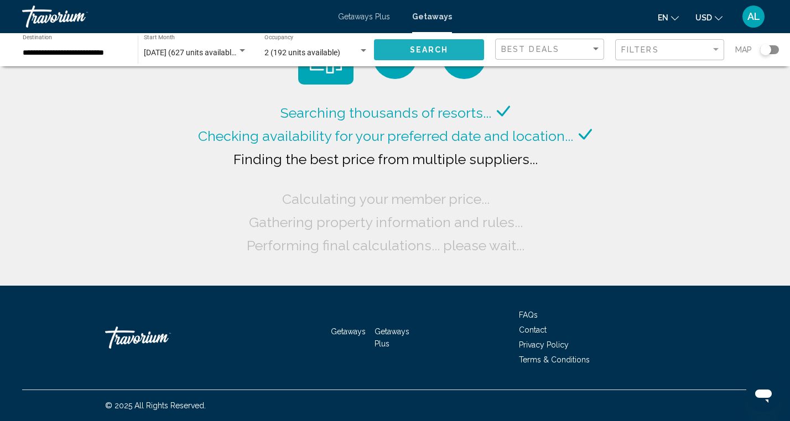
click at [439, 49] on span "Search" at bounding box center [429, 50] width 39 height 9
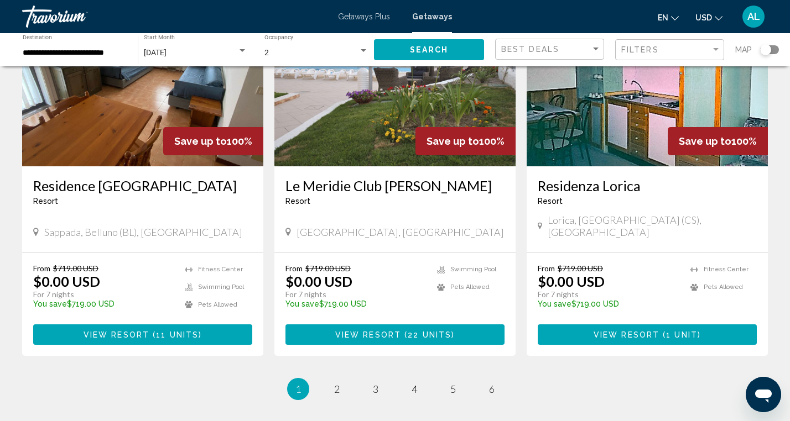
scroll to position [1347, 0]
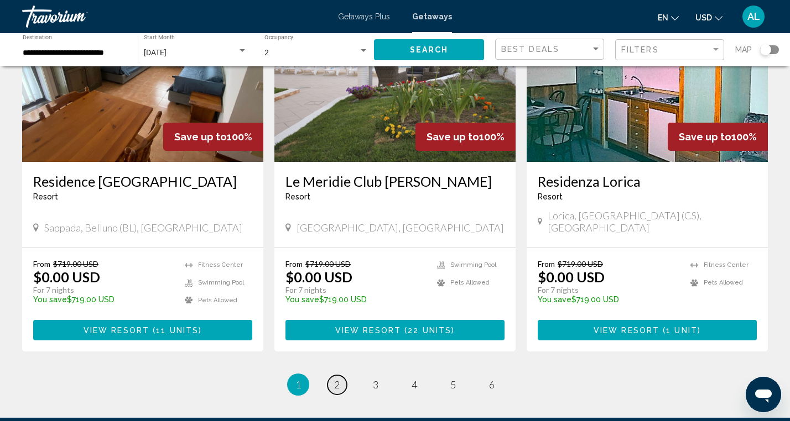
click at [332, 376] on link "page 2" at bounding box center [336, 385] width 19 height 19
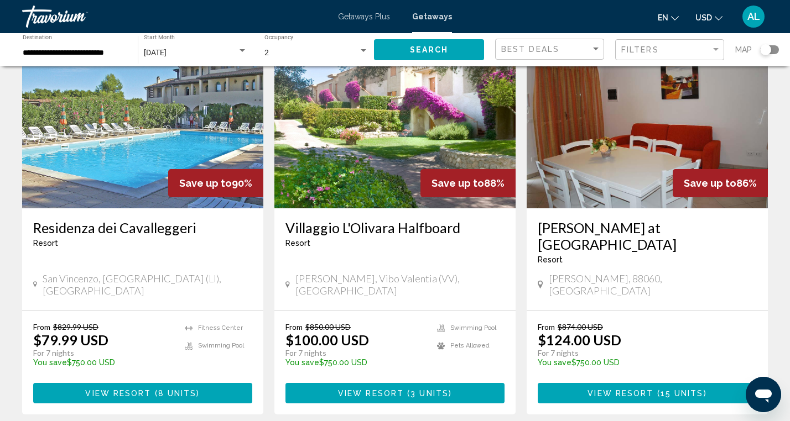
scroll to position [1266, 0]
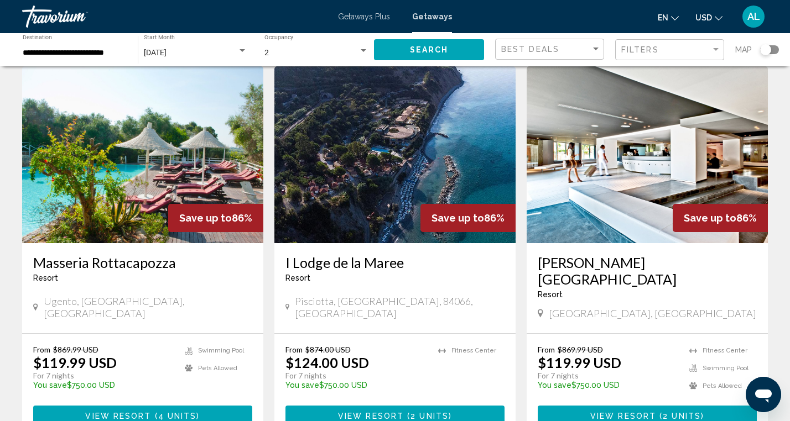
scroll to position [50, 0]
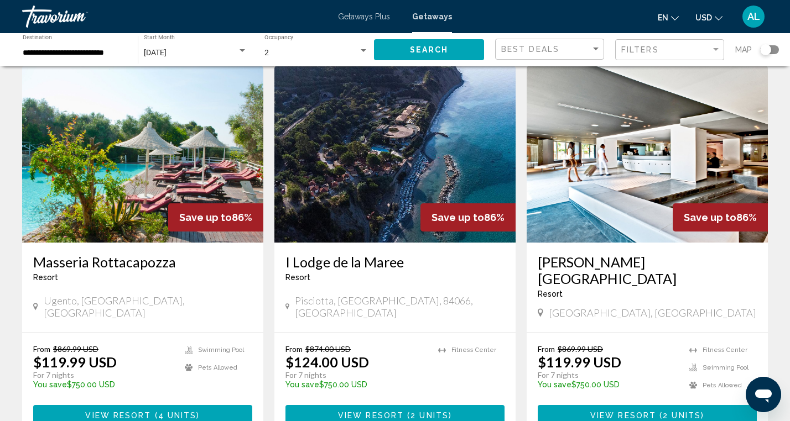
click at [362, 193] on img "Main content" at bounding box center [394, 154] width 241 height 177
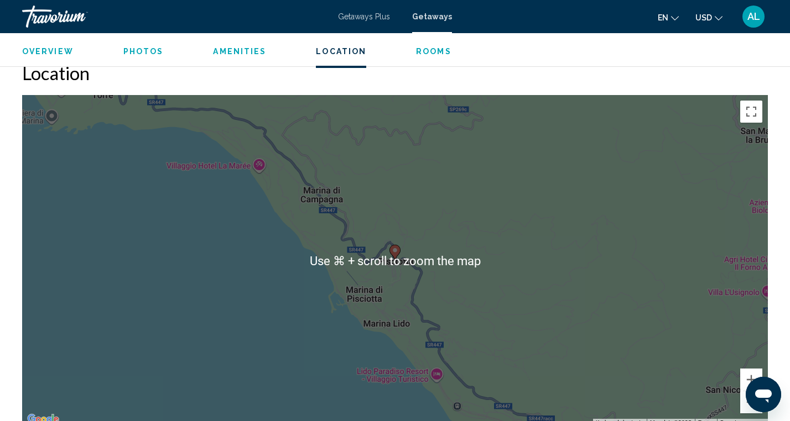
scroll to position [1421, 0]
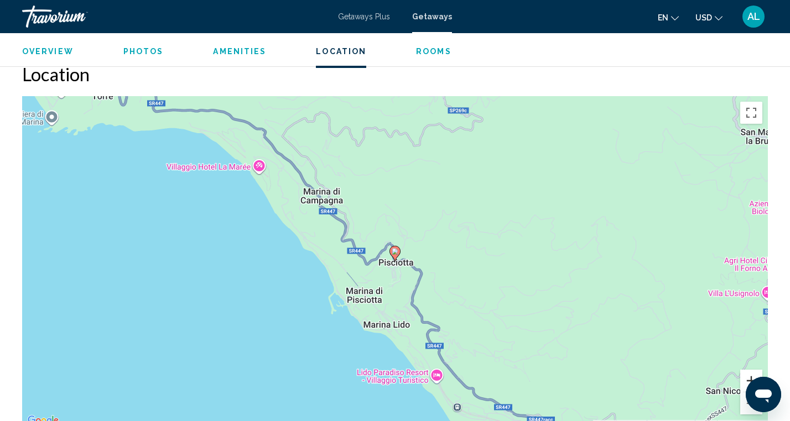
click at [753, 370] on button "Zoom in" at bounding box center [751, 381] width 22 height 22
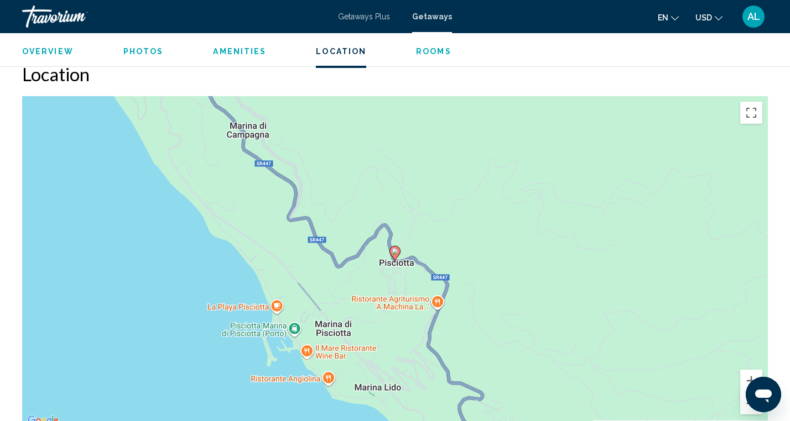
click at [746, 393] on button "Zoom out" at bounding box center [751, 404] width 22 height 22
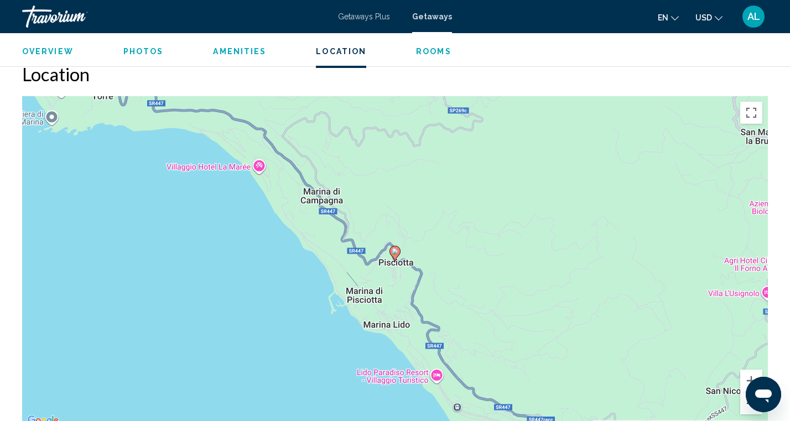
click at [746, 393] on button "Zoom out" at bounding box center [751, 404] width 22 height 22
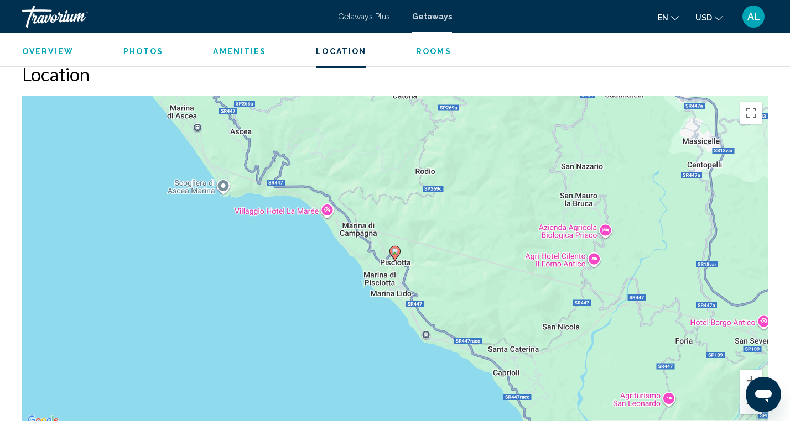
click at [746, 393] on button "Zoom out" at bounding box center [751, 404] width 22 height 22
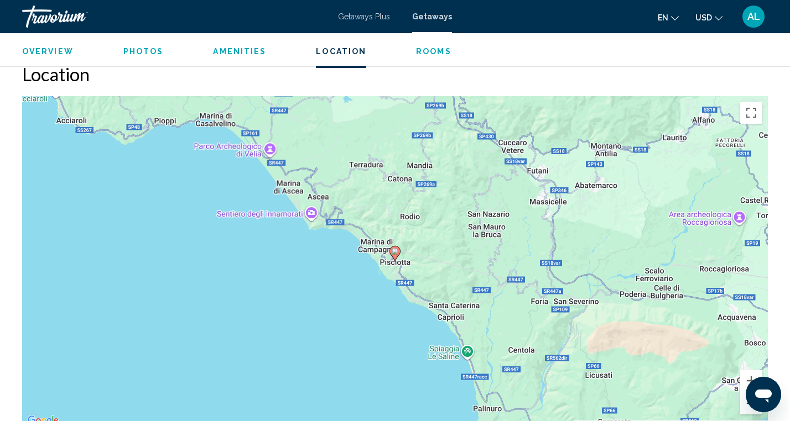
click at [746, 393] on button "Zoom out" at bounding box center [751, 404] width 22 height 22
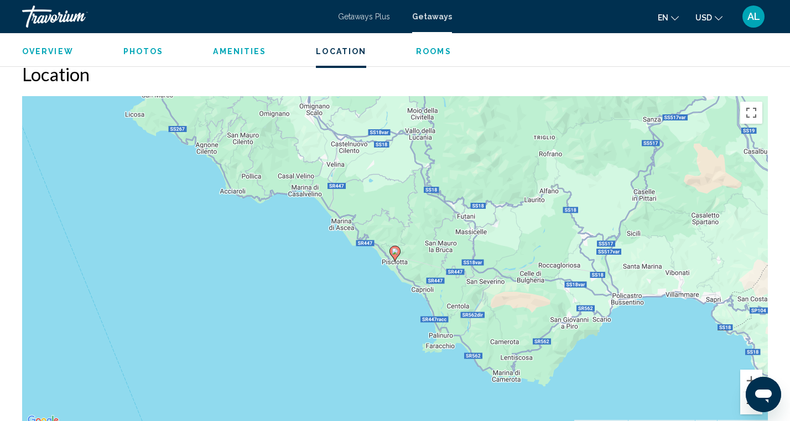
click at [746, 393] on button "Zoom out" at bounding box center [751, 404] width 22 height 22
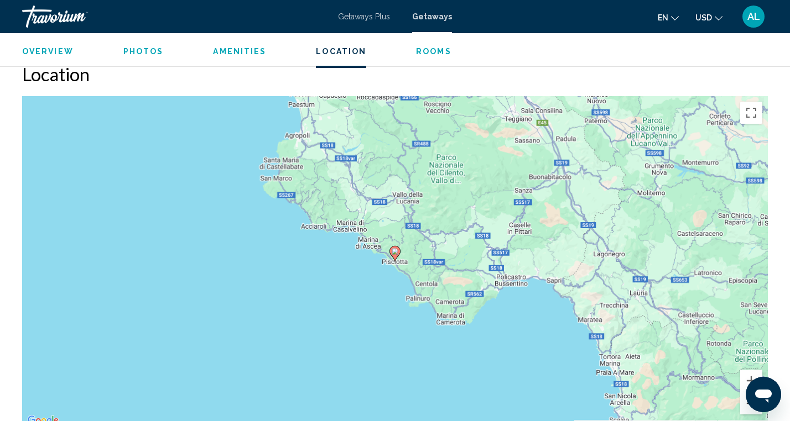
click at [746, 393] on button "Zoom out" at bounding box center [751, 404] width 22 height 22
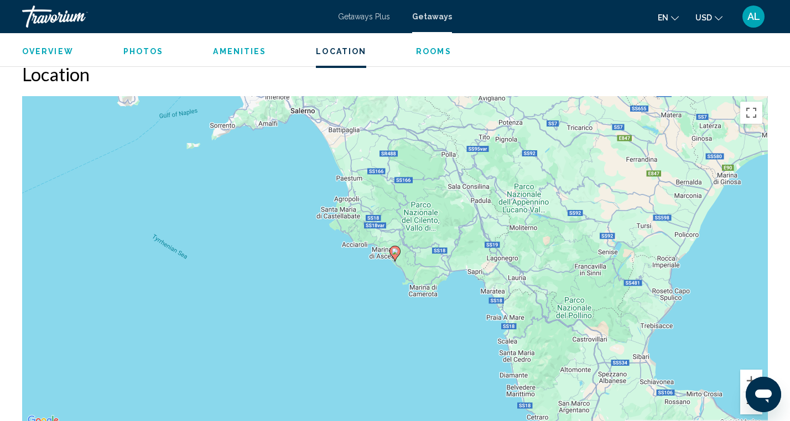
click at [746, 393] on button "Zoom out" at bounding box center [751, 404] width 22 height 22
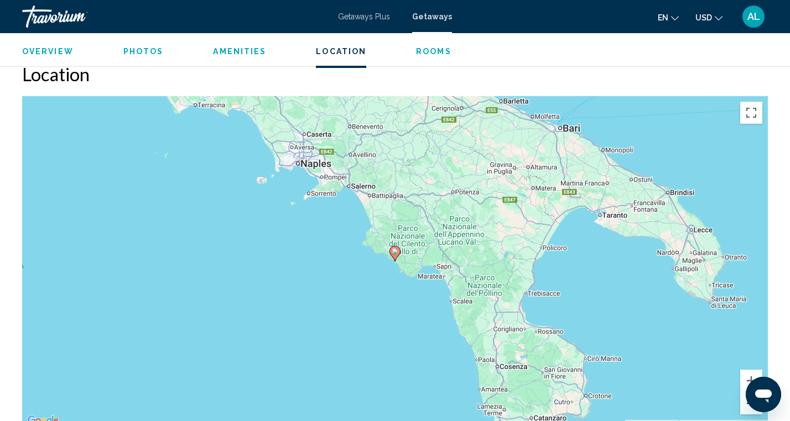
click at [746, 393] on button "Zoom out" at bounding box center [751, 404] width 22 height 22
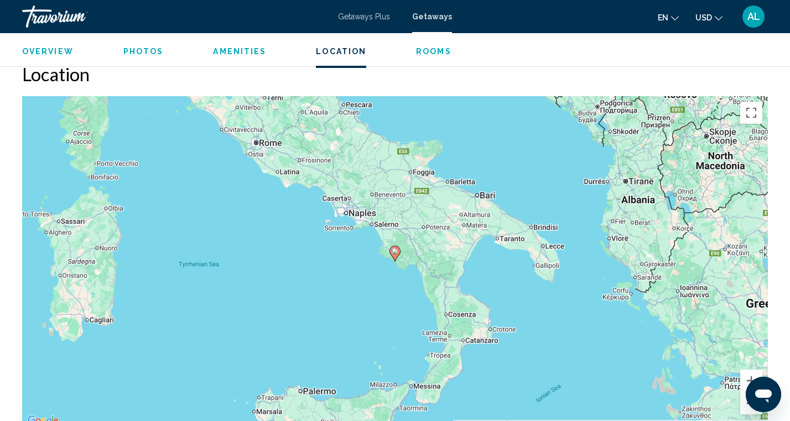
click at [746, 393] on button "Zoom out" at bounding box center [751, 404] width 22 height 22
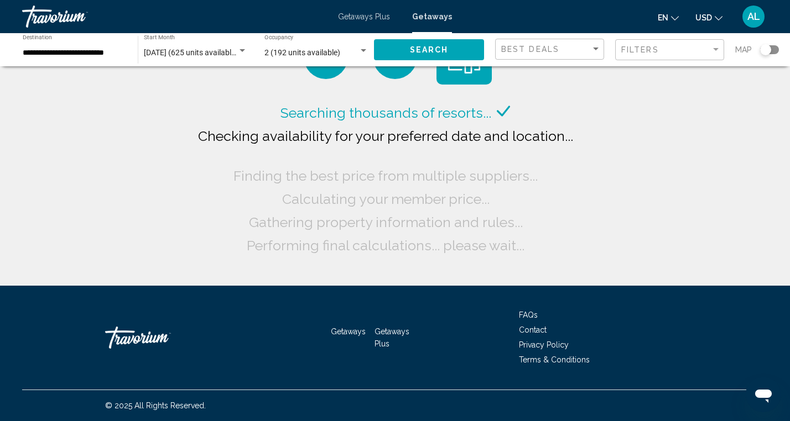
click at [441, 46] on span "Search" at bounding box center [429, 50] width 39 height 9
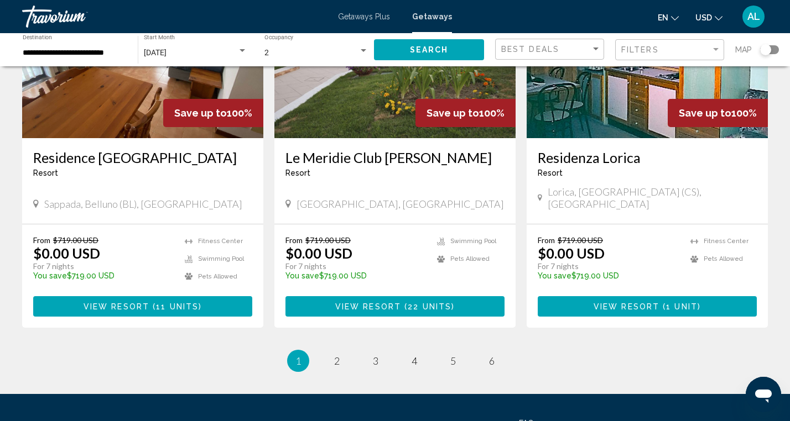
scroll to position [1381, 0]
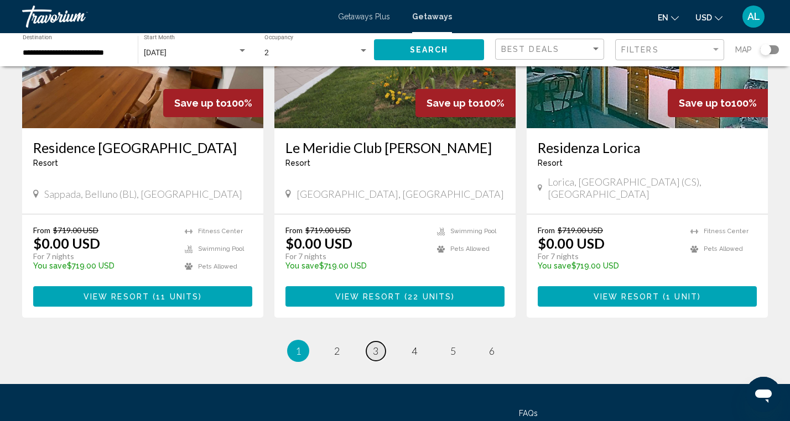
click at [376, 345] on span "3" at bounding box center [376, 351] width 6 height 12
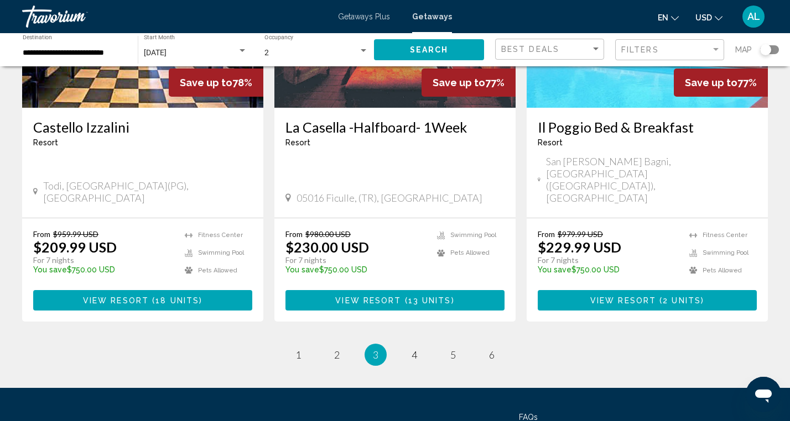
scroll to position [1397, 0]
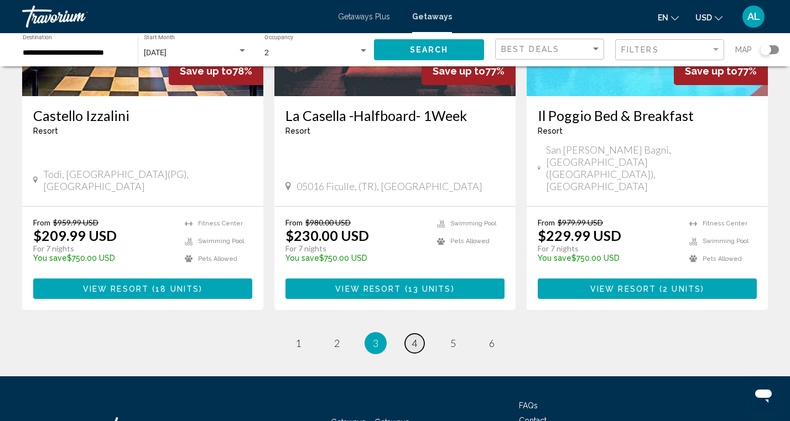
click at [411, 337] on span "4" at bounding box center [414, 343] width 6 height 12
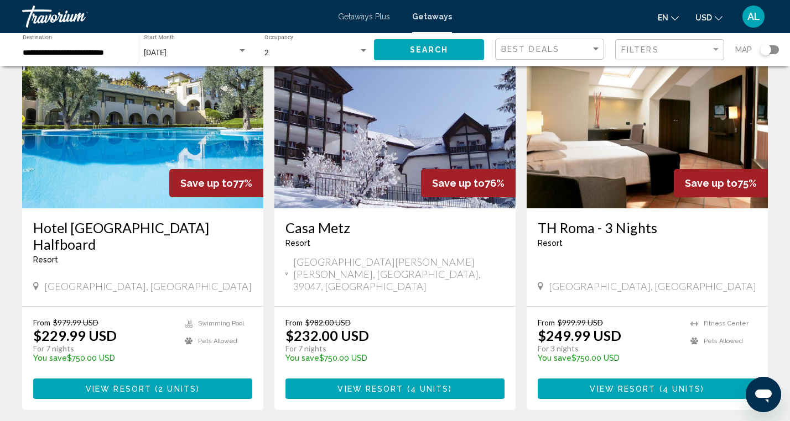
scroll to position [91, 0]
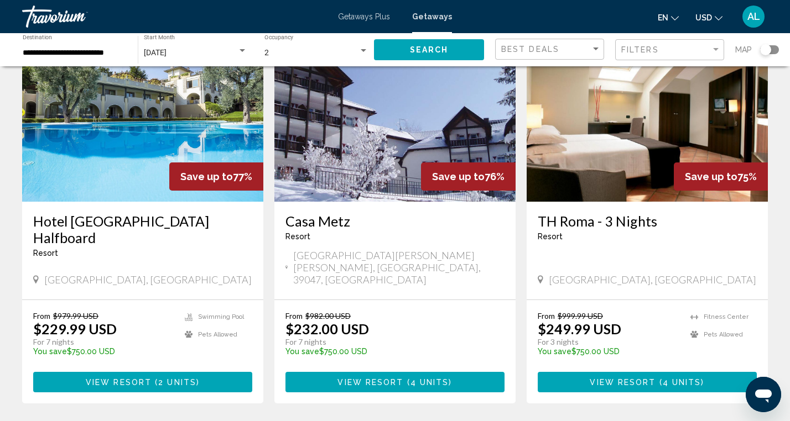
click at [617, 179] on img "Main content" at bounding box center [647, 113] width 241 height 177
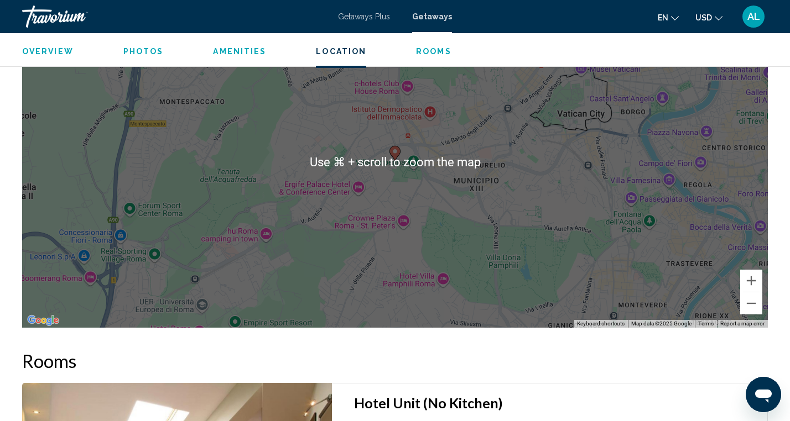
scroll to position [1230, 0]
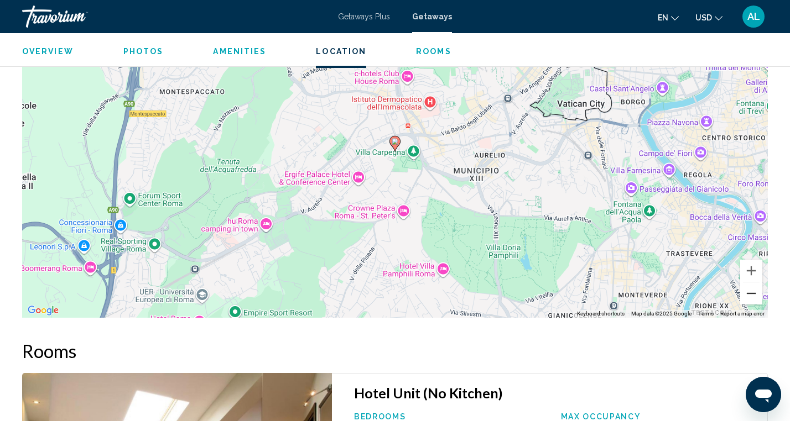
click at [749, 295] on button "Zoom out" at bounding box center [751, 294] width 22 height 22
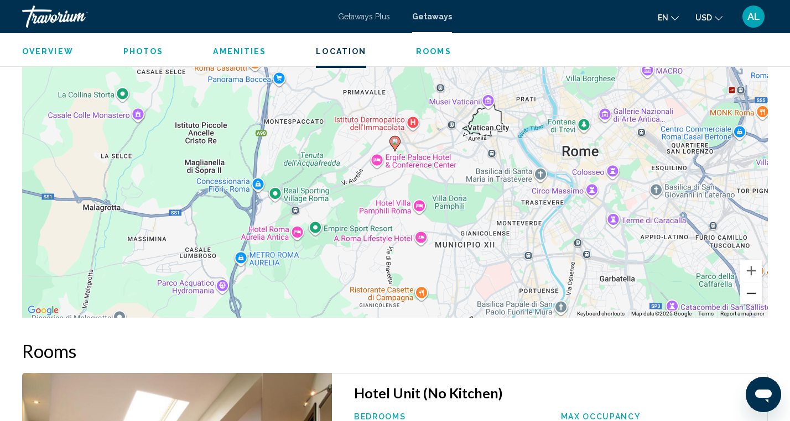
click at [749, 295] on button "Zoom out" at bounding box center [751, 294] width 22 height 22
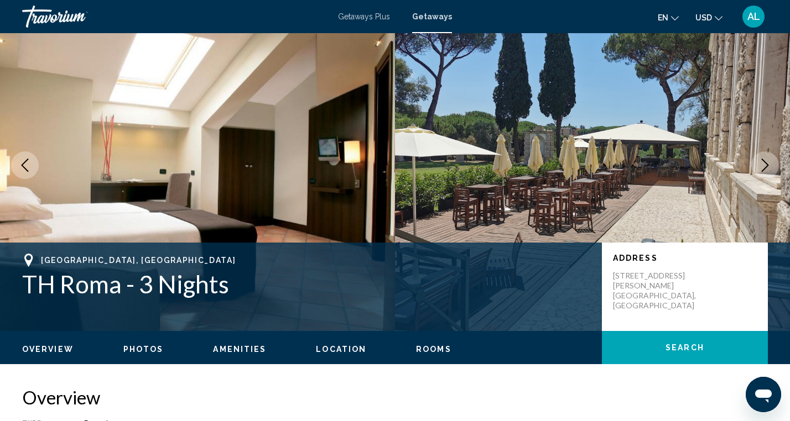
scroll to position [0, 0]
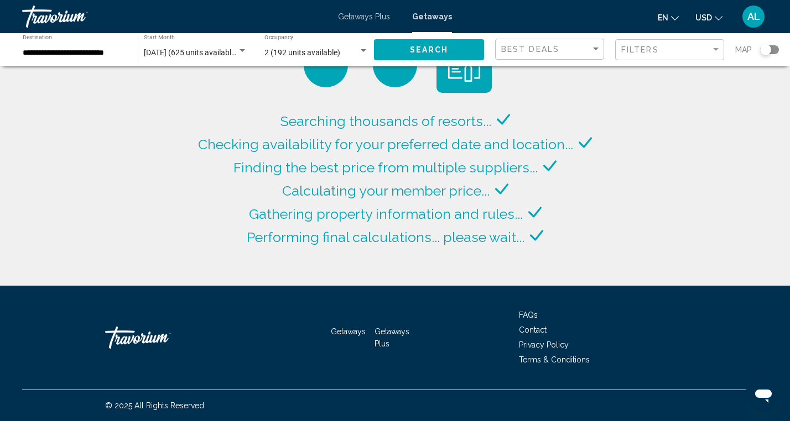
click at [430, 51] on span "Search" at bounding box center [429, 50] width 39 height 9
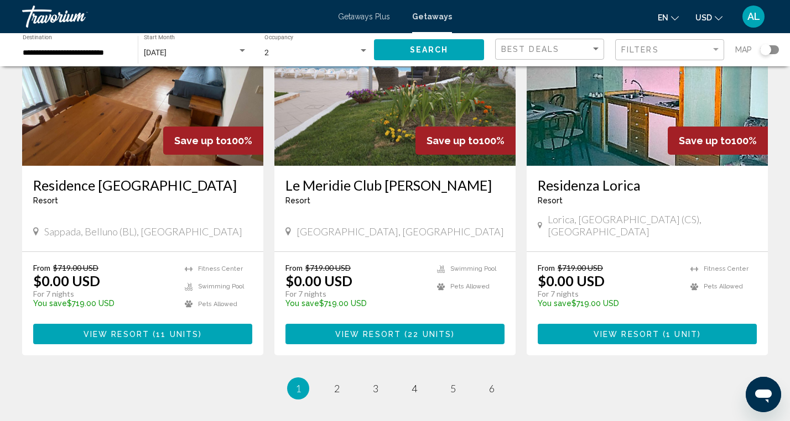
scroll to position [1381, 0]
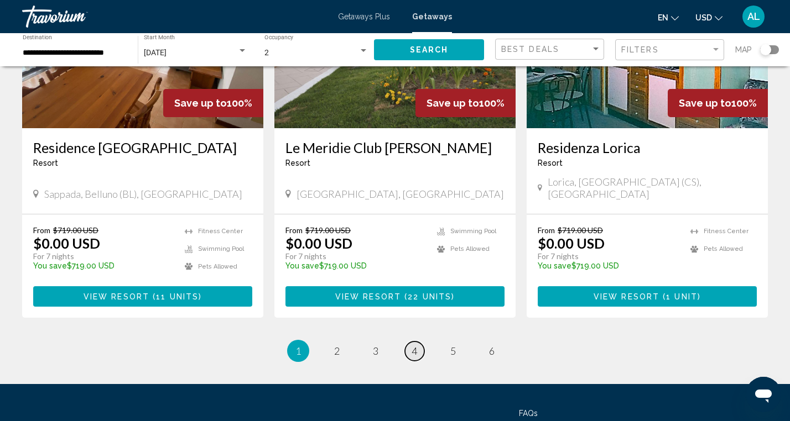
click at [415, 345] on span "4" at bounding box center [414, 351] width 6 height 12
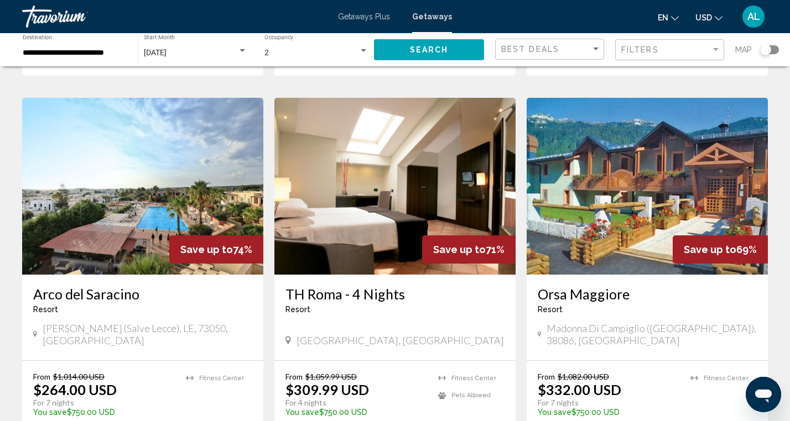
scroll to position [419, 0]
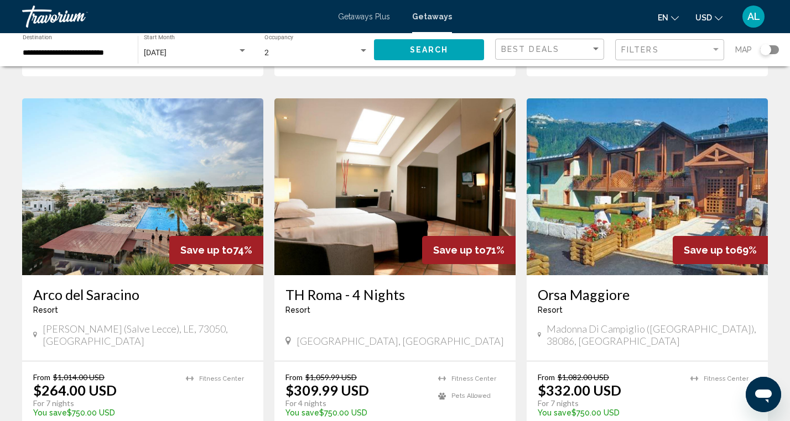
click at [368, 178] on img "Main content" at bounding box center [394, 186] width 241 height 177
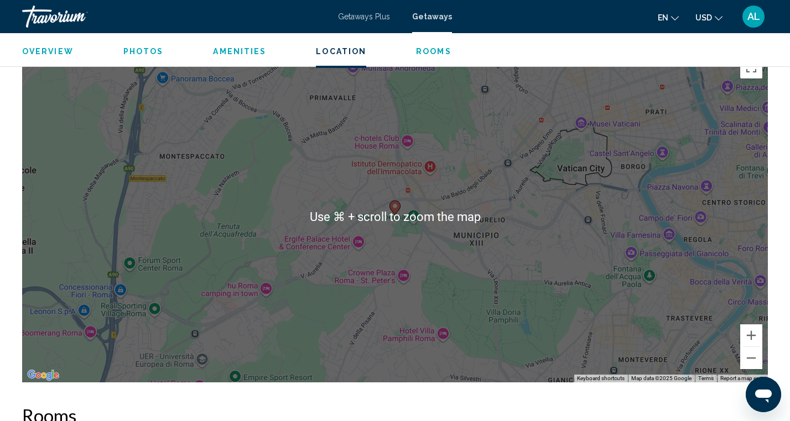
scroll to position [1166, 0]
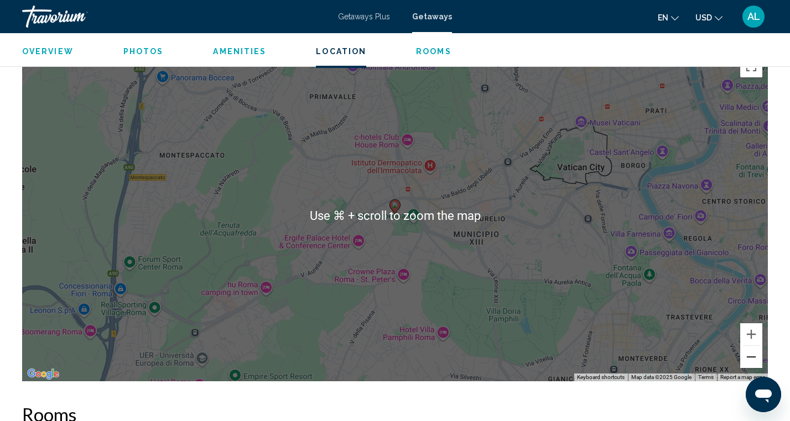
click at [750, 357] on button "Zoom out" at bounding box center [751, 357] width 22 height 22
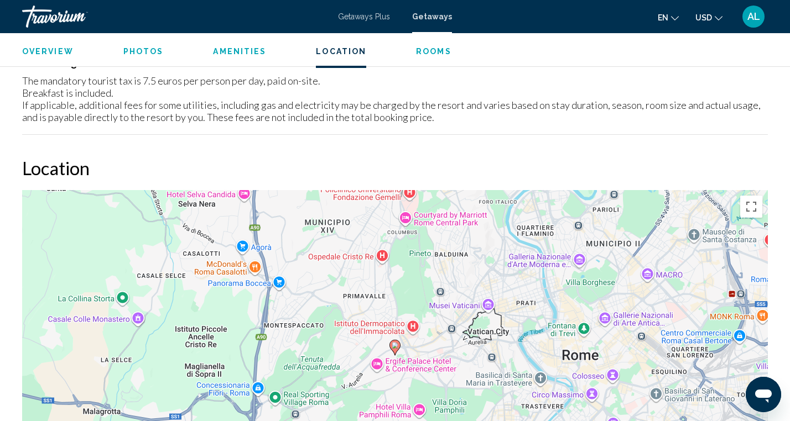
scroll to position [986, 0]
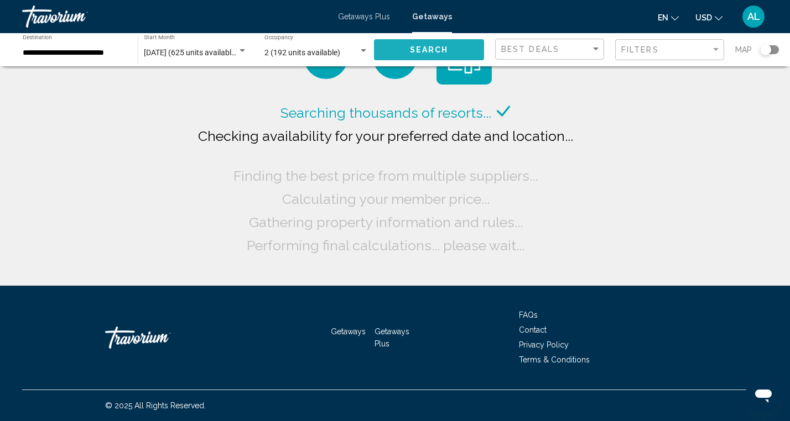
click at [432, 46] on span "Search" at bounding box center [429, 50] width 39 height 9
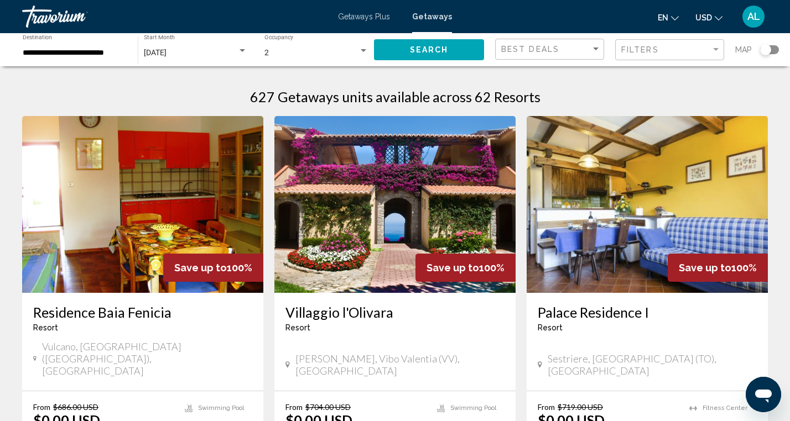
click at [432, 46] on span "Search" at bounding box center [429, 50] width 39 height 9
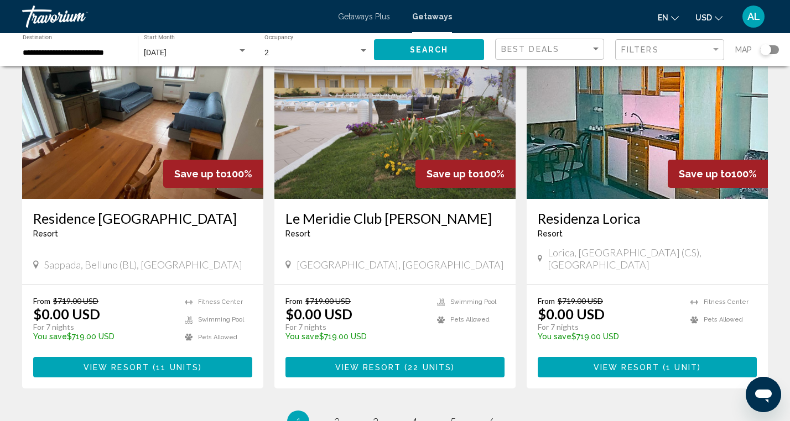
scroll to position [1381, 0]
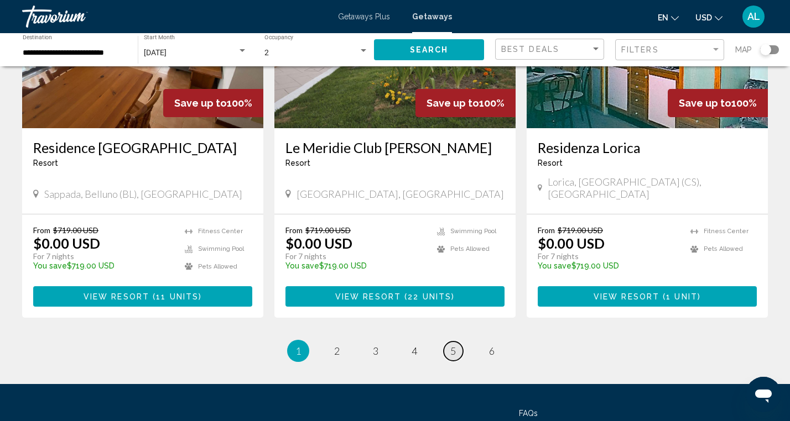
click at [455, 345] on span "5" at bounding box center [453, 351] width 6 height 12
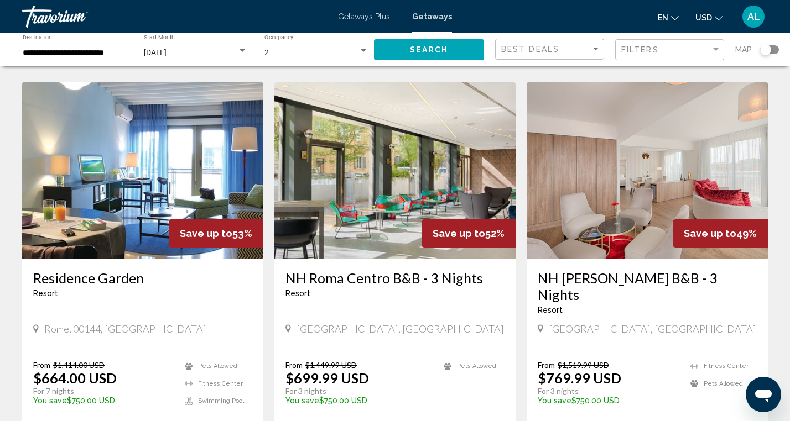
scroll to position [827, 0]
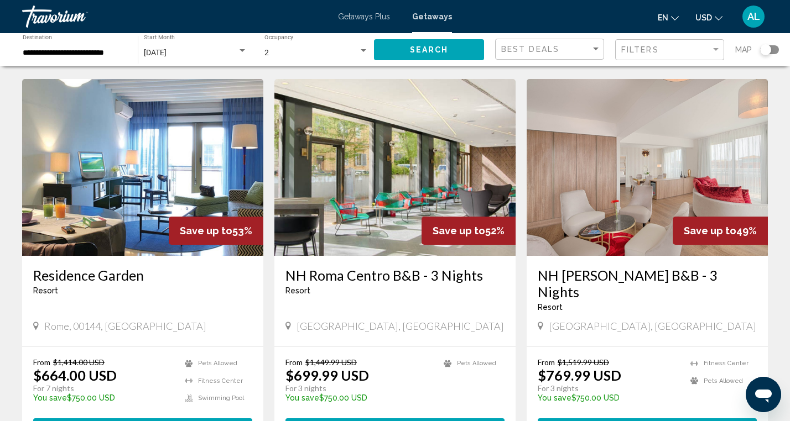
click at [128, 194] on img "Main content" at bounding box center [142, 167] width 241 height 177
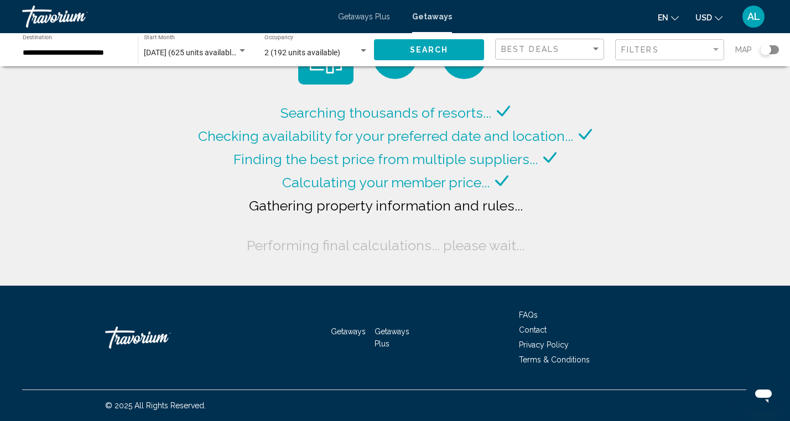
click at [365, 14] on span "Getaways Plus" at bounding box center [364, 16] width 52 height 9
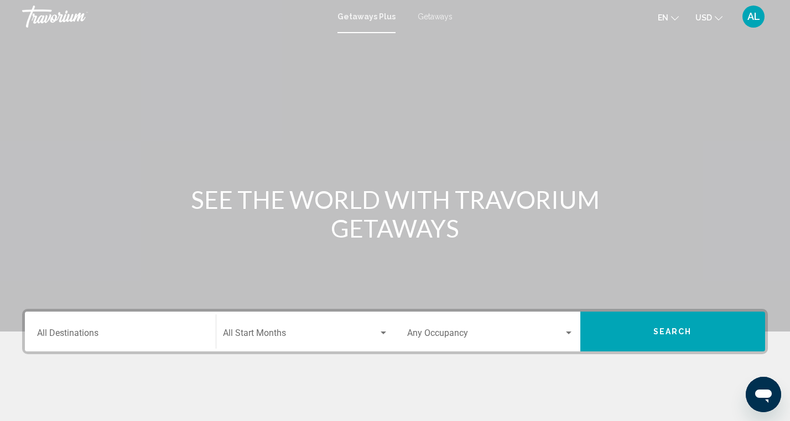
click at [127, 338] on input "Destination All Destinations" at bounding box center [120, 336] width 166 height 10
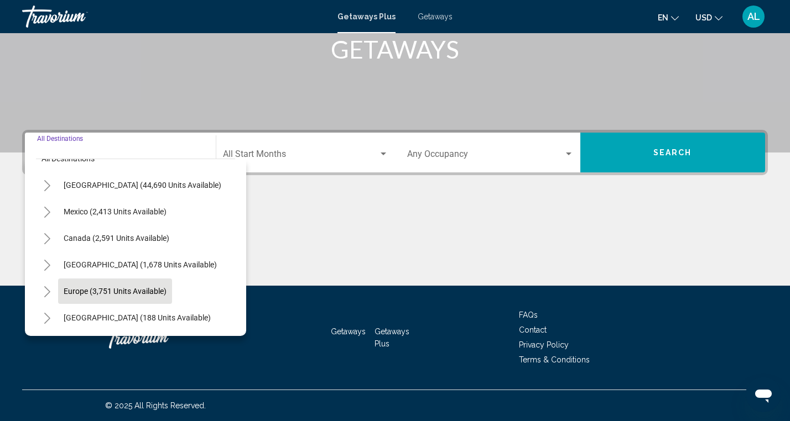
scroll to position [20, 0]
click at [48, 289] on icon "Toggle Europe (3,751 units available)" at bounding box center [47, 291] width 8 height 11
click at [49, 290] on icon "Toggle Europe (3,751 units available)" at bounding box center [47, 291] width 8 height 4
click at [86, 293] on span "Europe (3,751 units available)" at bounding box center [115, 290] width 103 height 9
type input "**********"
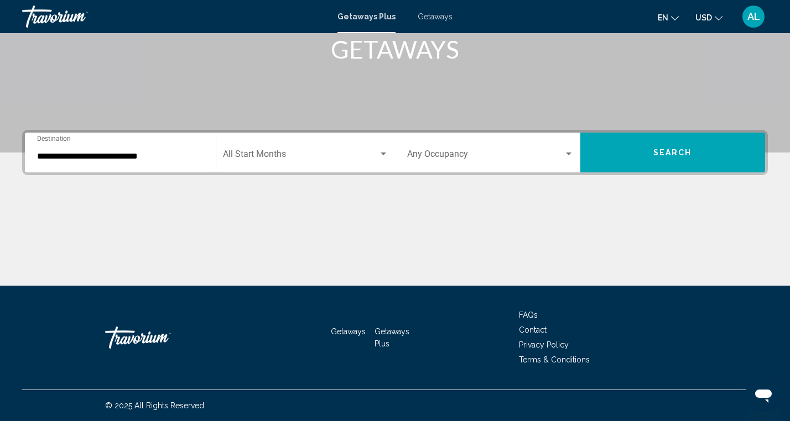
click at [50, 142] on div "**********" at bounding box center [120, 153] width 166 height 35
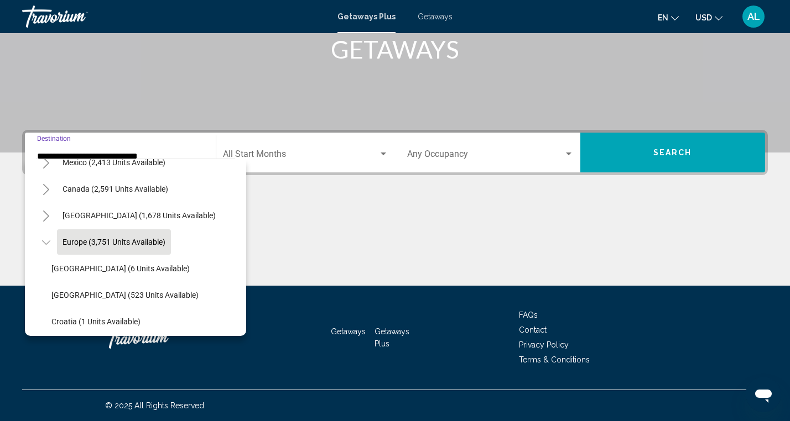
scroll to position [76, 1]
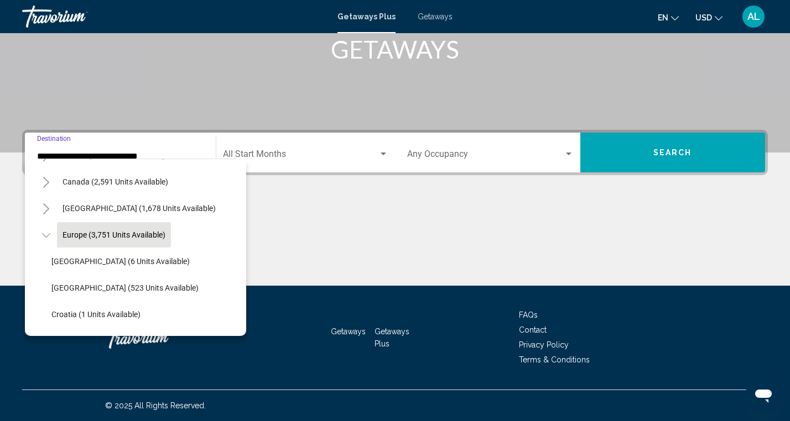
click at [749, 17] on span "AL" at bounding box center [753, 16] width 13 height 11
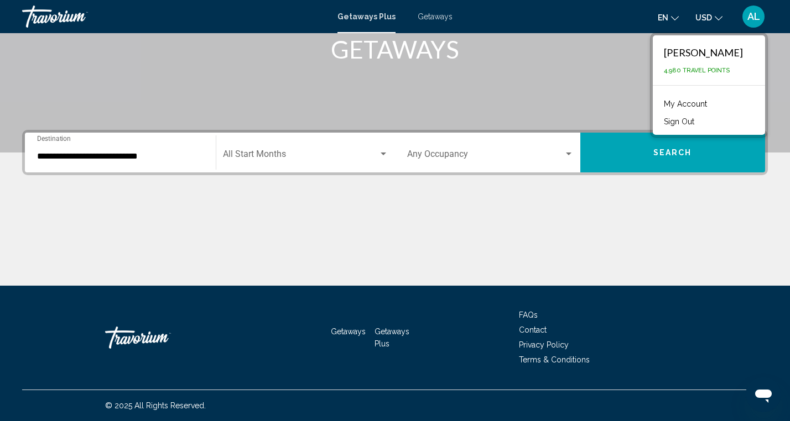
click at [695, 121] on button "Sign Out" at bounding box center [678, 121] width 41 height 14
